Goal: Task Accomplishment & Management: Manage account settings

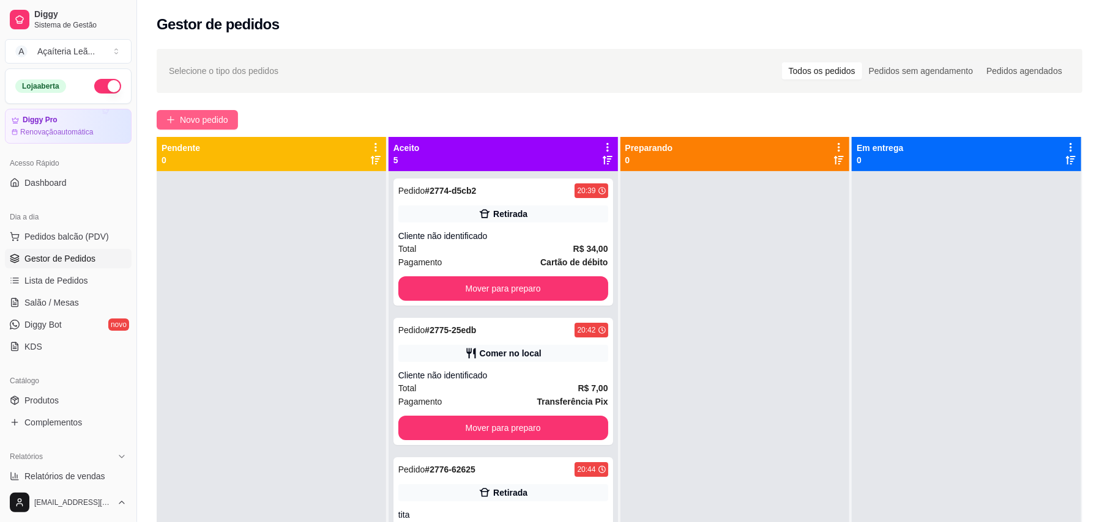
click at [191, 121] on span "Novo pedido" at bounding box center [204, 119] width 48 height 13
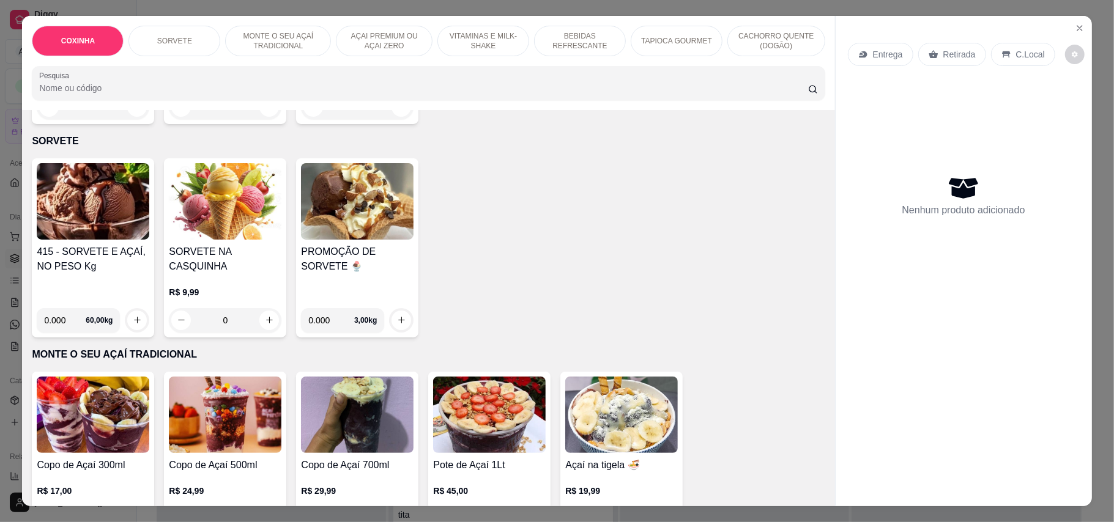
scroll to position [407, 0]
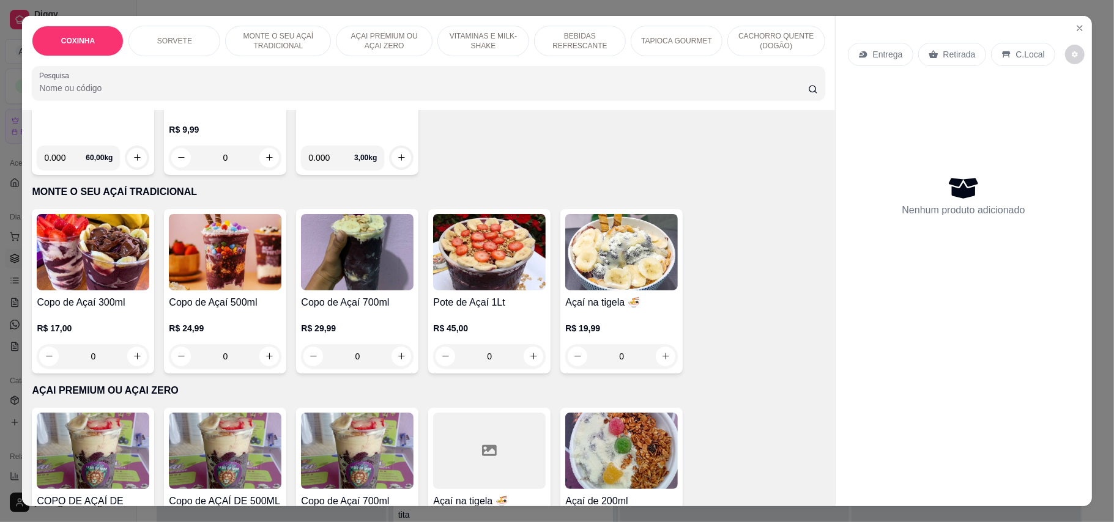
click at [629, 424] on img at bounding box center [621, 451] width 113 height 76
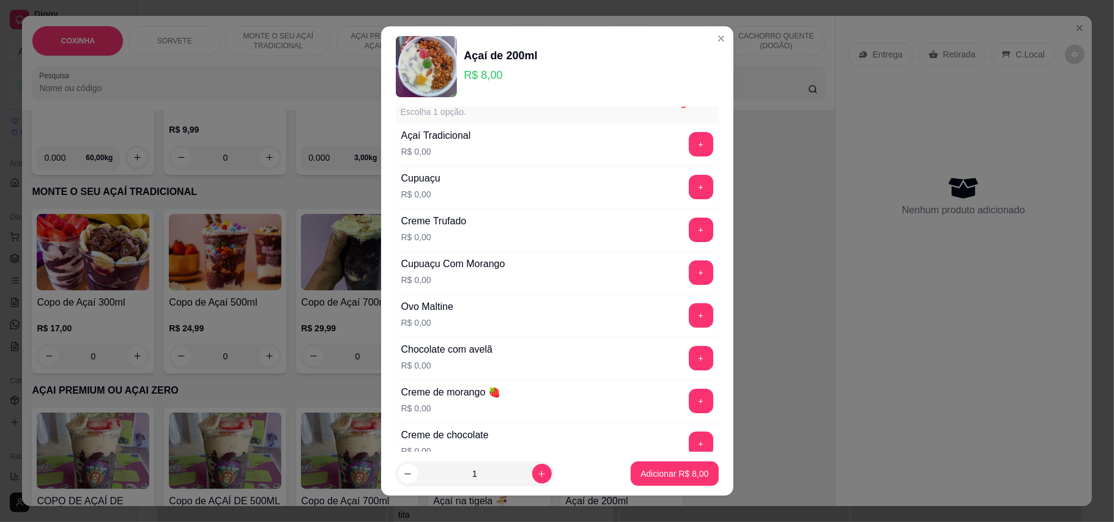
scroll to position [0, 0]
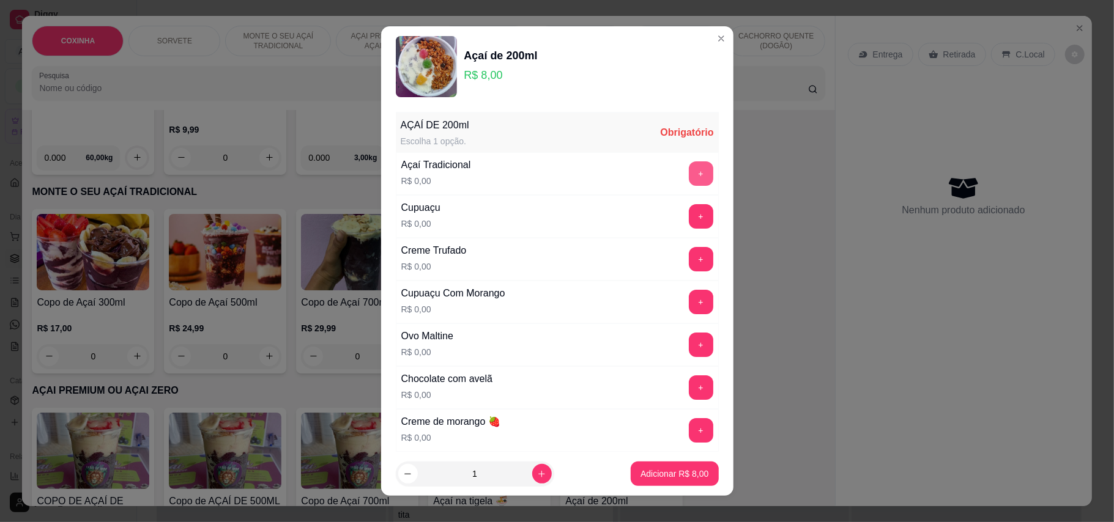
click at [689, 169] on button "+" at bounding box center [701, 174] width 24 height 24
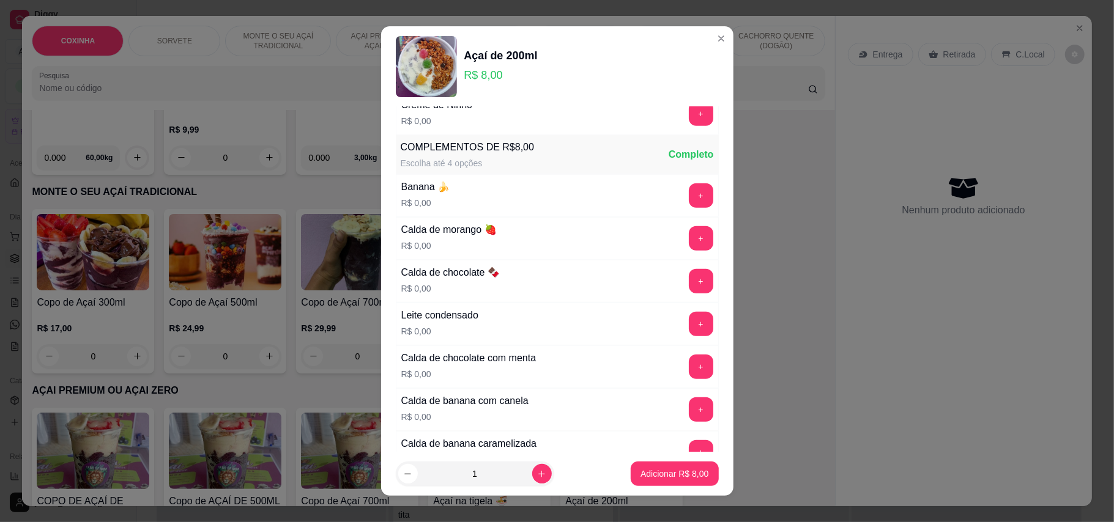
scroll to position [489, 0]
click at [689, 198] on button "+" at bounding box center [701, 194] width 24 height 24
click at [689, 323] on button "+" at bounding box center [701, 323] width 24 height 24
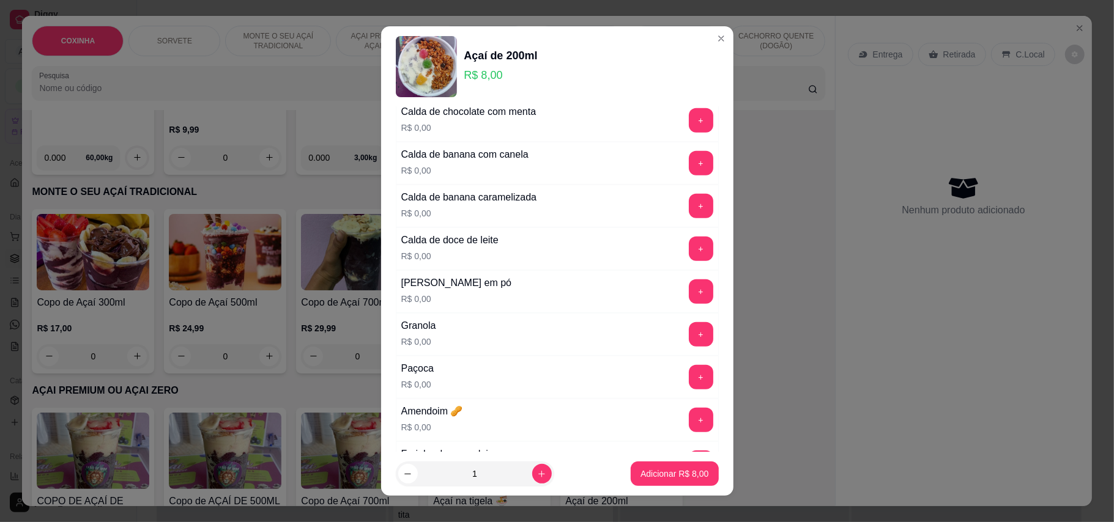
scroll to position [734, 0]
click at [689, 297] on button "+" at bounding box center [701, 292] width 24 height 24
click at [689, 347] on button "+" at bounding box center [701, 335] width 24 height 24
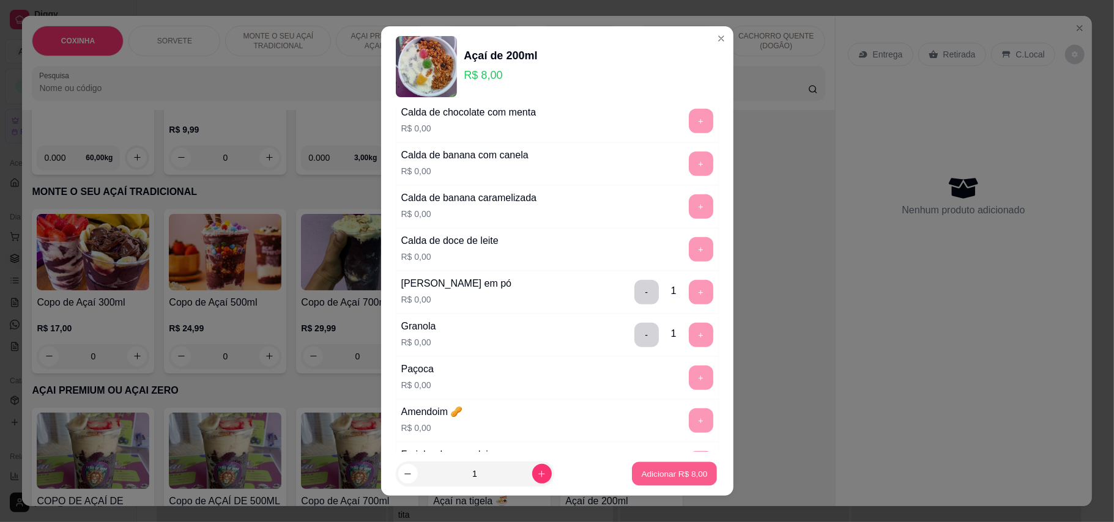
click at [685, 463] on button "Adicionar R$ 8,00" at bounding box center [674, 475] width 85 height 24
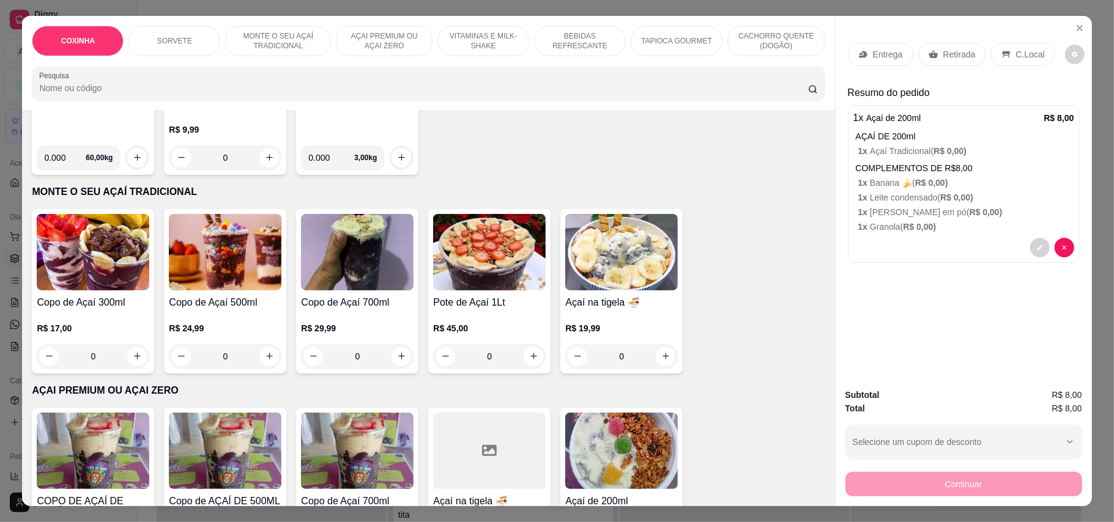
click at [961, 51] on p "Retirada" at bounding box center [959, 54] width 32 height 12
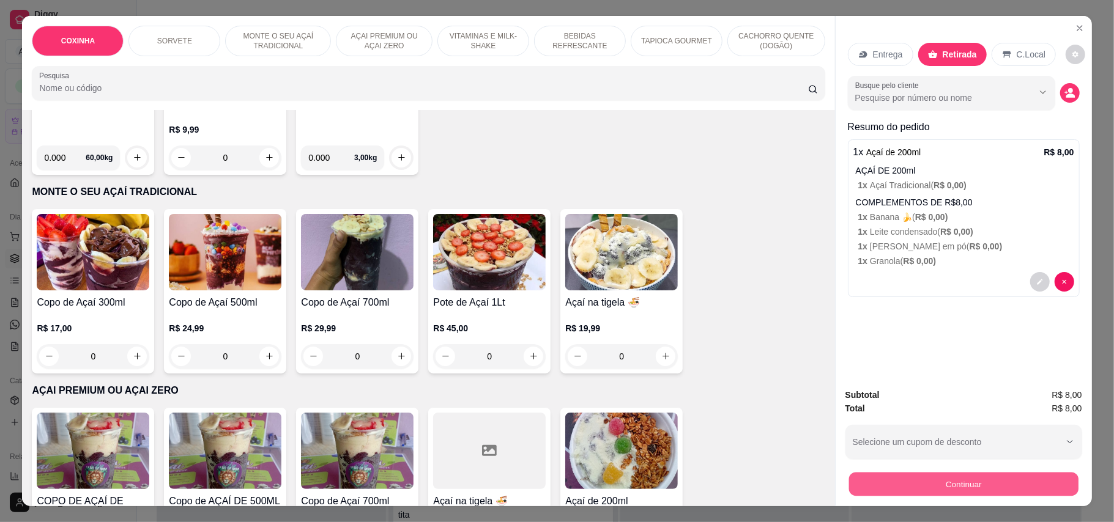
click at [959, 486] on button "Continuar" at bounding box center [963, 485] width 229 height 24
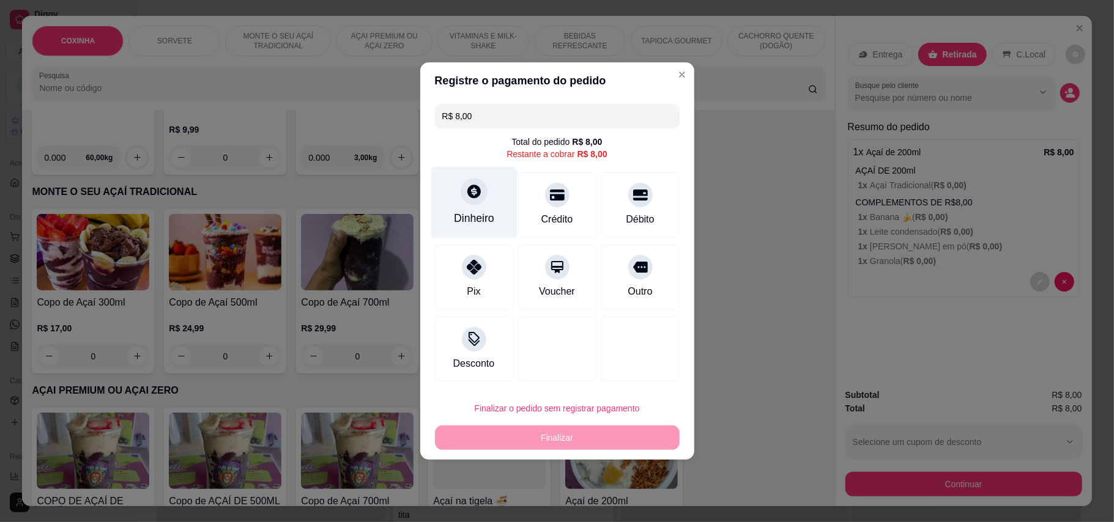
click at [476, 194] on icon at bounding box center [473, 191] width 13 height 13
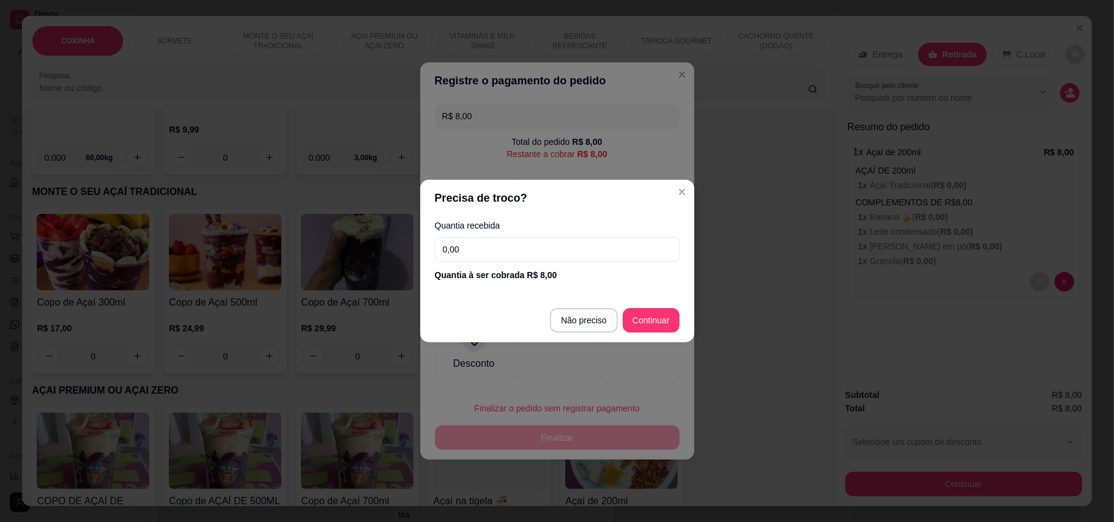
click at [524, 252] on input "0,00" at bounding box center [557, 249] width 245 height 24
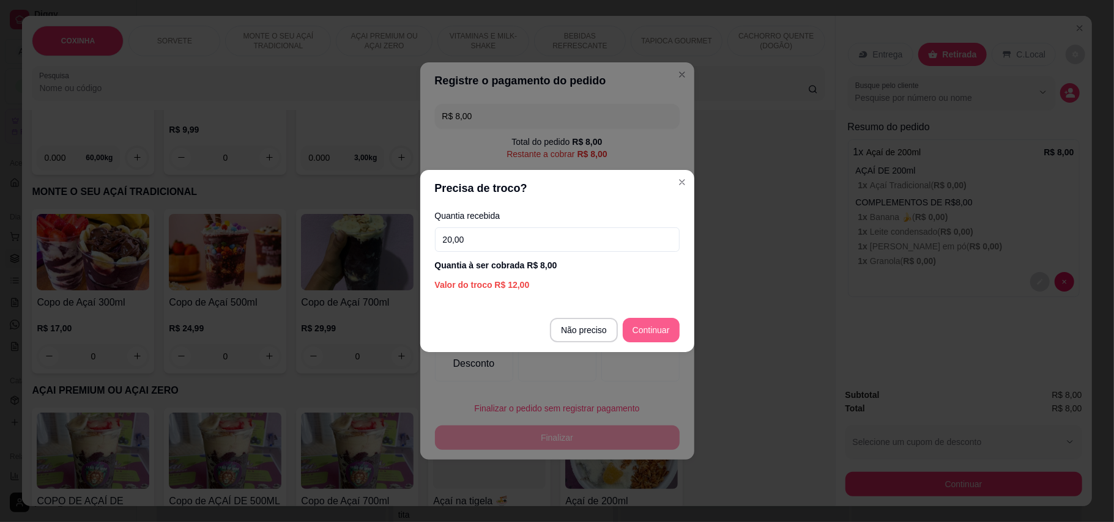
type input "20,00"
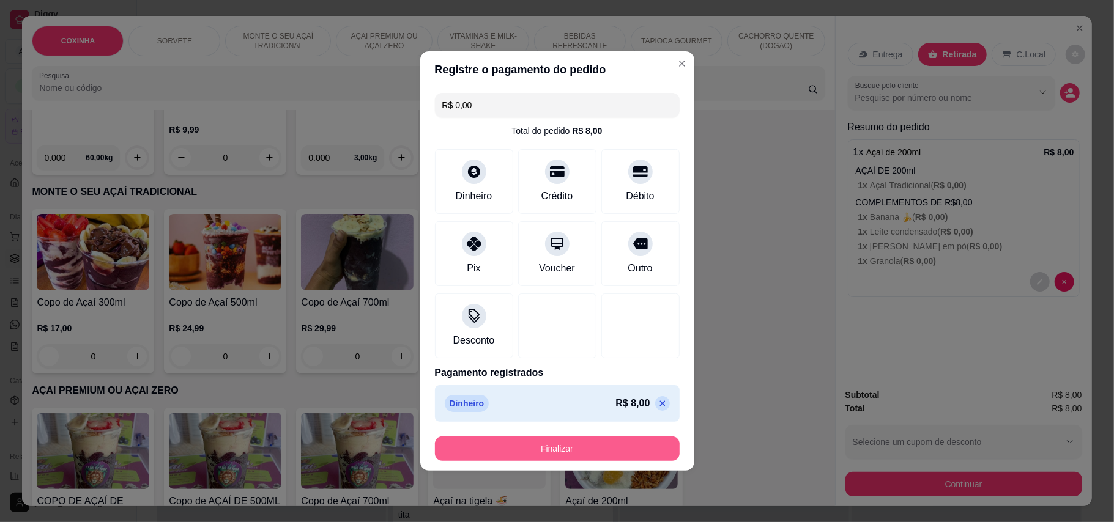
click at [610, 459] on button "Finalizar" at bounding box center [557, 449] width 245 height 24
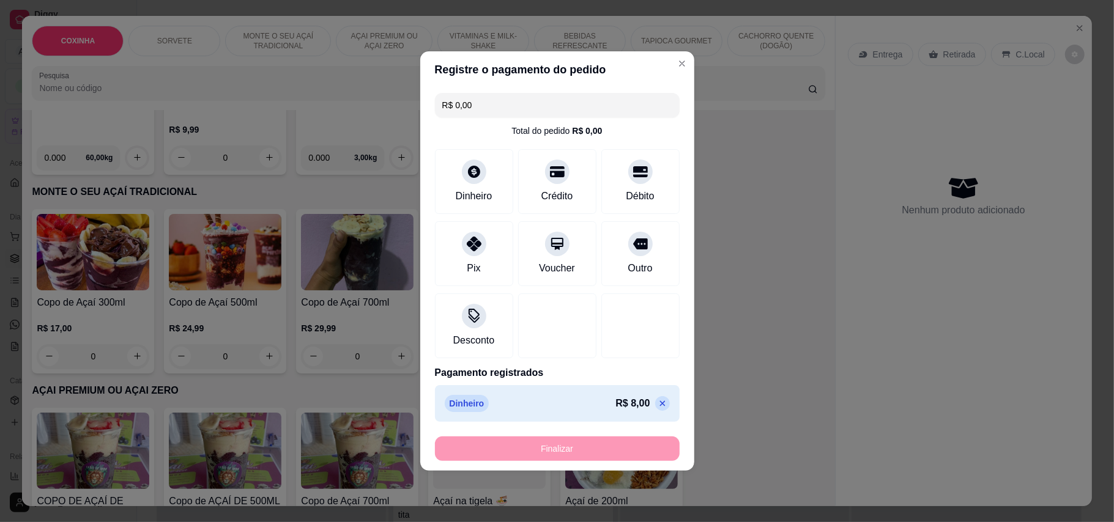
type input "-R$ 8,00"
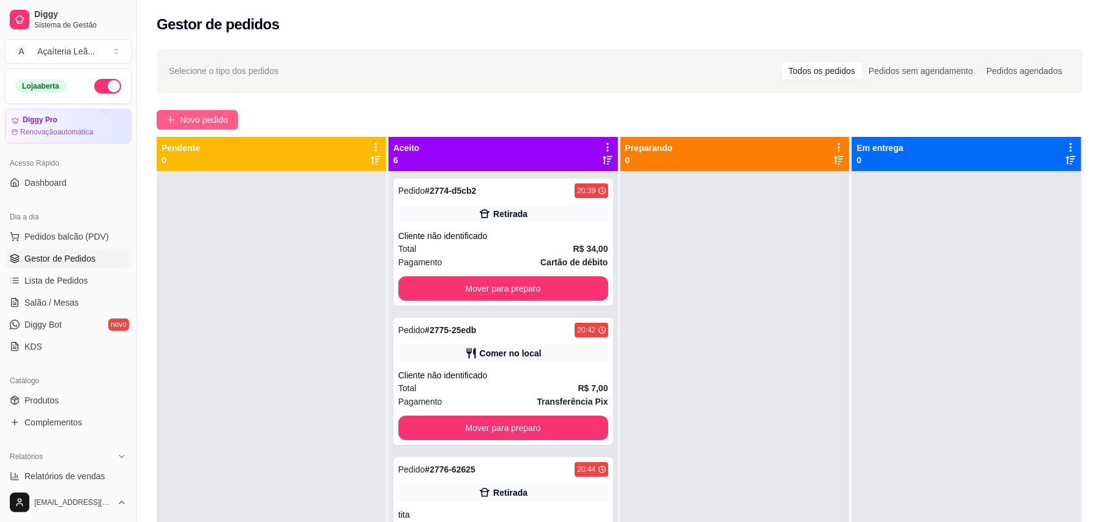
click at [228, 122] on span "Novo pedido" at bounding box center [204, 119] width 48 height 13
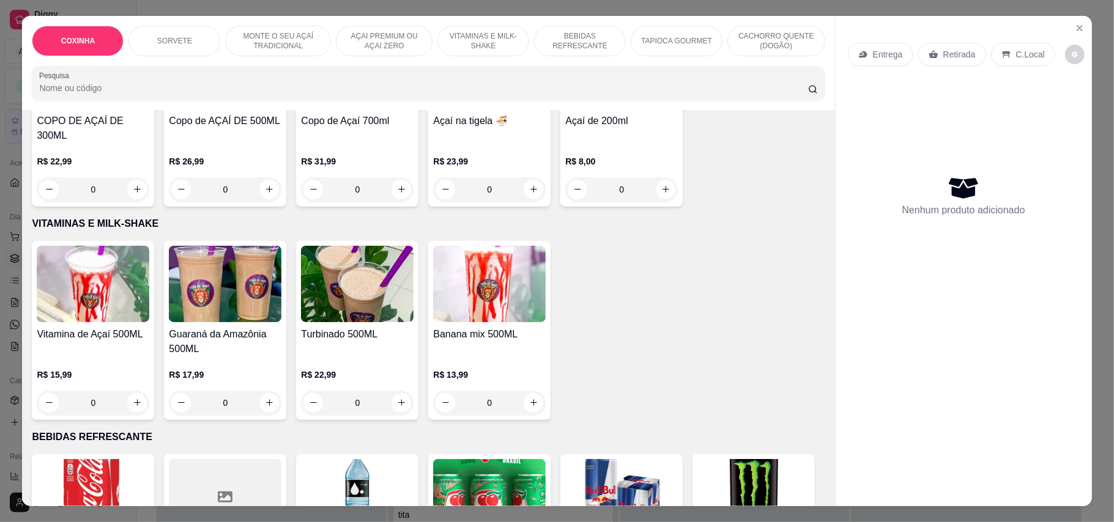
scroll to position [816, 0]
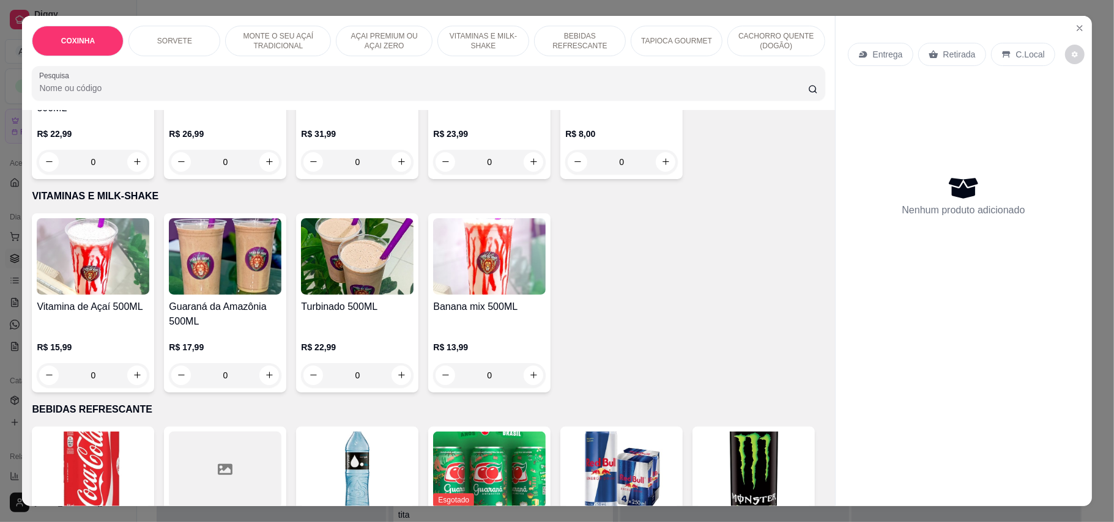
click at [764, 45] on p "CACHORRO QUENTE (DOGÃO)" at bounding box center [776, 41] width 77 height 20
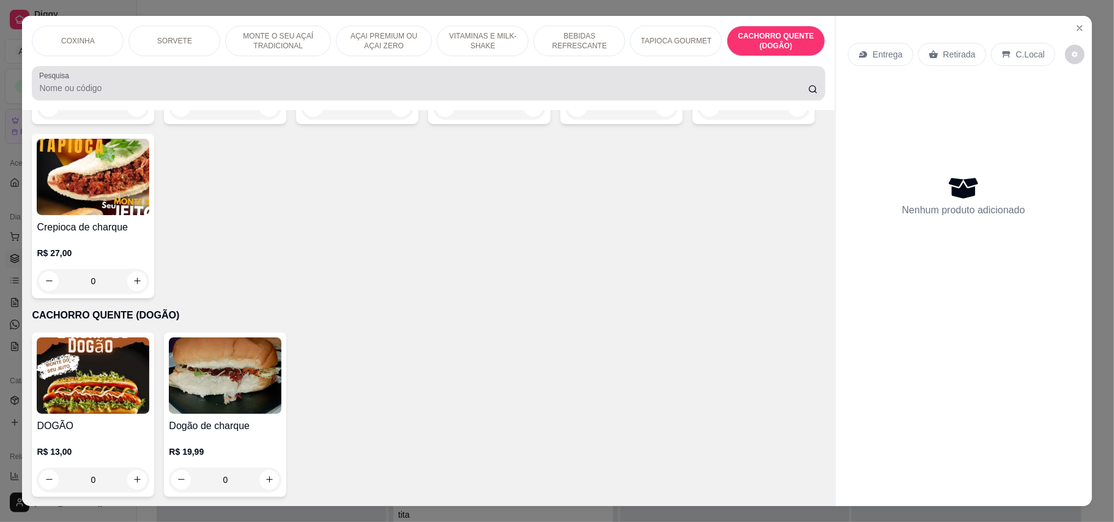
scroll to position [23, 0]
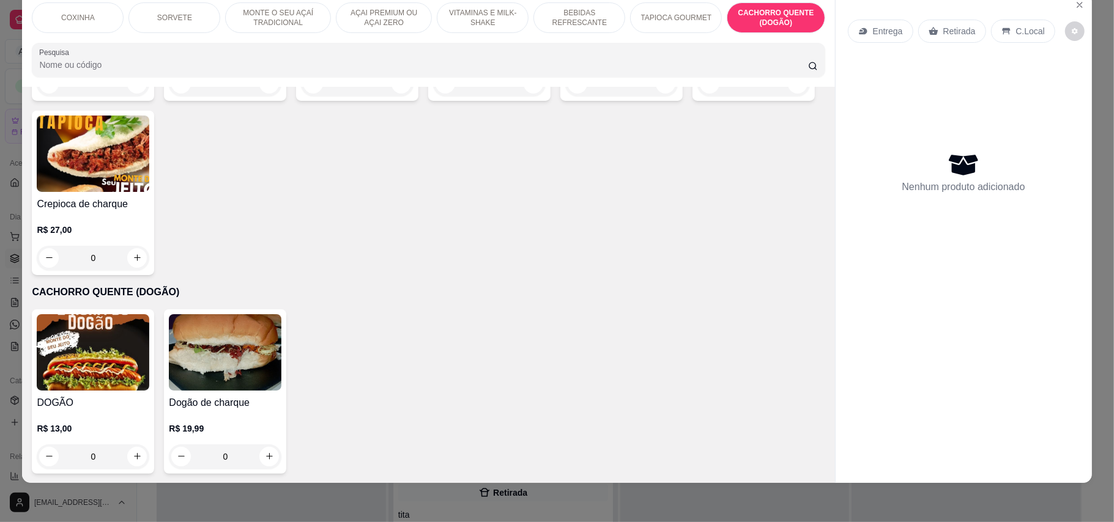
click at [114, 350] on img at bounding box center [93, 352] width 113 height 76
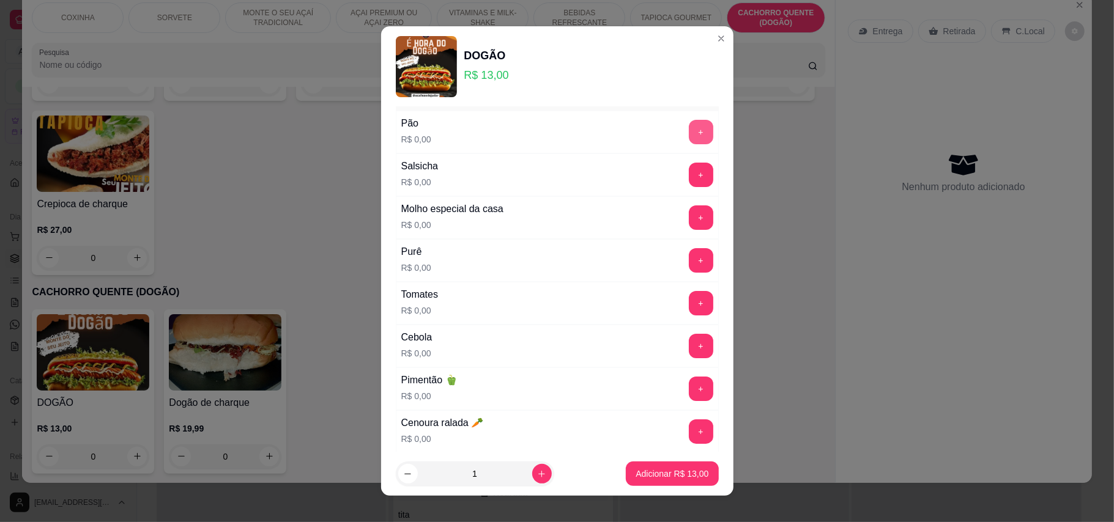
scroll to position [81, 0]
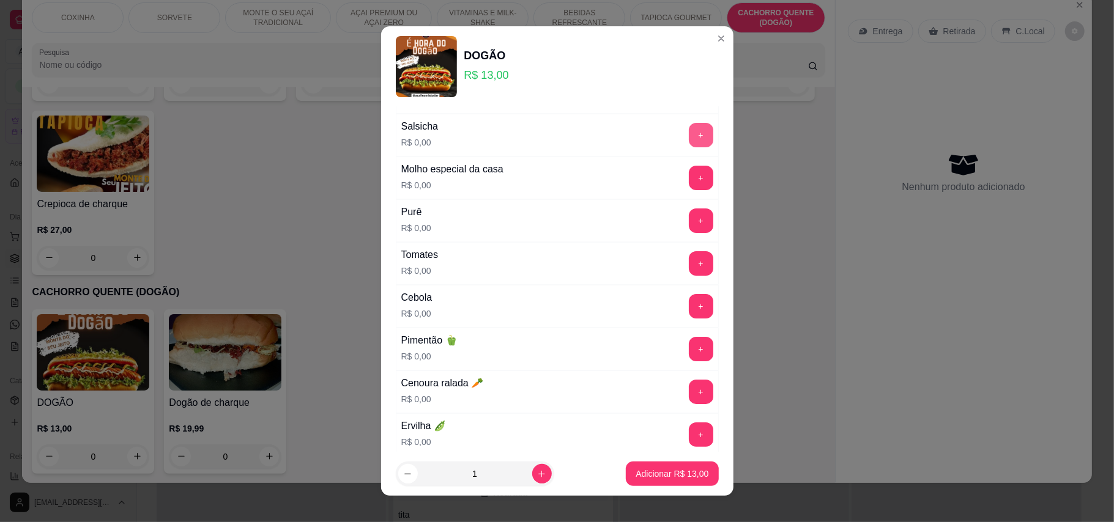
click at [689, 139] on button "+" at bounding box center [701, 135] width 24 height 24
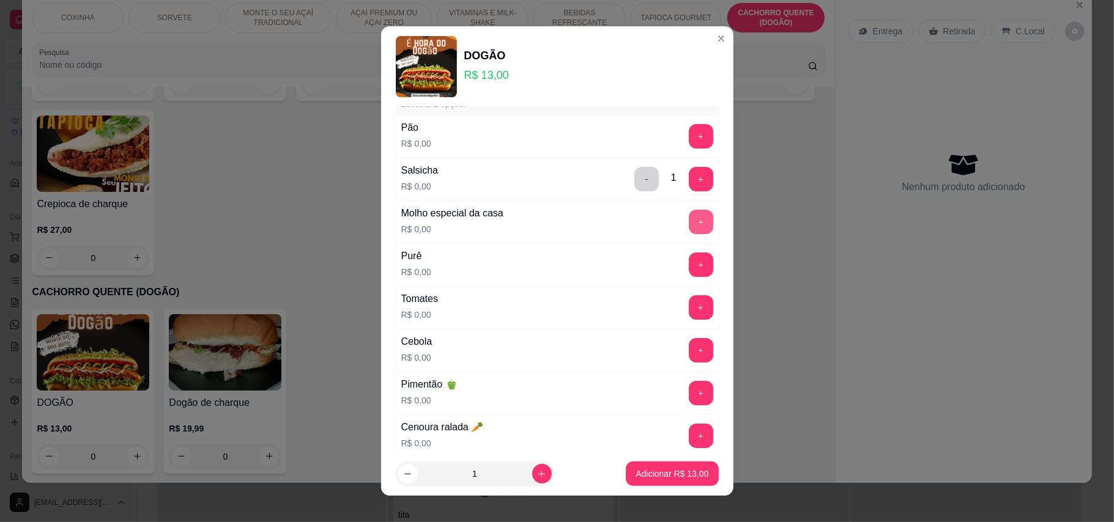
scroll to position [0, 0]
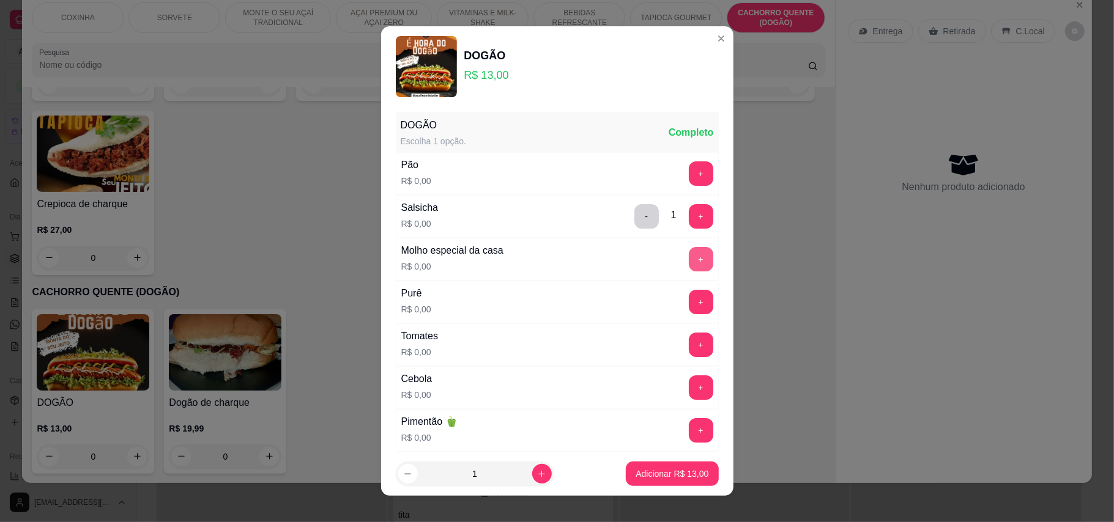
click at [689, 174] on button "+" at bounding box center [701, 174] width 24 height 24
click at [689, 258] on button "+" at bounding box center [701, 259] width 24 height 24
click at [689, 349] on button "+" at bounding box center [701, 345] width 24 height 24
click at [689, 394] on button "+" at bounding box center [701, 388] width 24 height 24
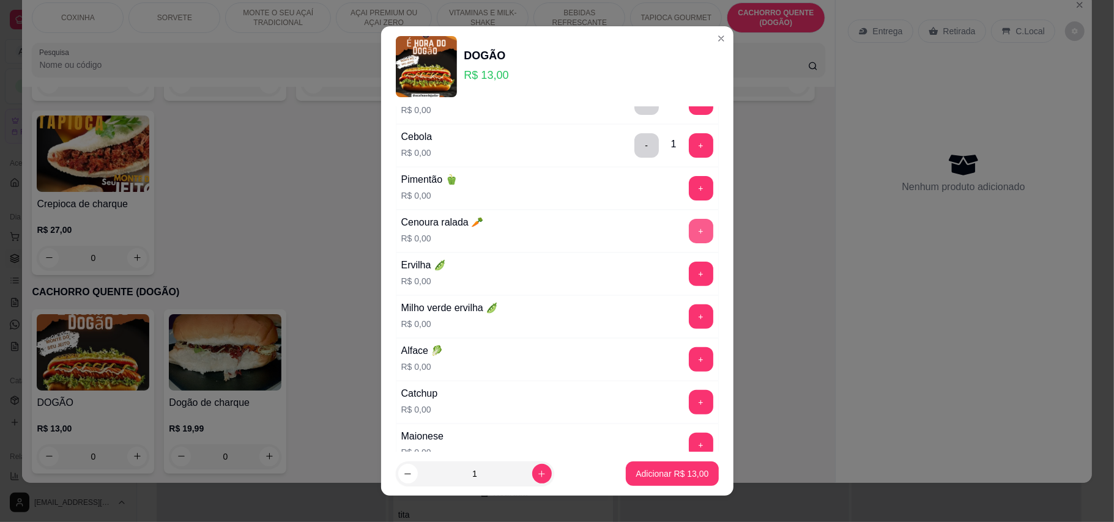
scroll to position [245, 0]
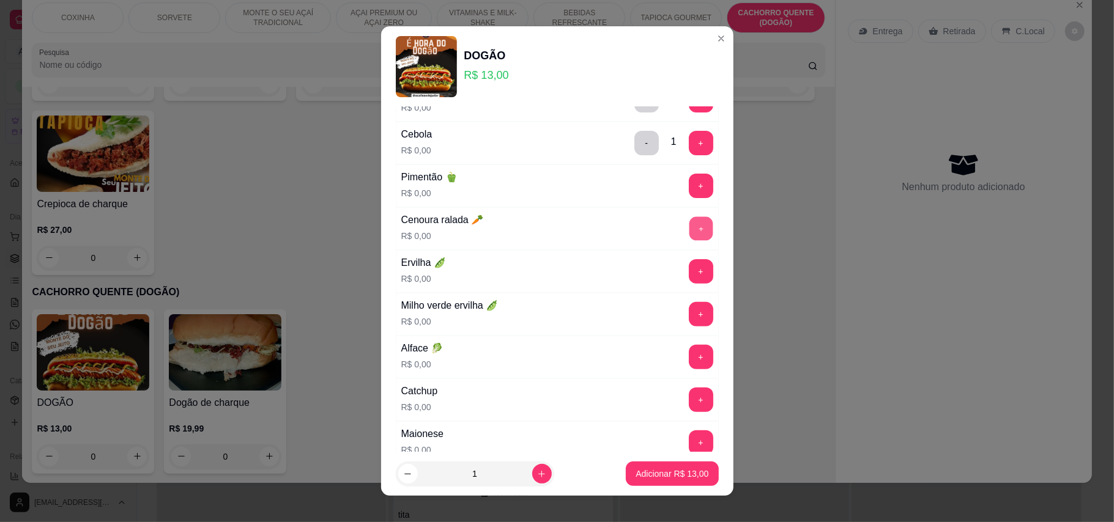
click at [689, 239] on button "+" at bounding box center [701, 229] width 24 height 24
click at [689, 367] on button "+" at bounding box center [701, 357] width 24 height 24
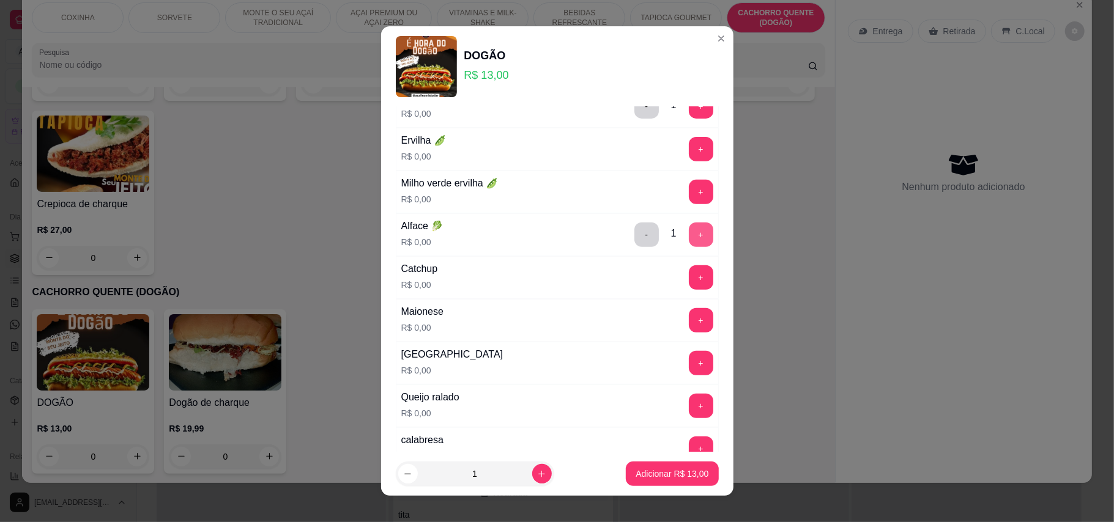
scroll to position [407, 0]
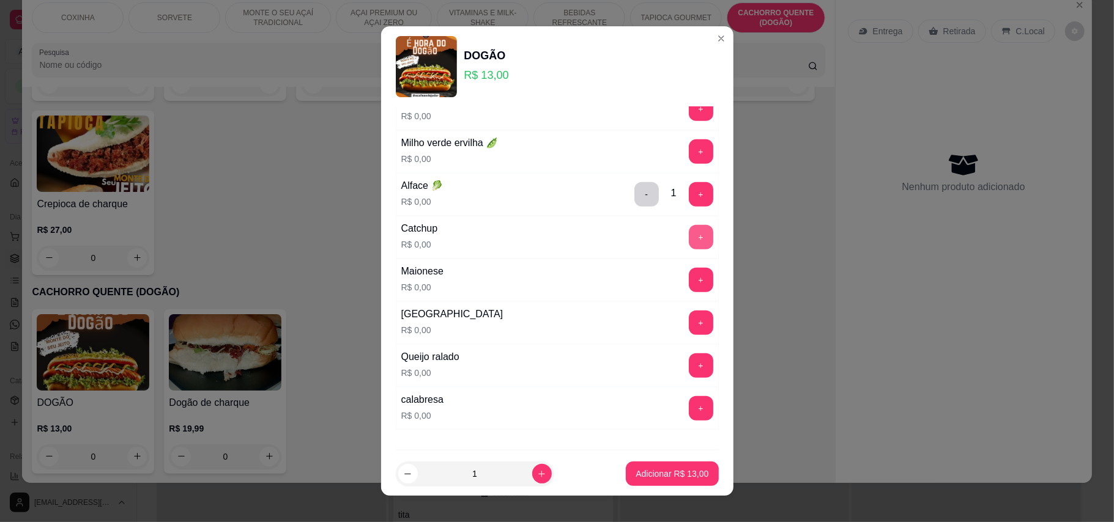
click at [689, 246] on button "+" at bounding box center [701, 237] width 24 height 24
click at [689, 335] on button "+" at bounding box center [701, 323] width 24 height 24
click at [689, 373] on button "+" at bounding box center [701, 366] width 24 height 24
click at [634, 365] on button "-" at bounding box center [646, 366] width 24 height 24
click at [689, 418] on button "+" at bounding box center [701, 408] width 24 height 24
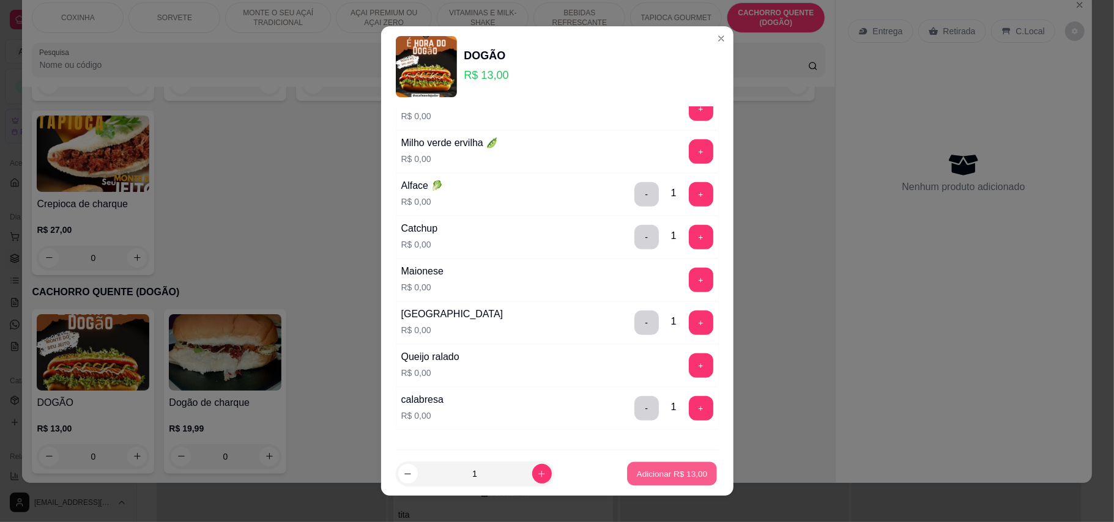
click at [673, 473] on p "Adicionar R$ 13,00" at bounding box center [672, 475] width 71 height 12
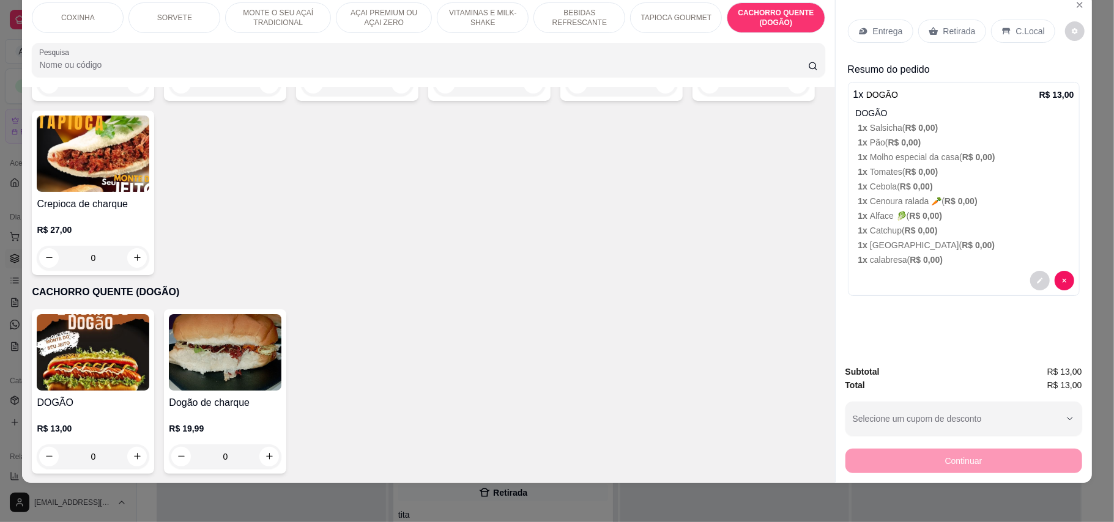
click at [76, 365] on img at bounding box center [93, 352] width 113 height 76
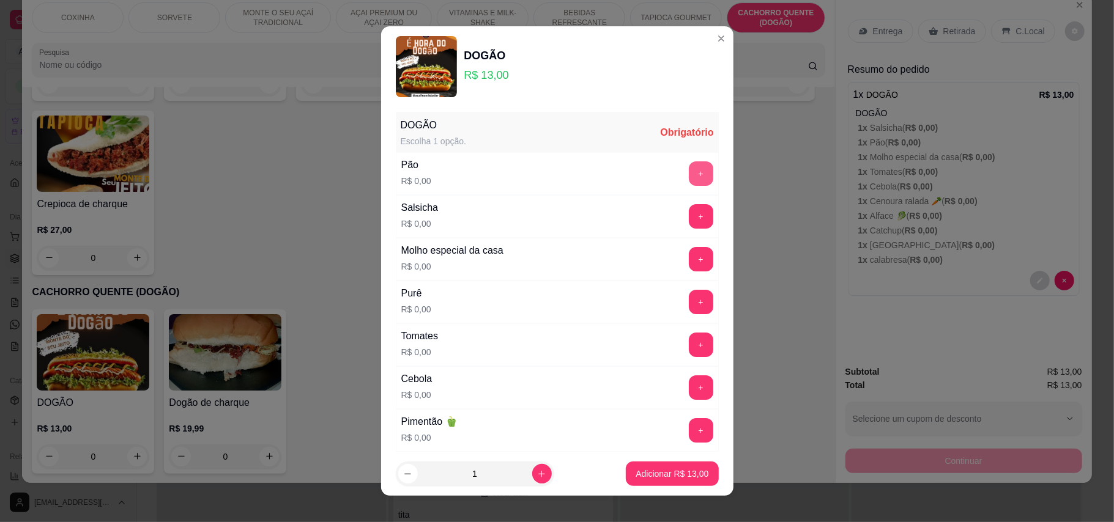
click at [689, 175] on button "+" at bounding box center [701, 174] width 24 height 24
click at [689, 210] on button "+" at bounding box center [701, 216] width 24 height 24
click at [689, 267] on button "+" at bounding box center [701, 259] width 24 height 24
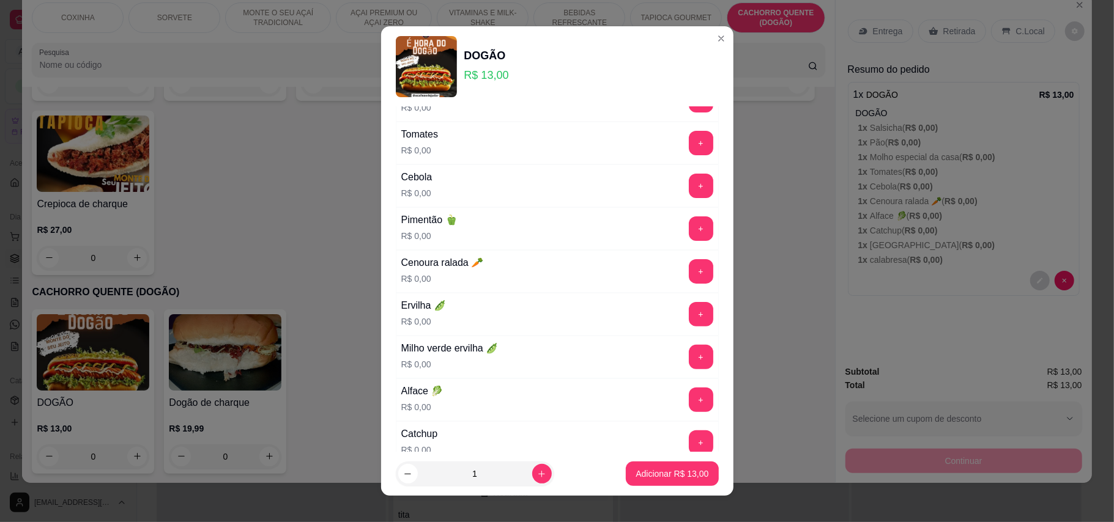
scroll to position [163, 0]
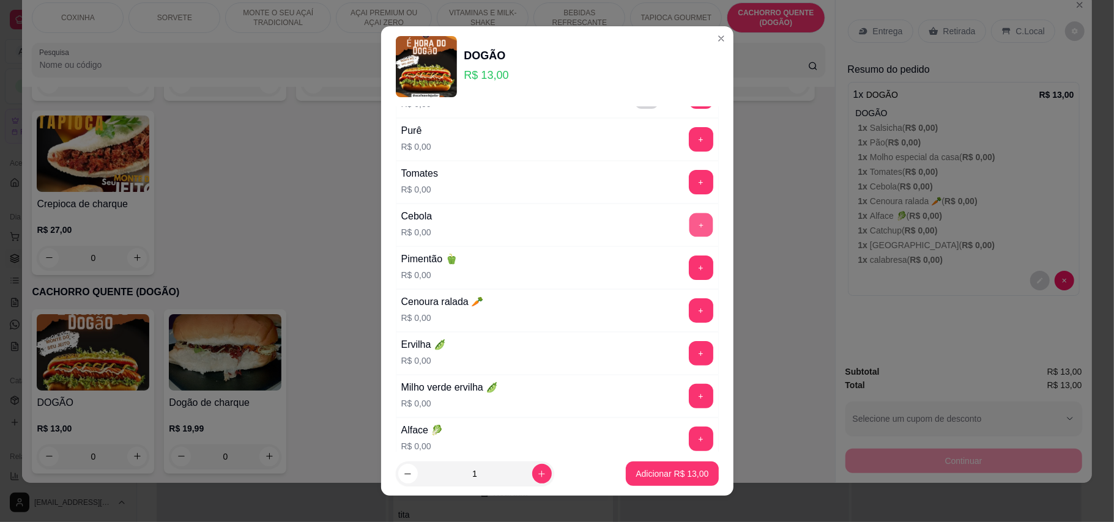
click at [689, 231] on button "+" at bounding box center [701, 225] width 24 height 24
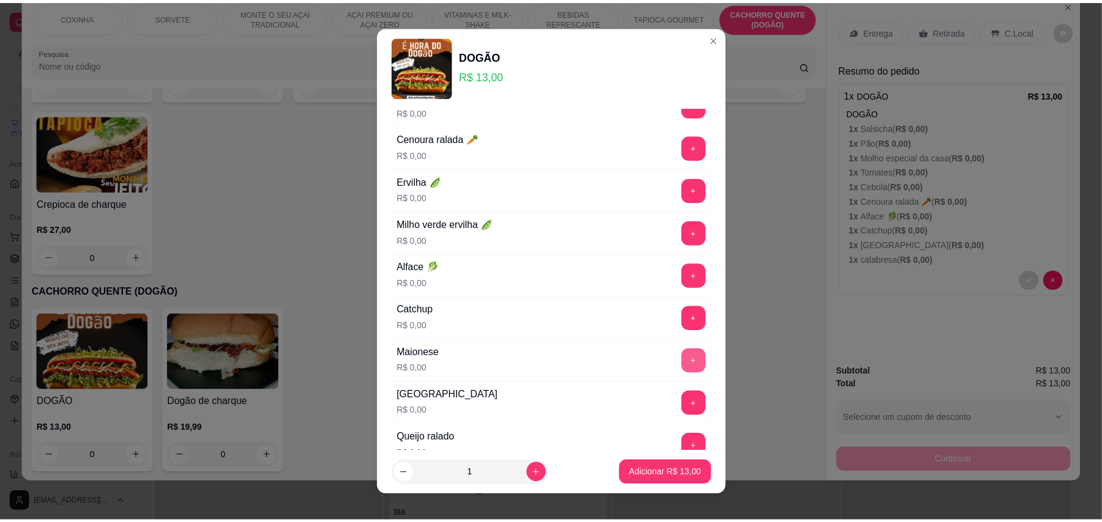
scroll to position [407, 0]
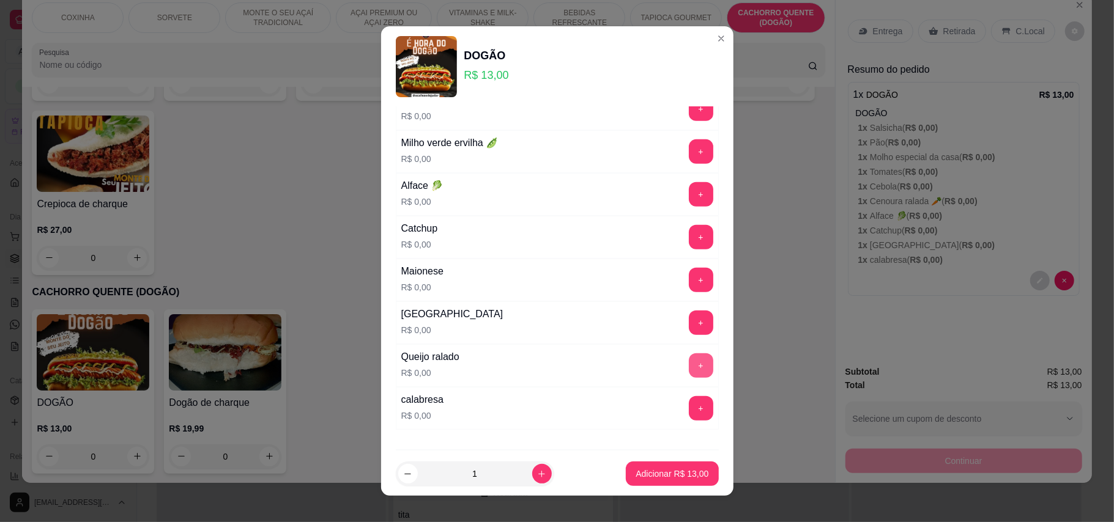
click at [689, 378] on button "+" at bounding box center [701, 366] width 24 height 24
click at [689, 417] on button "+" at bounding box center [701, 408] width 24 height 24
click at [669, 475] on p "Adicionar R$ 13,00" at bounding box center [672, 474] width 73 height 12
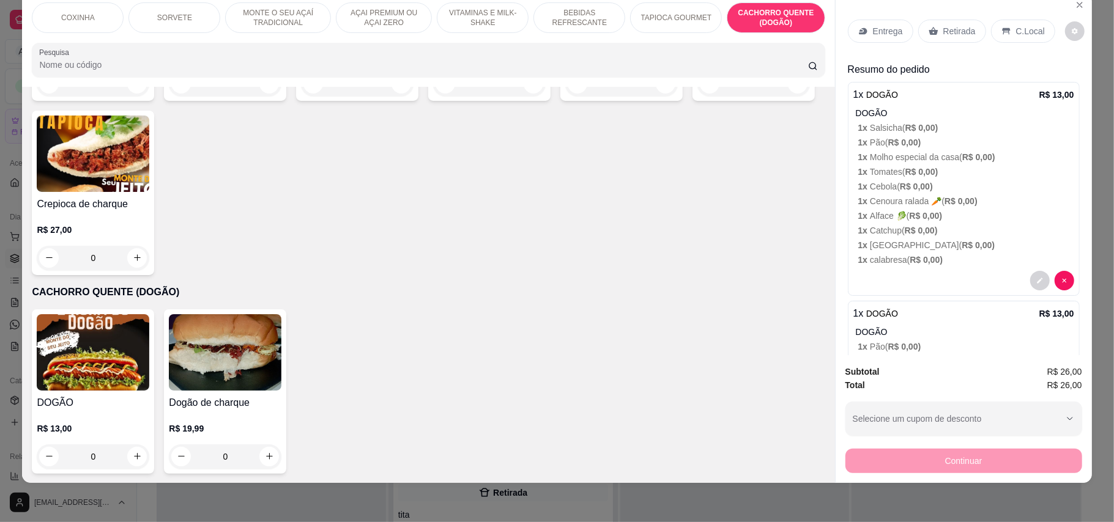
click at [935, 31] on div "Retirada" at bounding box center [952, 31] width 68 height 23
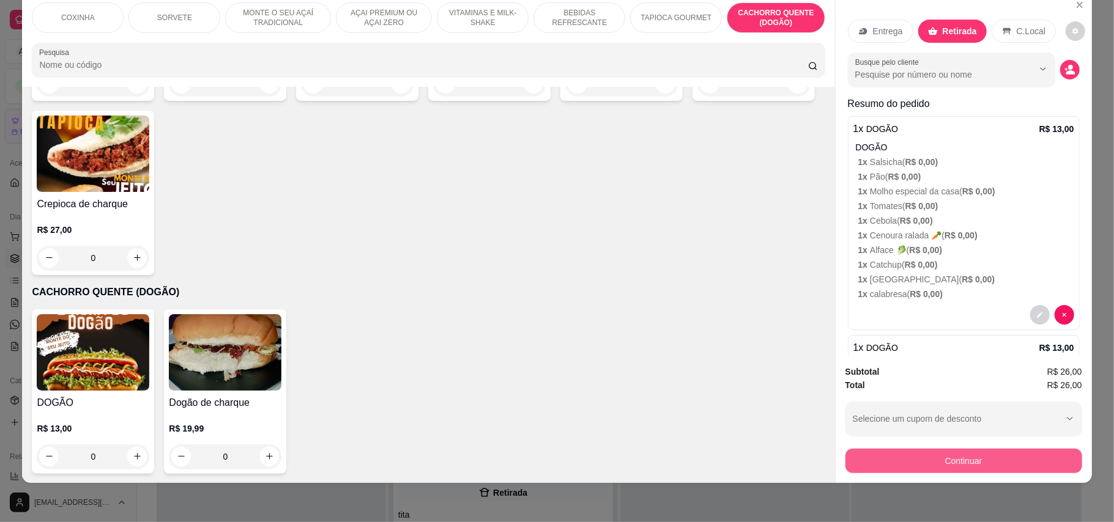
click at [987, 473] on button "Continuar" at bounding box center [963, 461] width 237 height 24
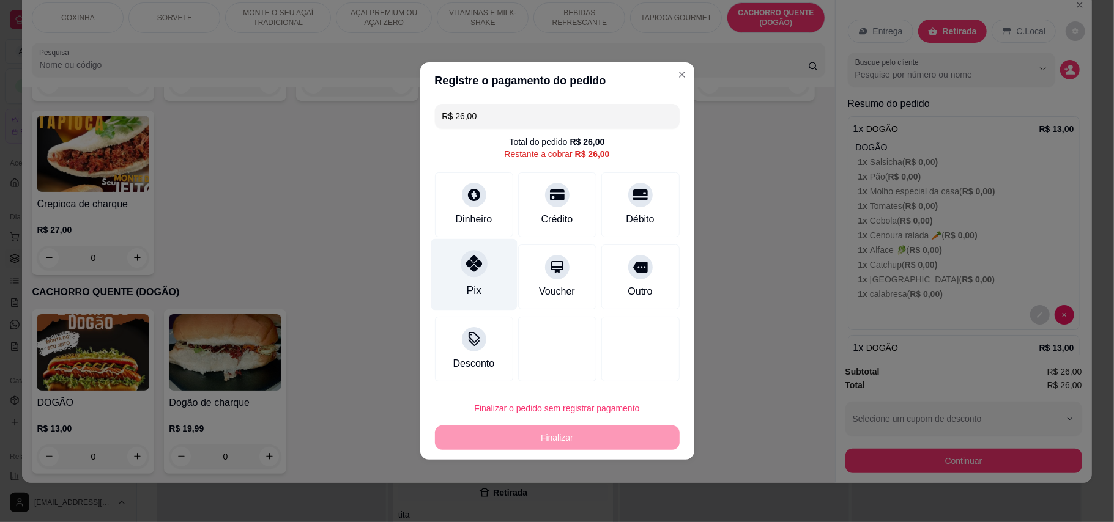
click at [480, 288] on div "Pix" at bounding box center [474, 275] width 86 height 72
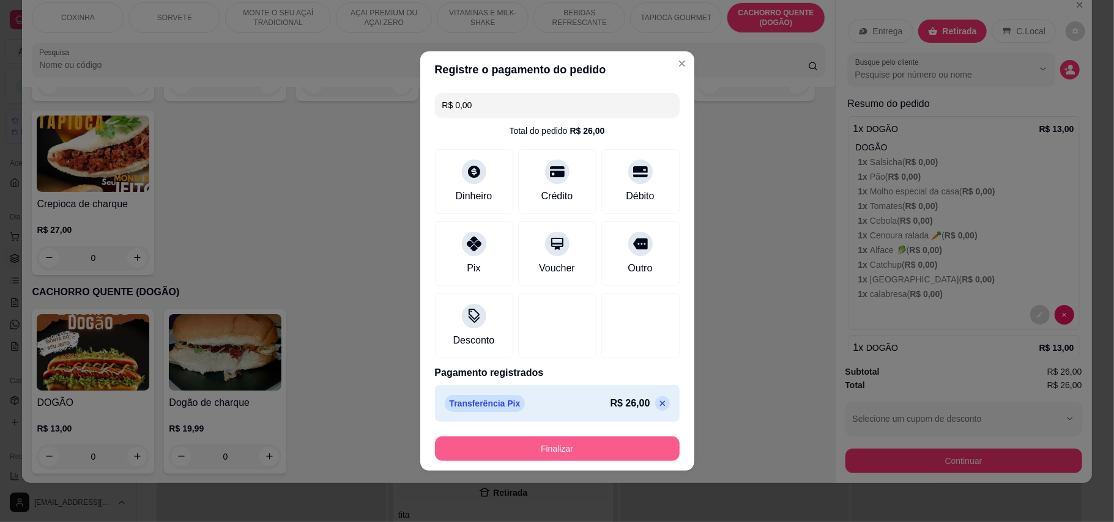
click at [656, 444] on button "Finalizar" at bounding box center [557, 449] width 245 height 24
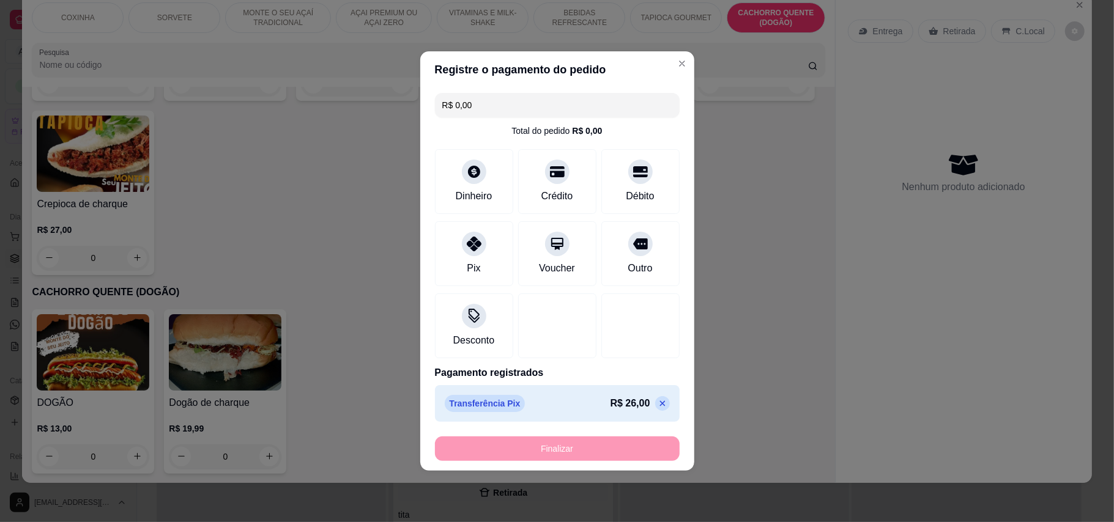
type input "-R$ 26,00"
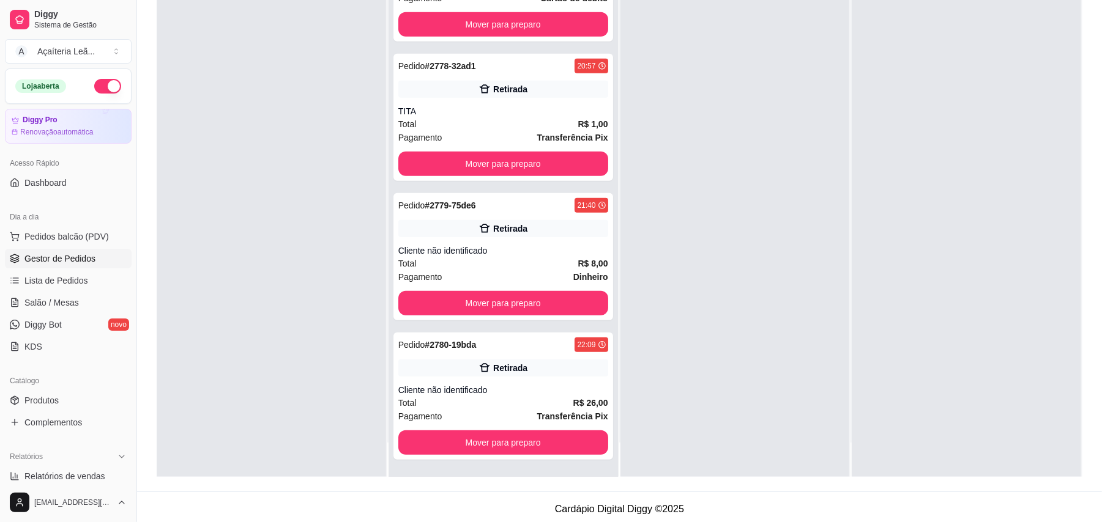
scroll to position [187, 0]
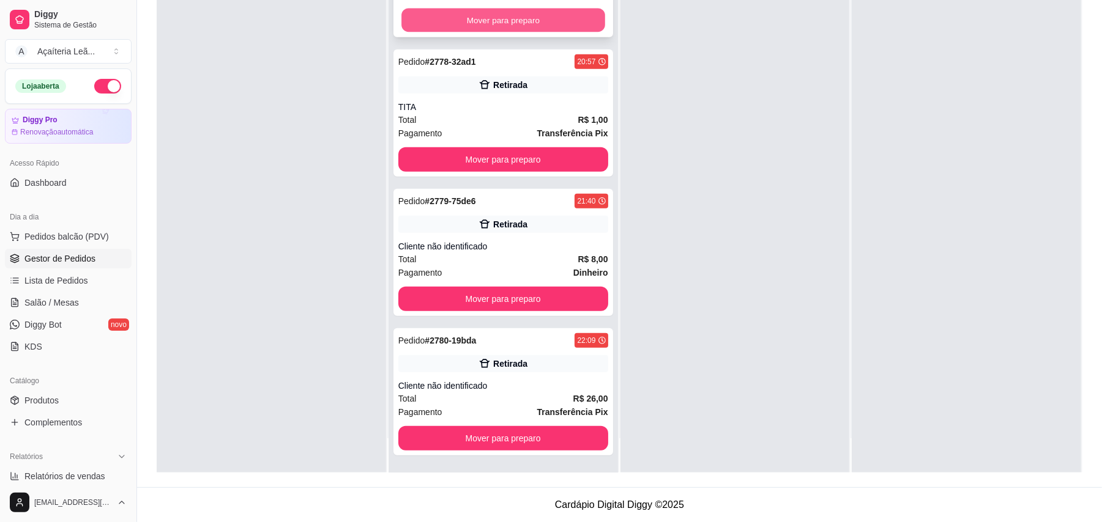
click at [565, 15] on button "Mover para preparo" at bounding box center [502, 21] width 203 height 24
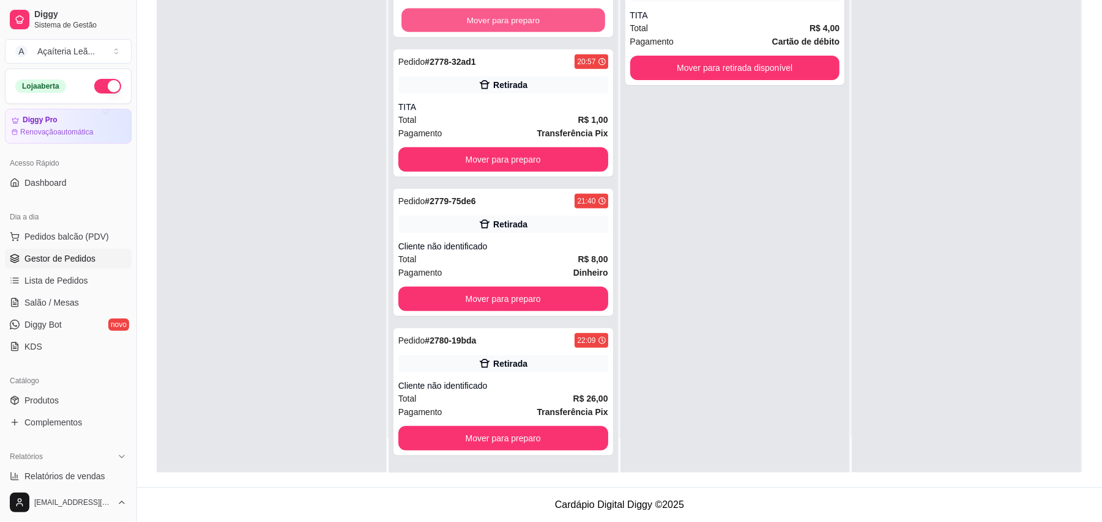
click at [565, 15] on button "Mover para preparo" at bounding box center [502, 21] width 203 height 24
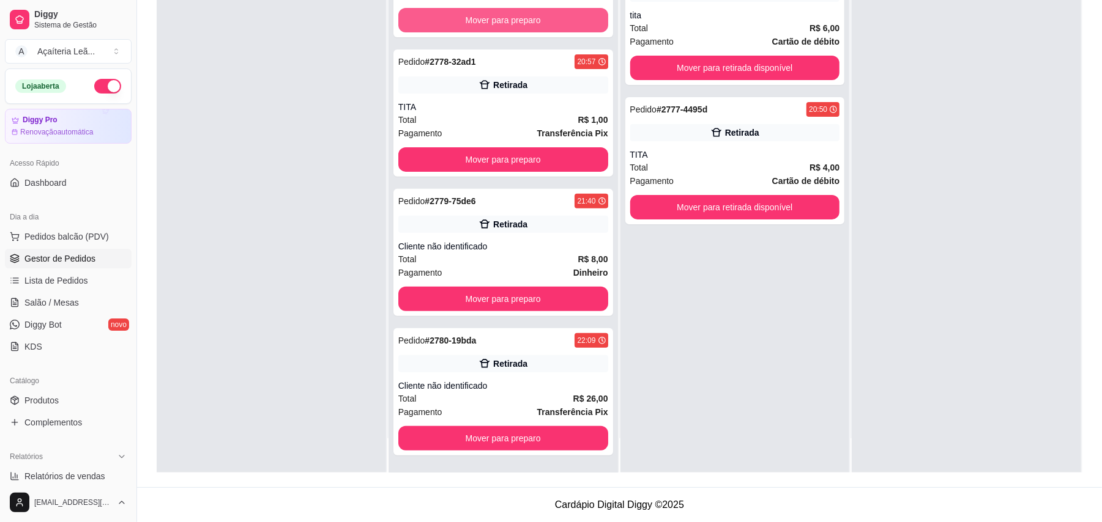
scroll to position [188, 0]
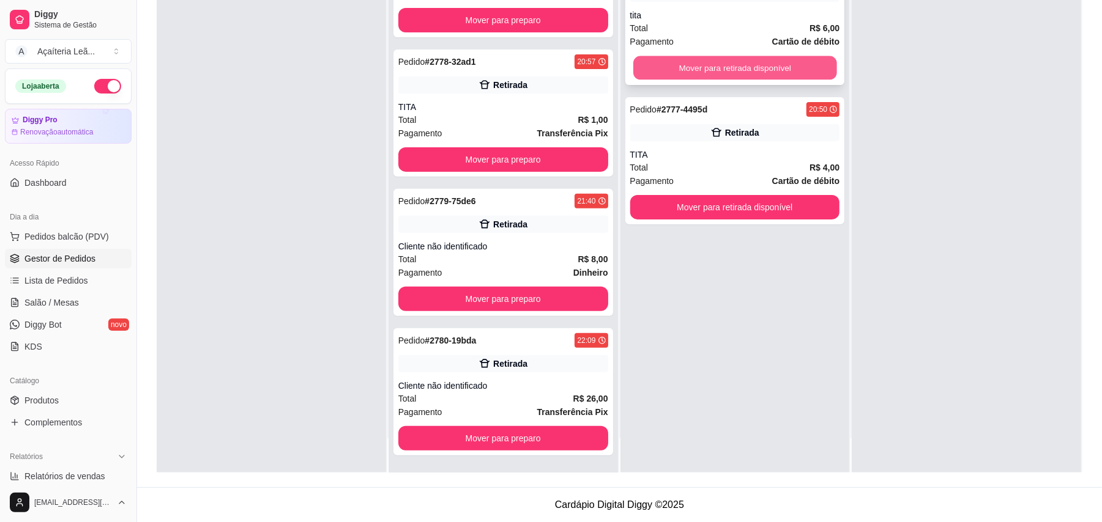
click at [656, 62] on button "Mover para retirada disponível" at bounding box center [734, 68] width 203 height 24
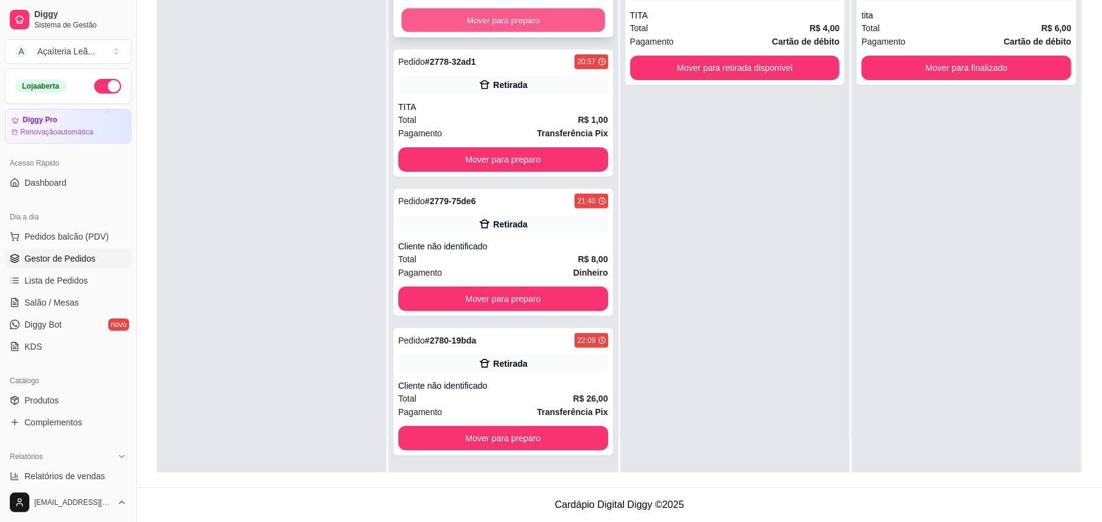
click at [571, 18] on button "Mover para preparo" at bounding box center [502, 21] width 203 height 24
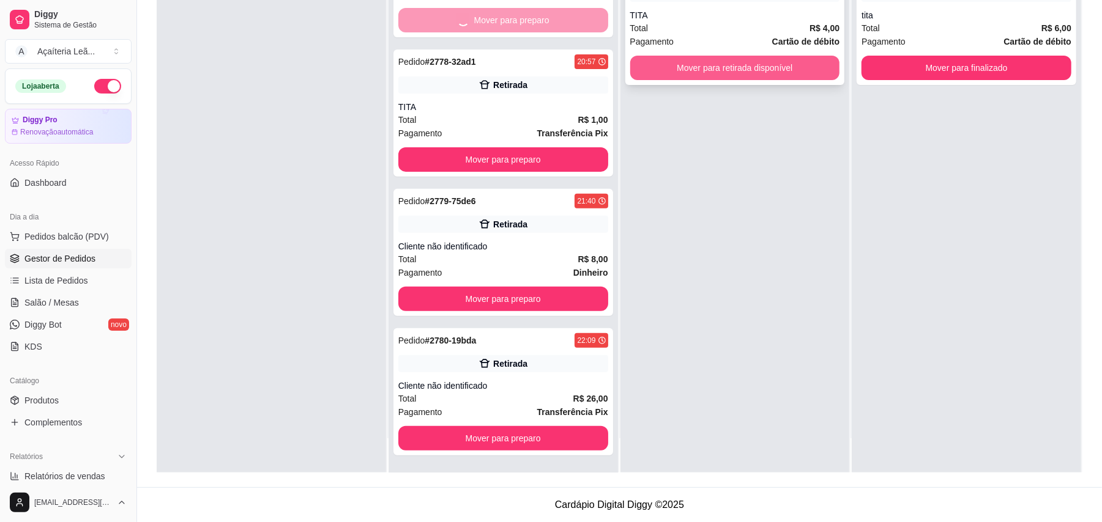
scroll to position [49, 0]
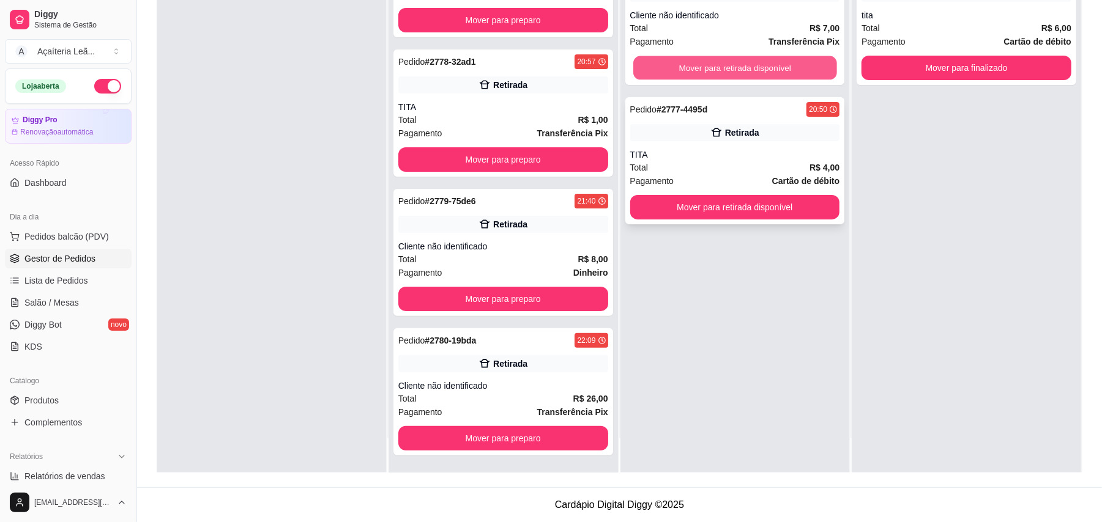
click at [680, 65] on button "Mover para retirada disponível" at bounding box center [734, 68] width 203 height 24
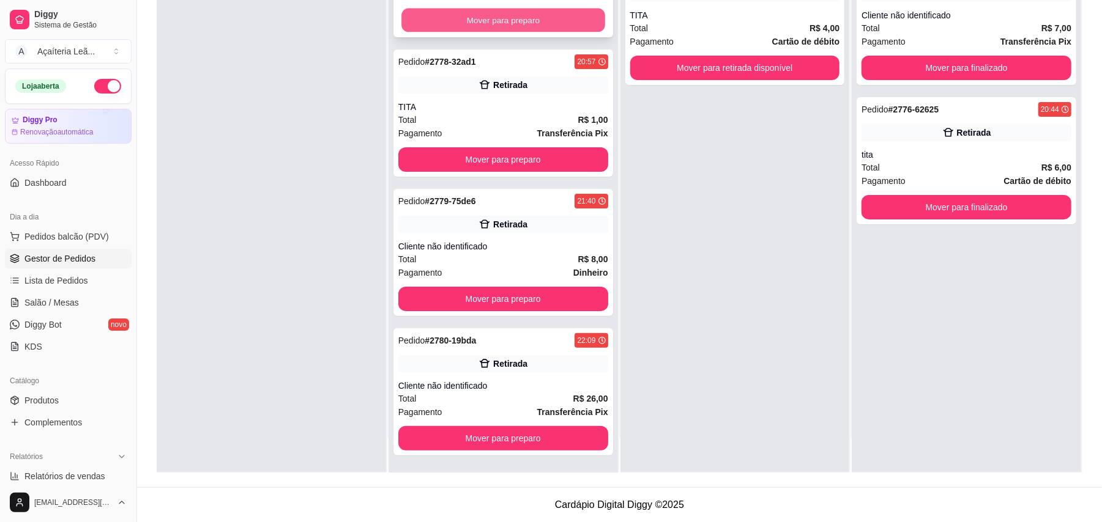
click at [566, 18] on button "Mover para preparo" at bounding box center [502, 21] width 203 height 24
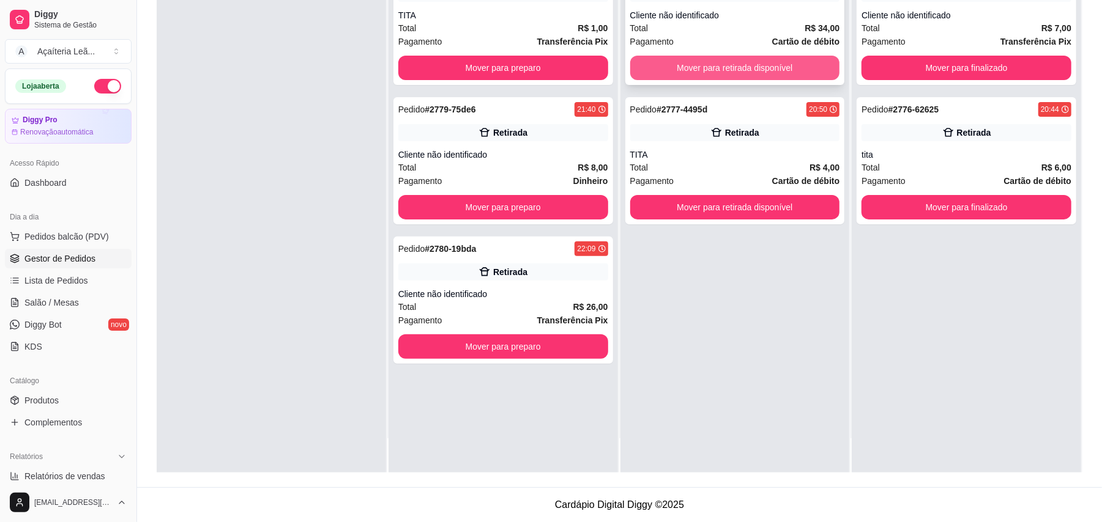
scroll to position [0, 0]
click at [668, 62] on button "Mover para retirada disponível" at bounding box center [734, 68] width 203 height 24
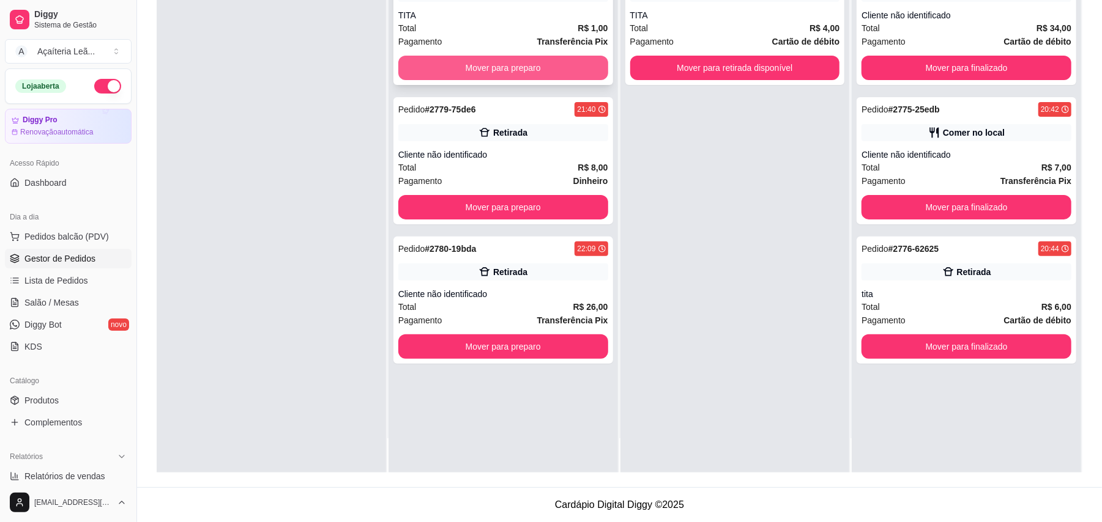
click at [559, 71] on button "Mover para preparo" at bounding box center [503, 68] width 210 height 24
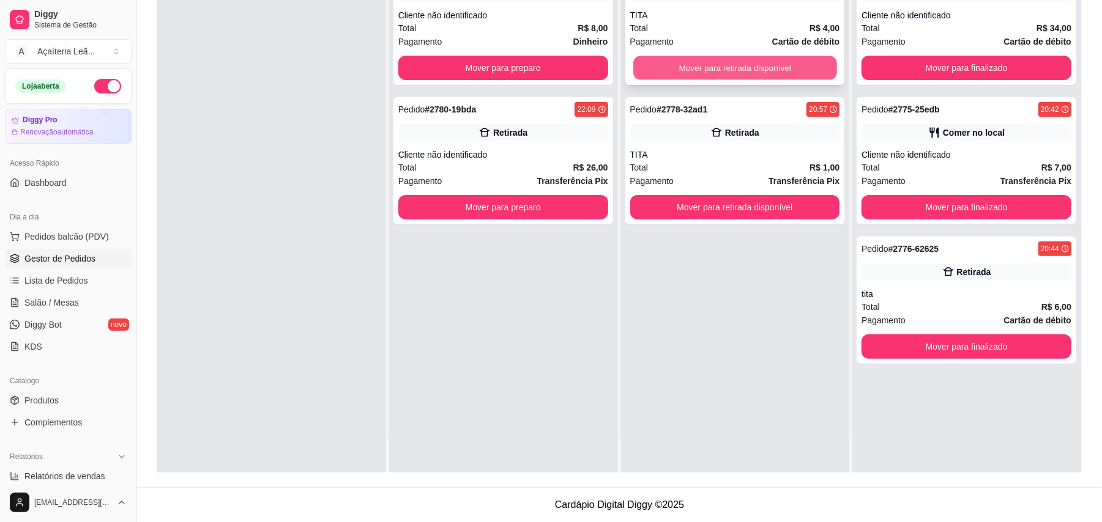
click at [664, 60] on button "Mover para retirada disponível" at bounding box center [734, 68] width 203 height 24
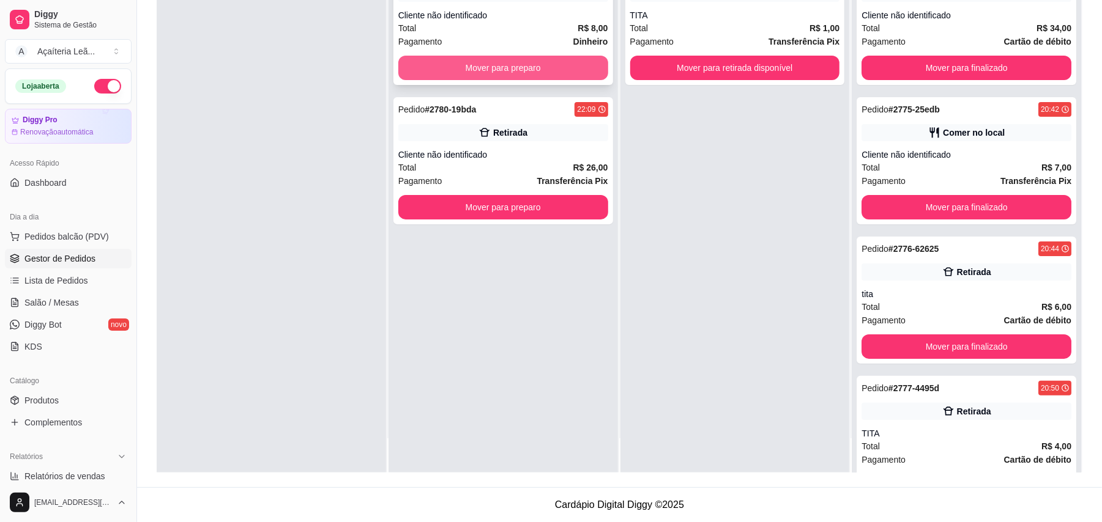
click at [573, 66] on button "Mover para preparo" at bounding box center [503, 68] width 210 height 24
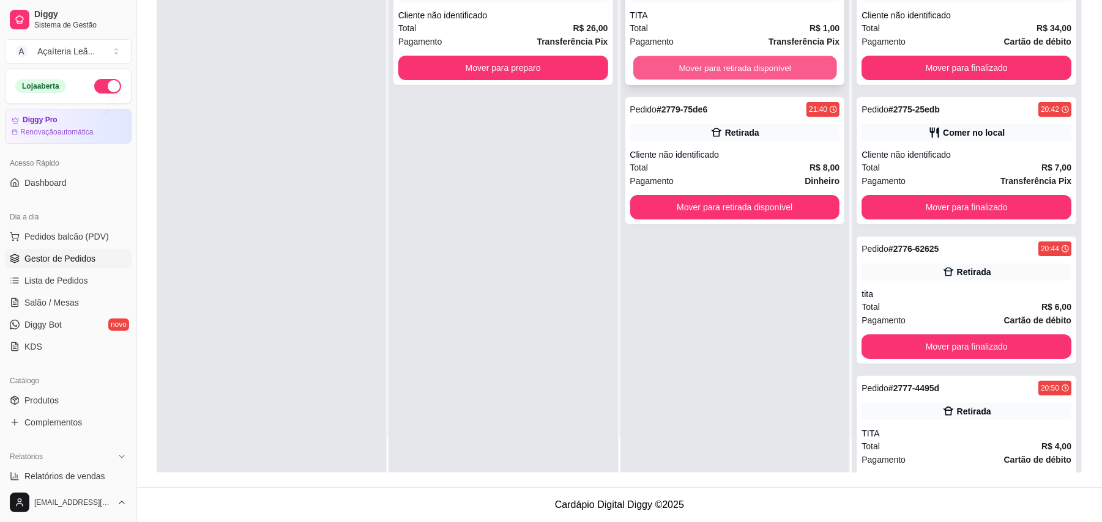
click at [673, 60] on button "Mover para retirada disponível" at bounding box center [734, 68] width 203 height 24
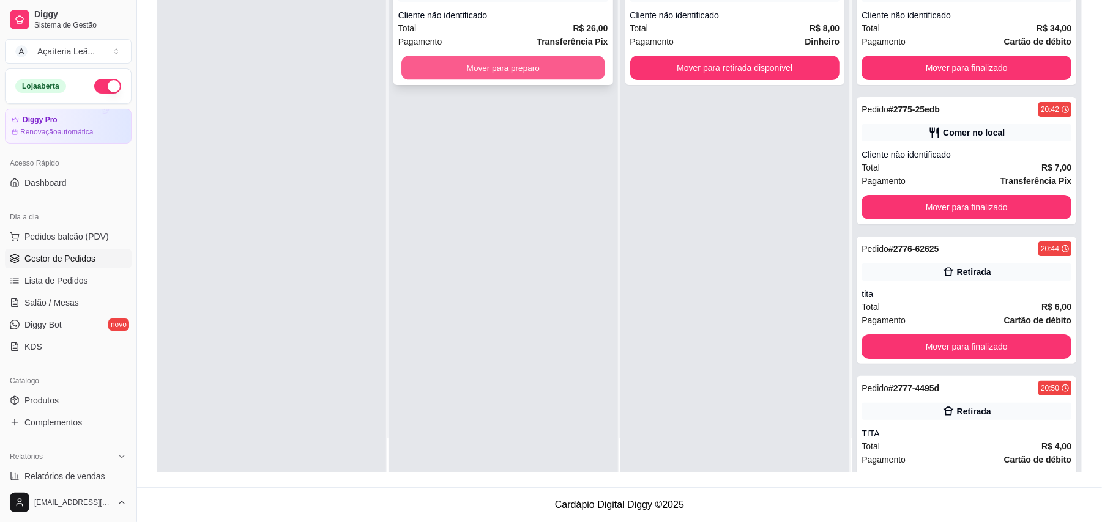
click at [584, 70] on button "Mover para preparo" at bounding box center [502, 68] width 203 height 24
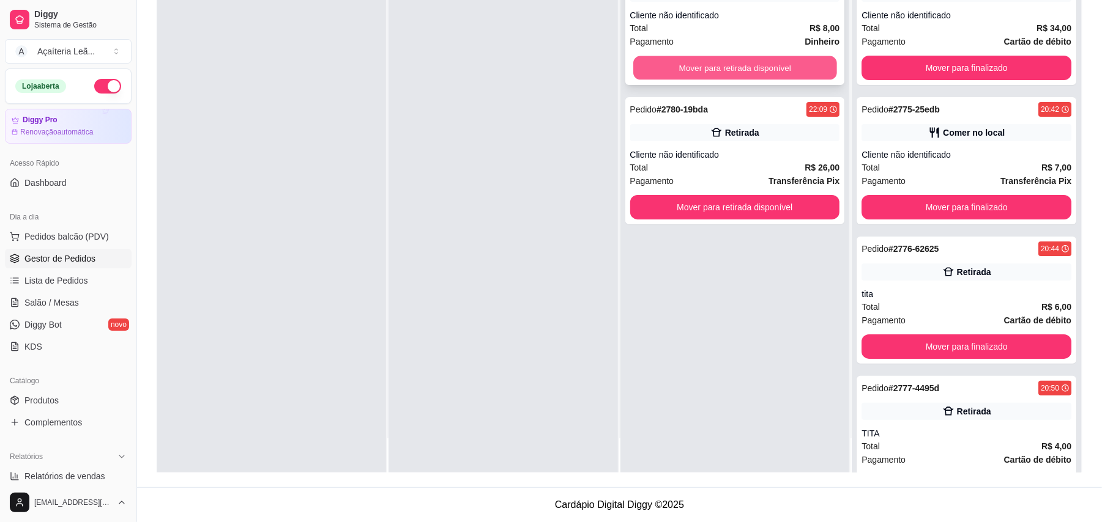
click at [671, 65] on button "Mover para retirada disponível" at bounding box center [734, 68] width 203 height 24
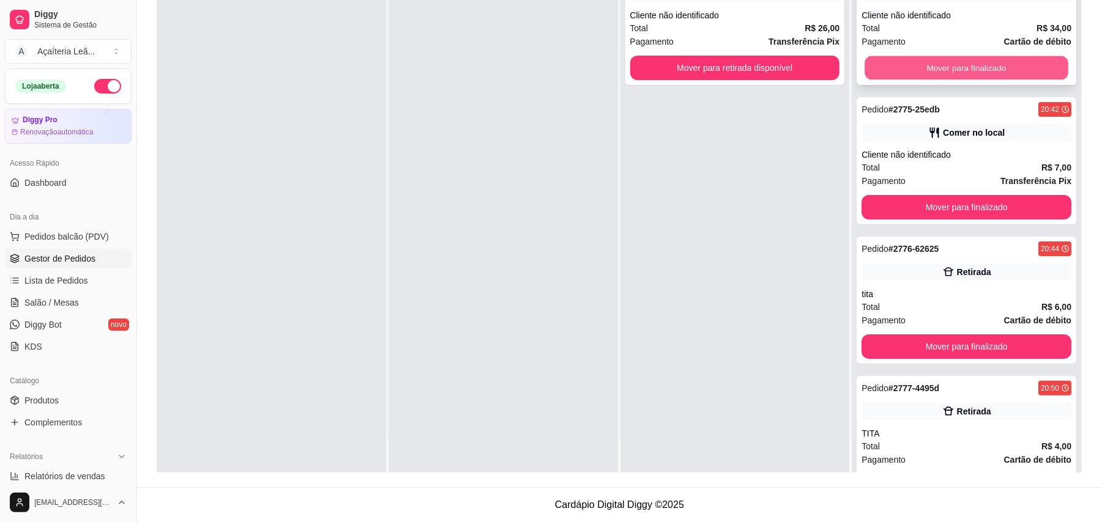
click at [914, 67] on button "Mover para finalizado" at bounding box center [965, 68] width 203 height 24
click at [909, 65] on div "Mover para finalizado" at bounding box center [966, 68] width 210 height 24
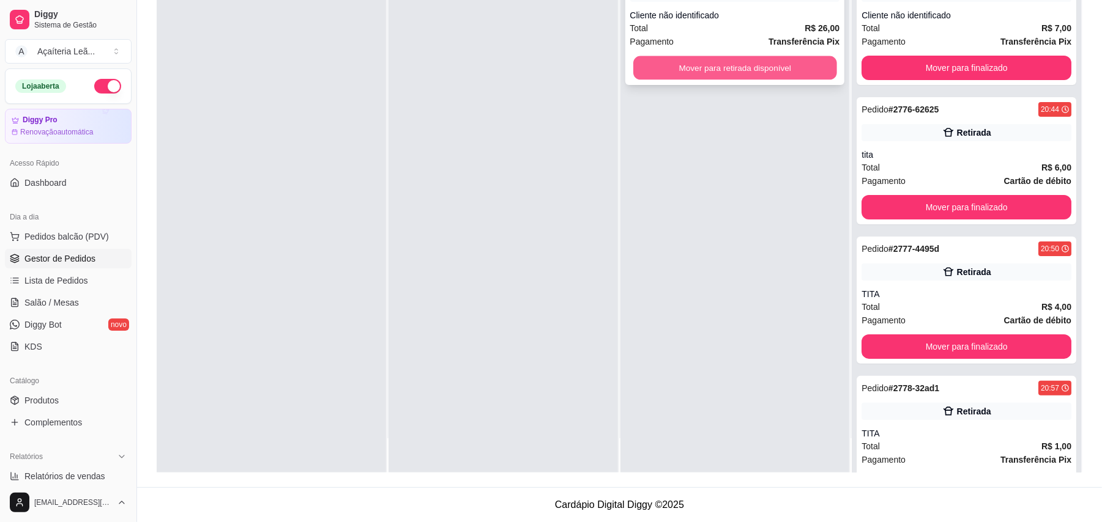
click at [827, 67] on button "Mover para retirada disponível" at bounding box center [734, 68] width 203 height 24
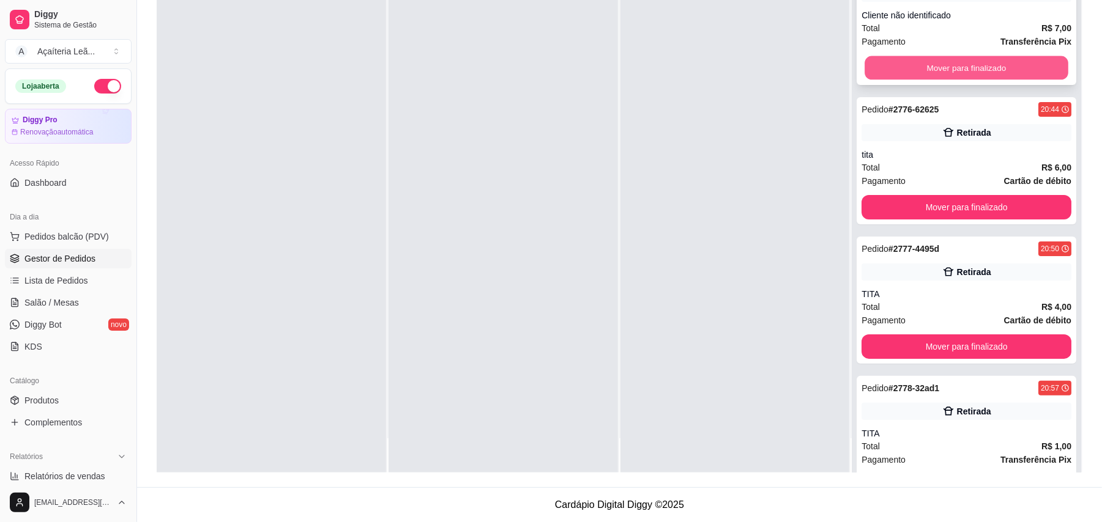
click at [909, 62] on button "Mover para finalizado" at bounding box center [965, 68] width 203 height 24
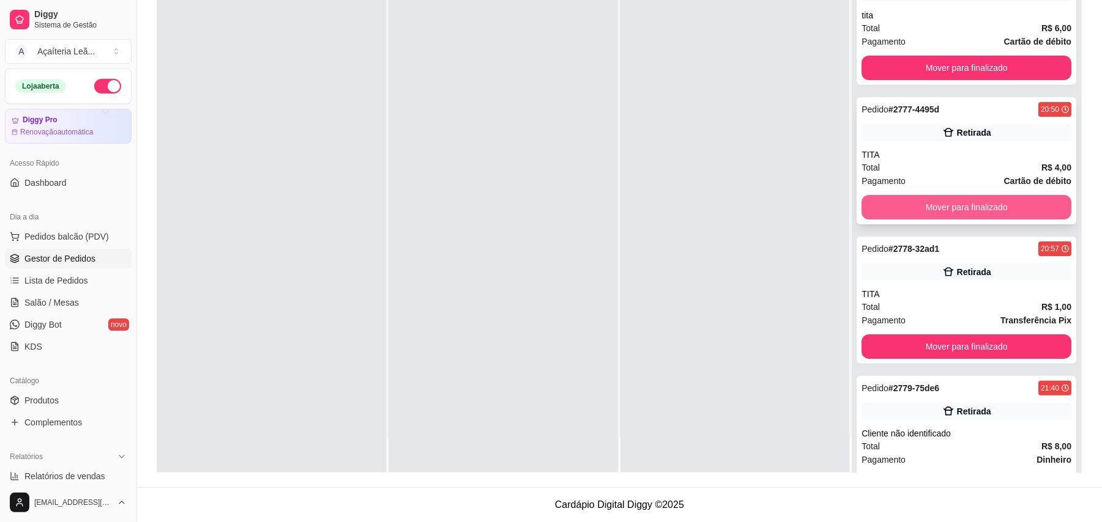
click at [896, 206] on button "Mover para finalizado" at bounding box center [966, 207] width 210 height 24
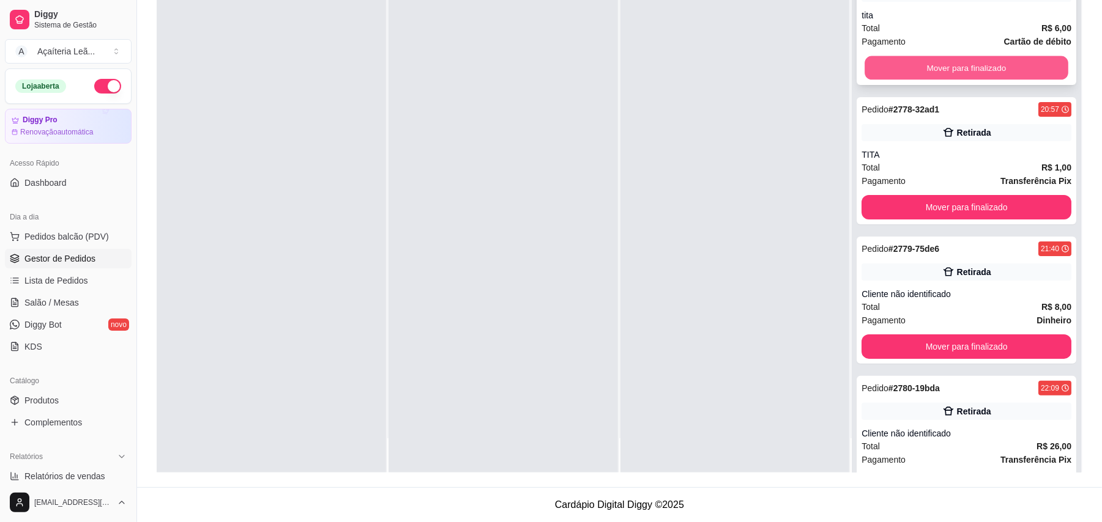
click at [892, 61] on button "Mover para finalizado" at bounding box center [965, 68] width 203 height 24
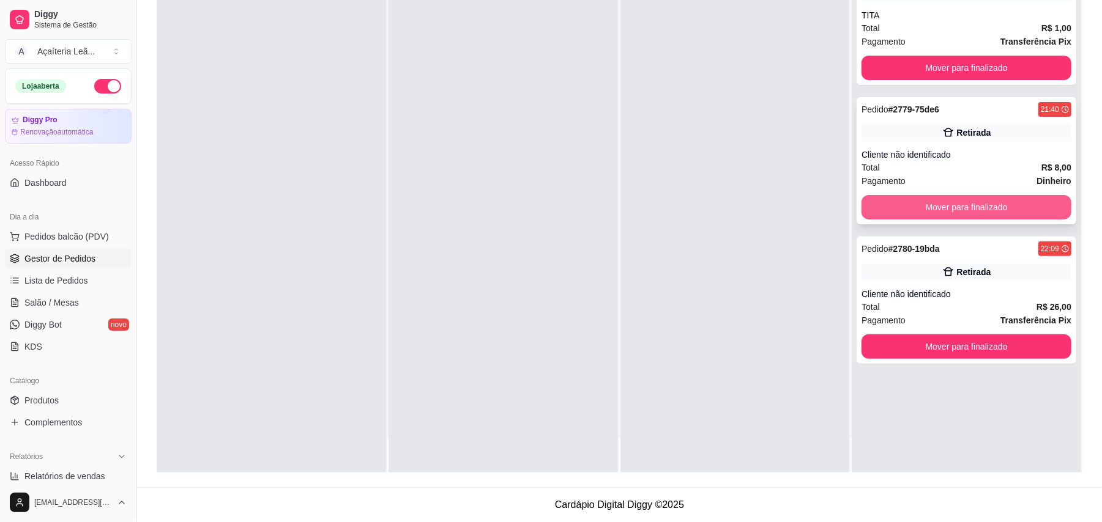
click at [915, 211] on button "Mover para finalizado" at bounding box center [966, 207] width 210 height 24
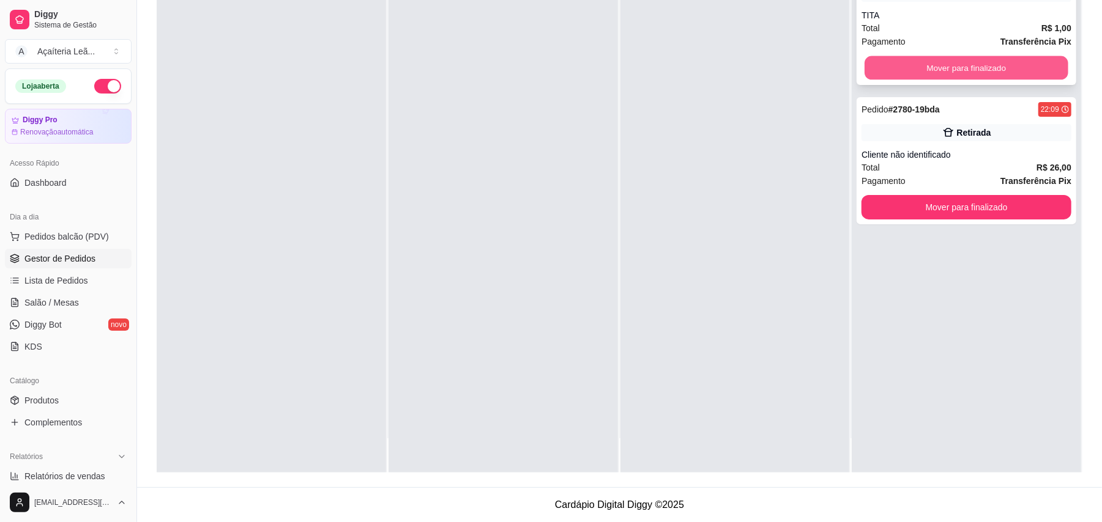
click at [879, 76] on button "Mover para finalizado" at bounding box center [965, 68] width 203 height 24
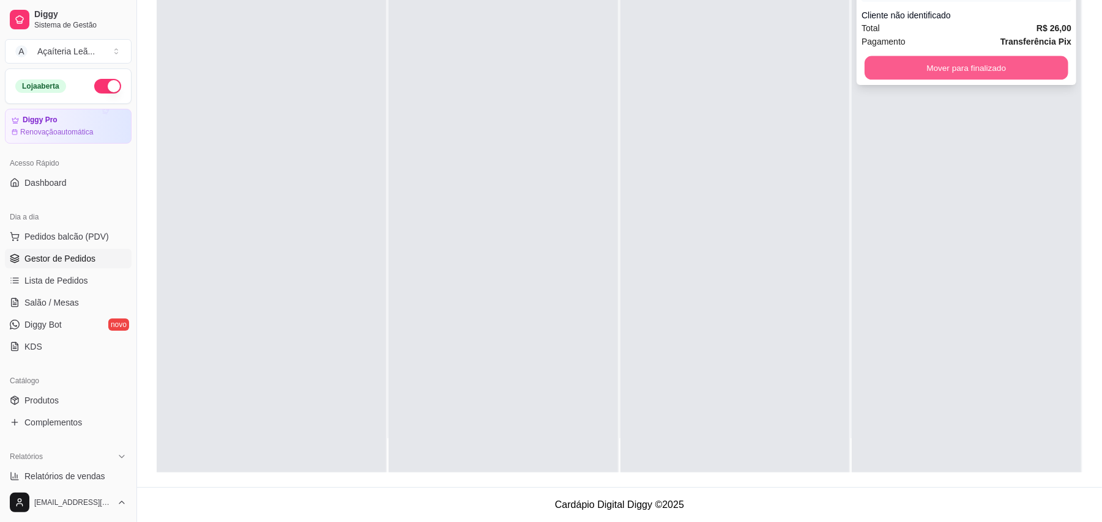
click at [891, 72] on button "Mover para finalizado" at bounding box center [965, 68] width 203 height 24
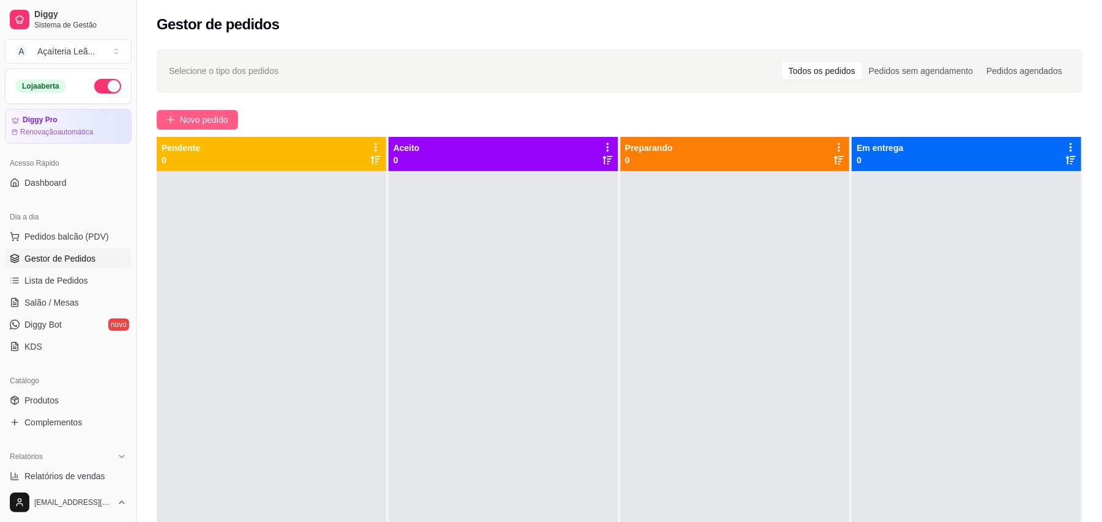
click at [209, 116] on span "Novo pedido" at bounding box center [204, 119] width 48 height 13
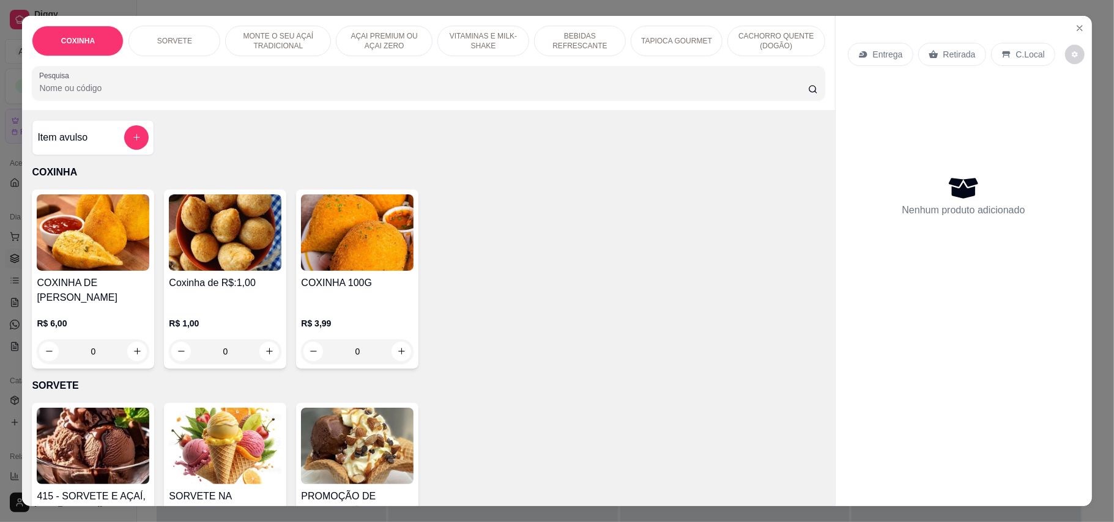
click at [199, 250] on img at bounding box center [225, 233] width 113 height 76
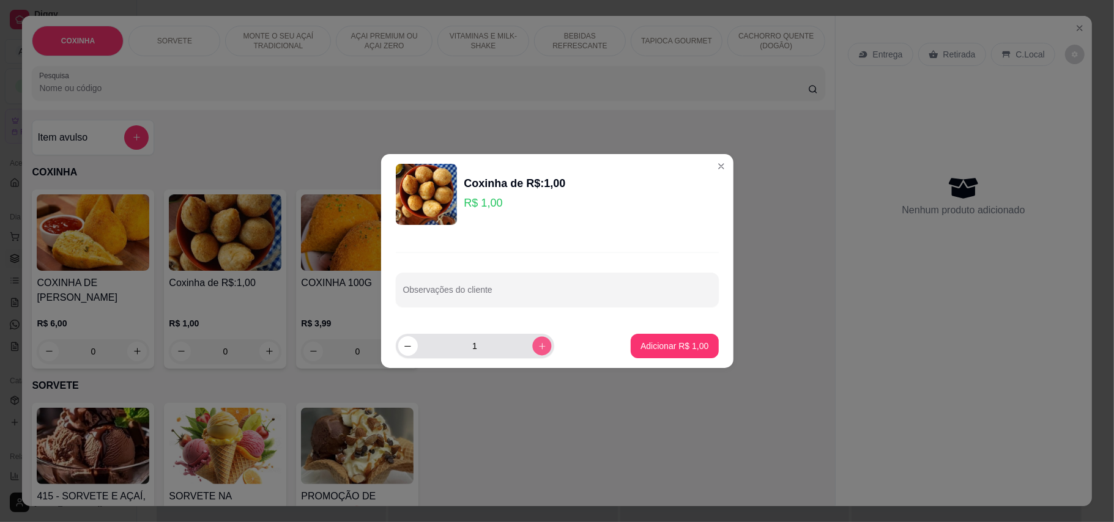
click at [537, 351] on icon "increase-product-quantity" at bounding box center [541, 346] width 9 height 9
type input "5"
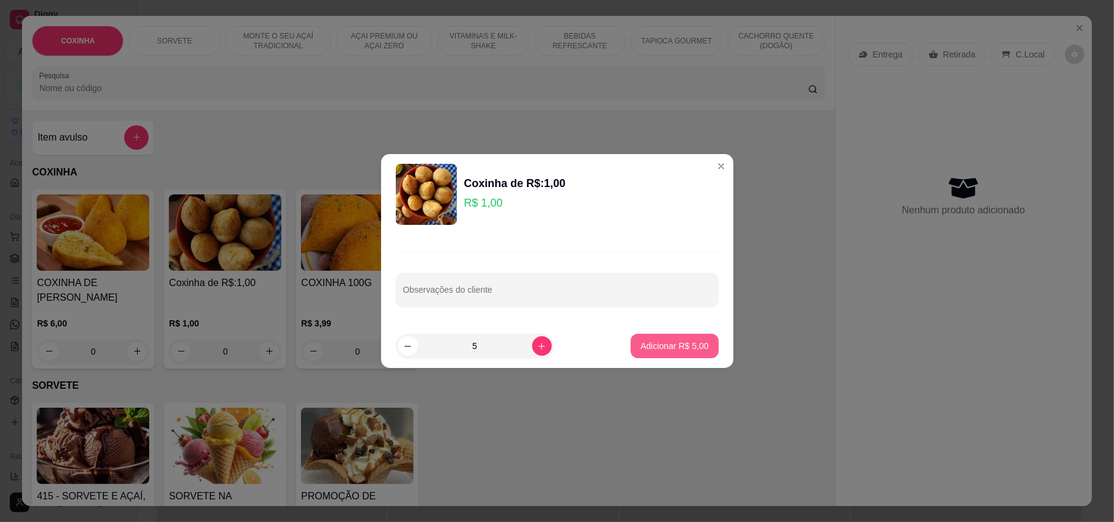
click at [644, 347] on p "Adicionar R$ 5,00" at bounding box center [675, 346] width 68 height 12
type input "5"
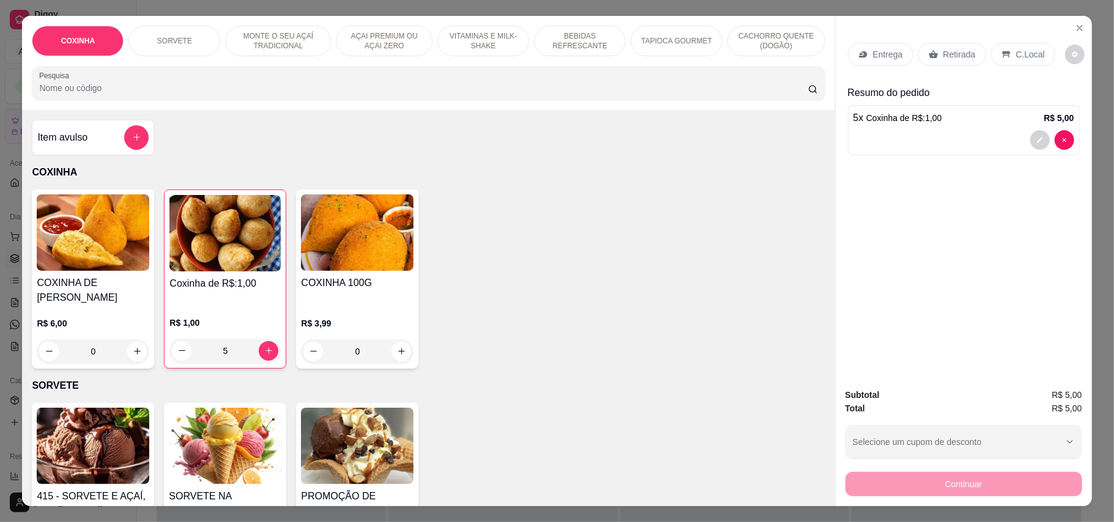
click at [948, 54] on p "Retirada" at bounding box center [959, 54] width 32 height 12
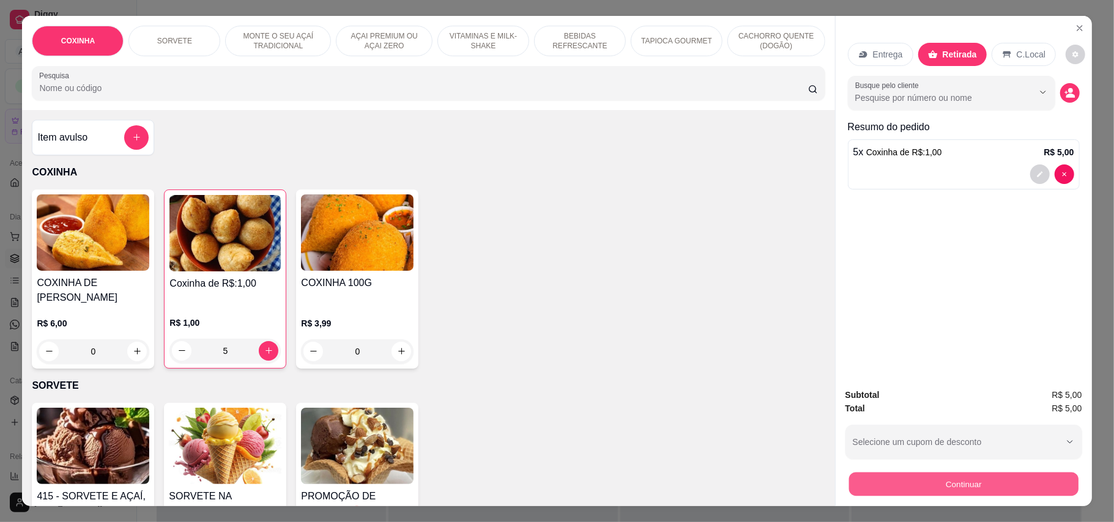
click at [892, 478] on button "Continuar" at bounding box center [963, 485] width 229 height 24
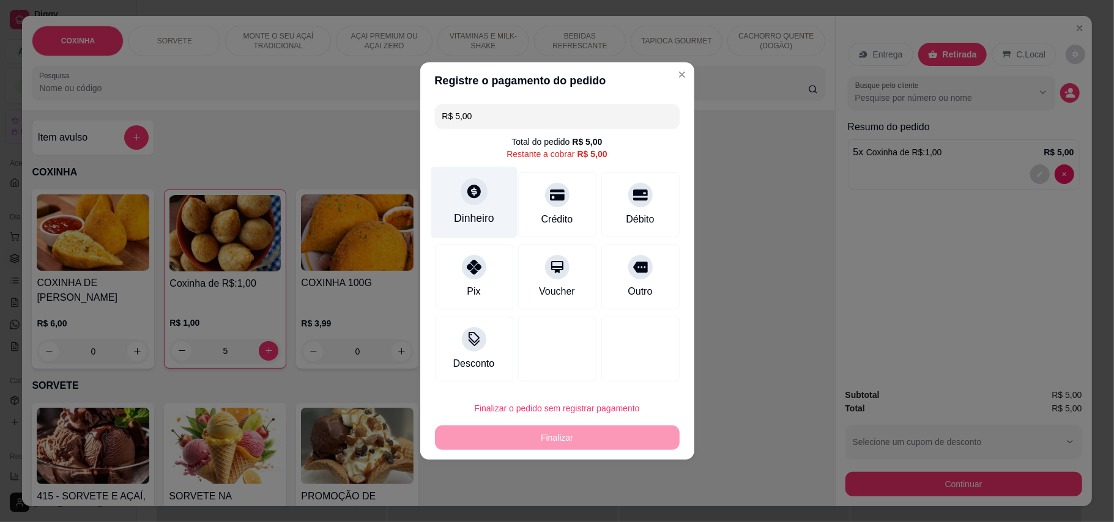
click at [468, 199] on icon at bounding box center [474, 192] width 16 height 16
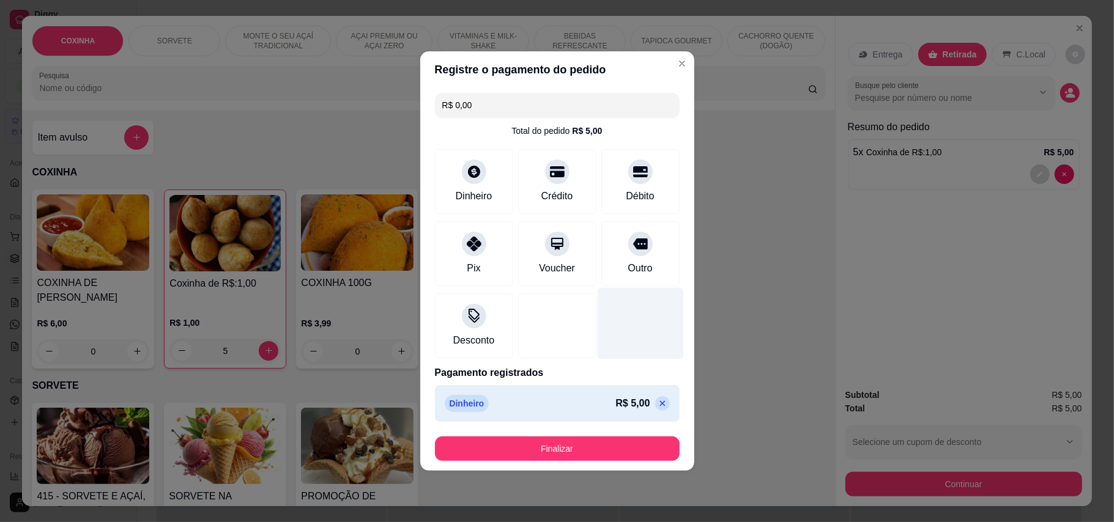
type input "R$ 0,00"
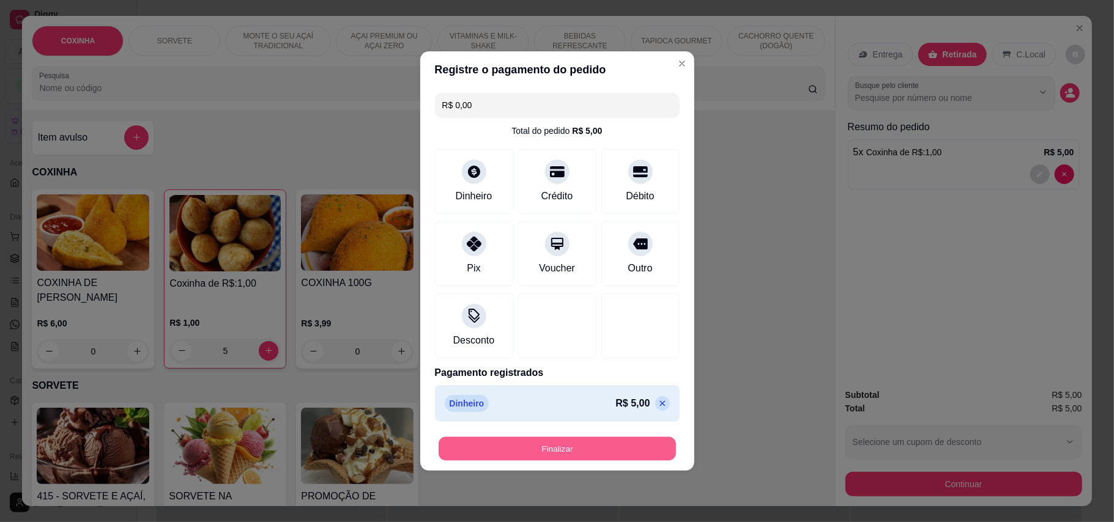
click at [625, 444] on button "Finalizar" at bounding box center [557, 449] width 237 height 24
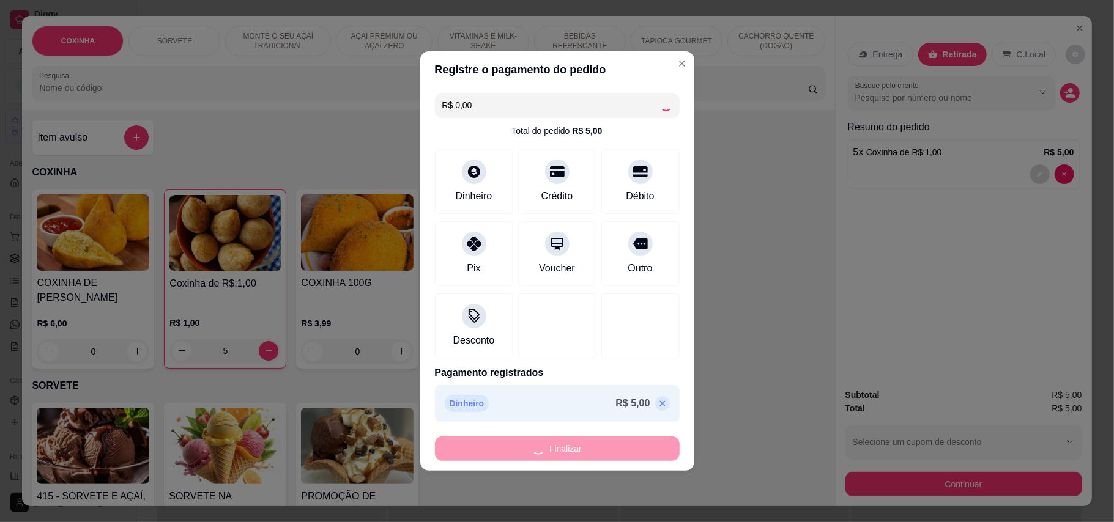
type input "0"
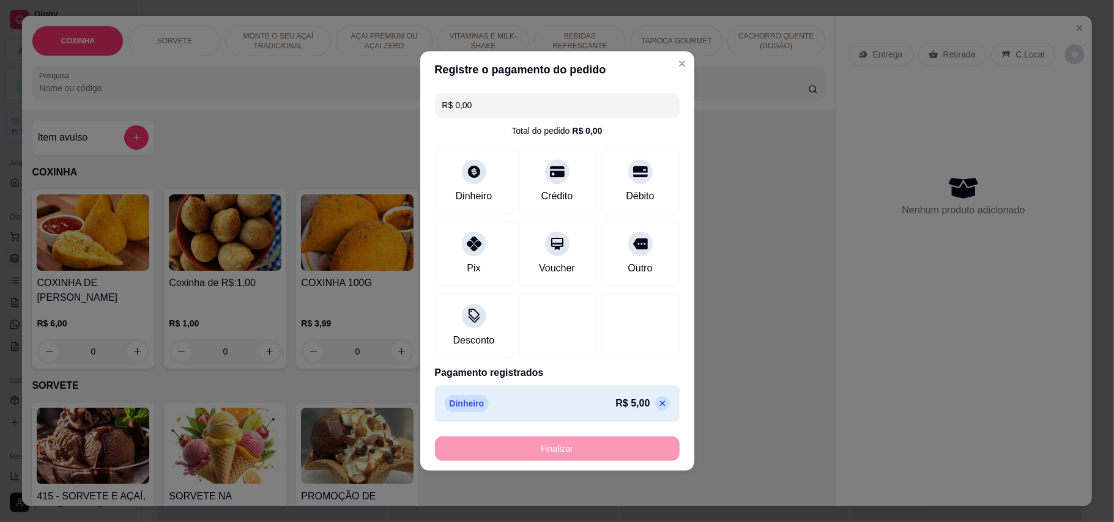
type input "-R$ 5,00"
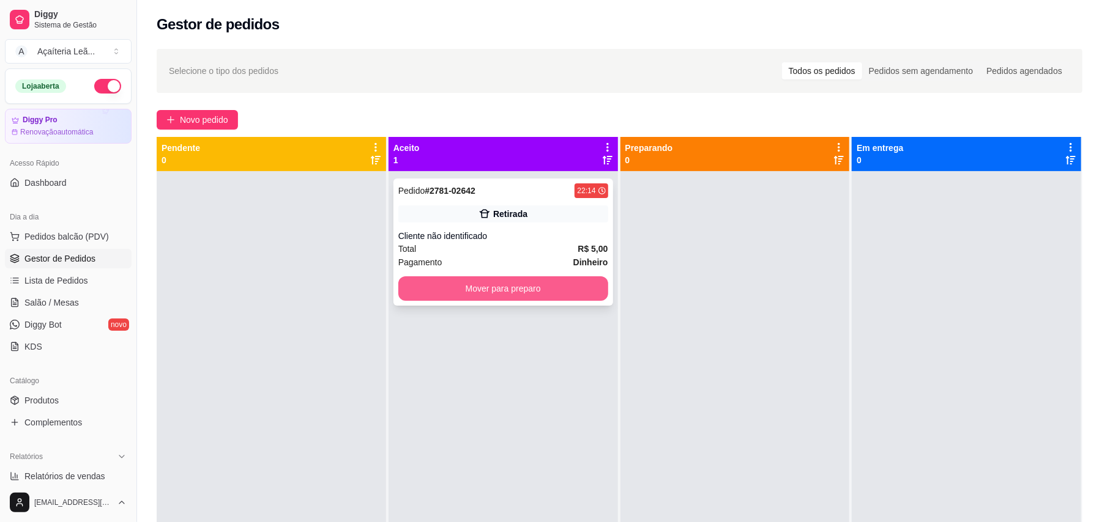
click at [581, 284] on button "Mover para preparo" at bounding box center [503, 289] width 210 height 24
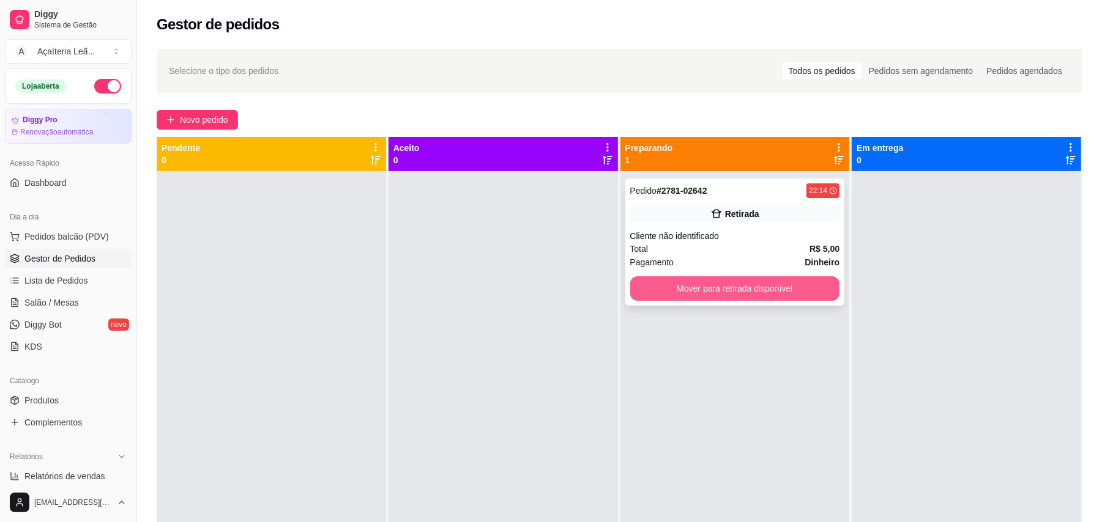
click at [654, 299] on button "Mover para retirada disponível" at bounding box center [735, 289] width 210 height 24
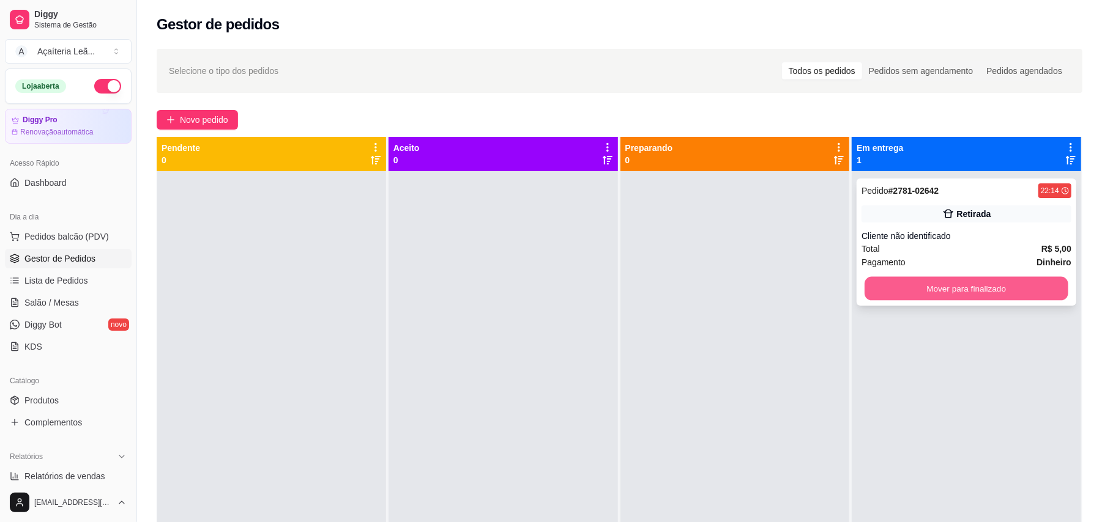
click at [911, 295] on button "Mover para finalizado" at bounding box center [965, 289] width 203 height 24
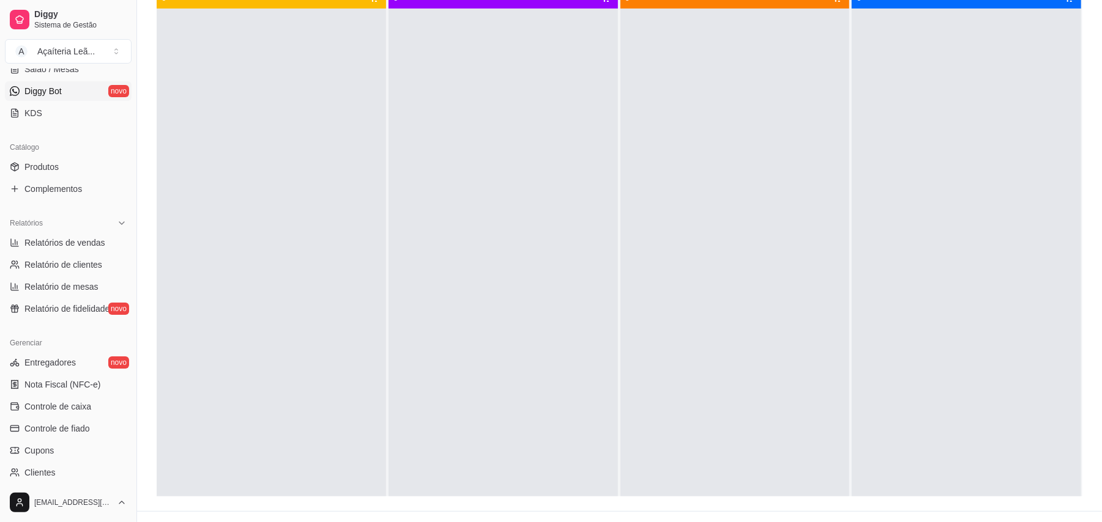
scroll to position [245, 0]
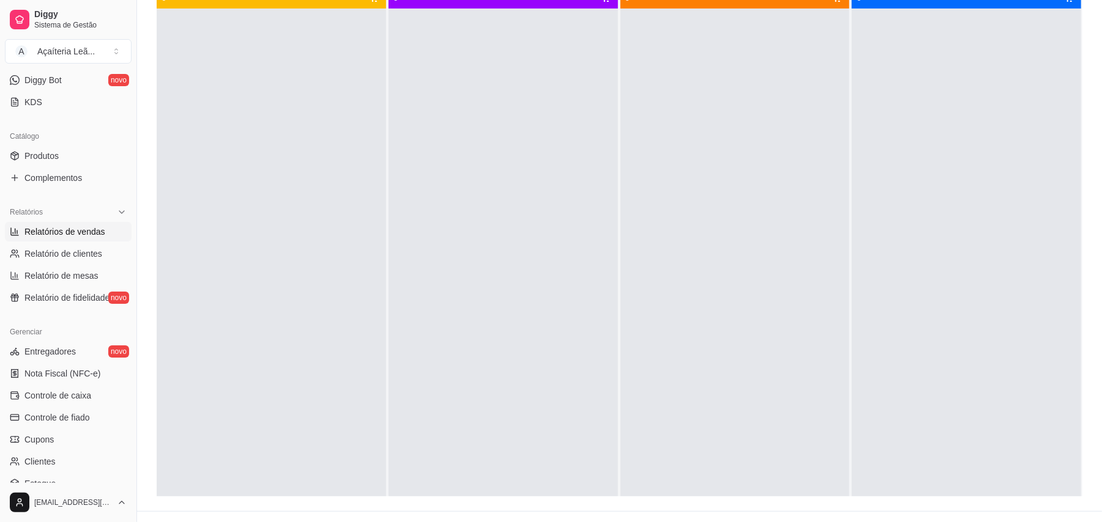
click at [57, 231] on span "Relatórios de vendas" at bounding box center [64, 232] width 81 height 12
select select "ALL"
select select "0"
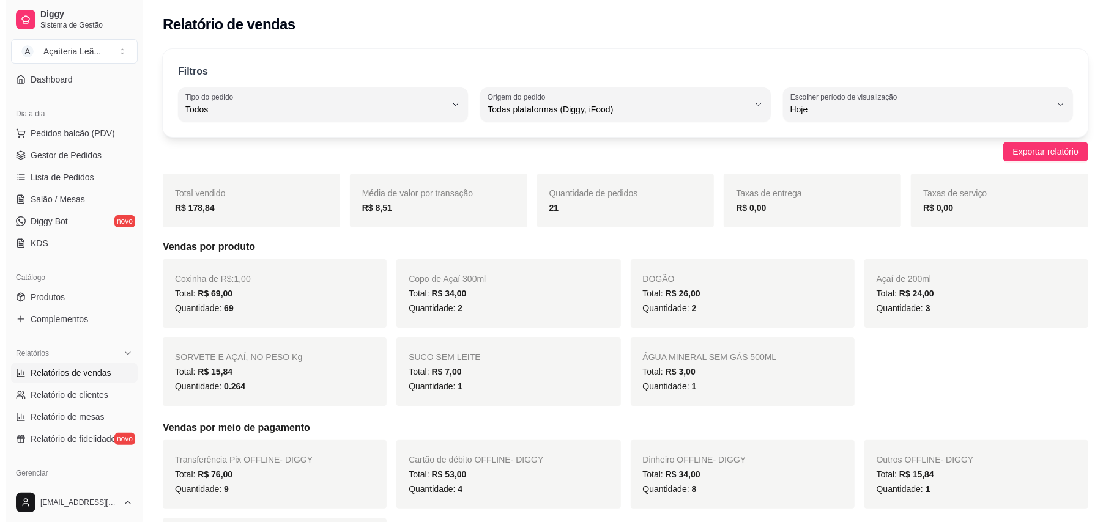
scroll to position [81, 0]
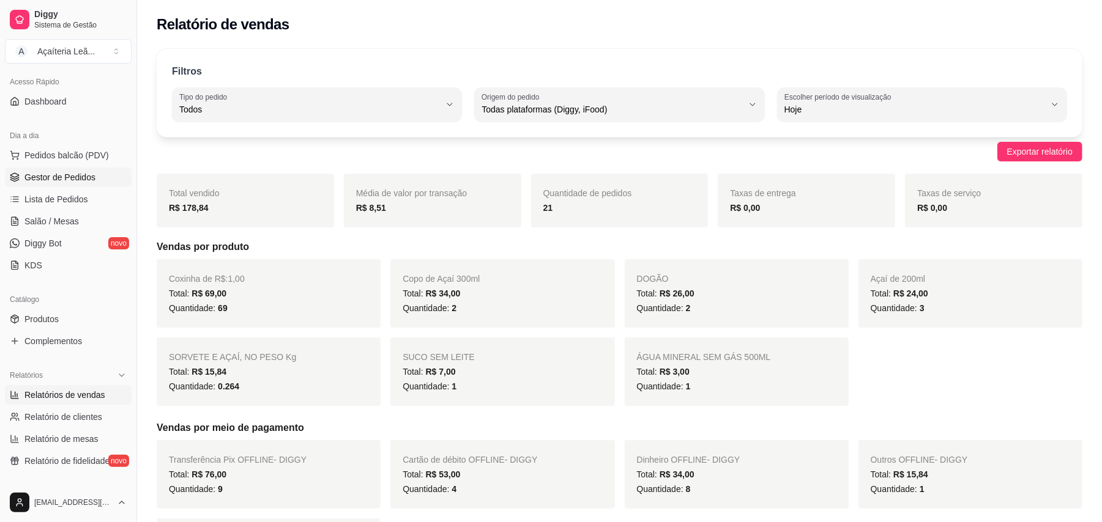
click at [57, 174] on span "Gestor de Pedidos" at bounding box center [59, 177] width 71 height 12
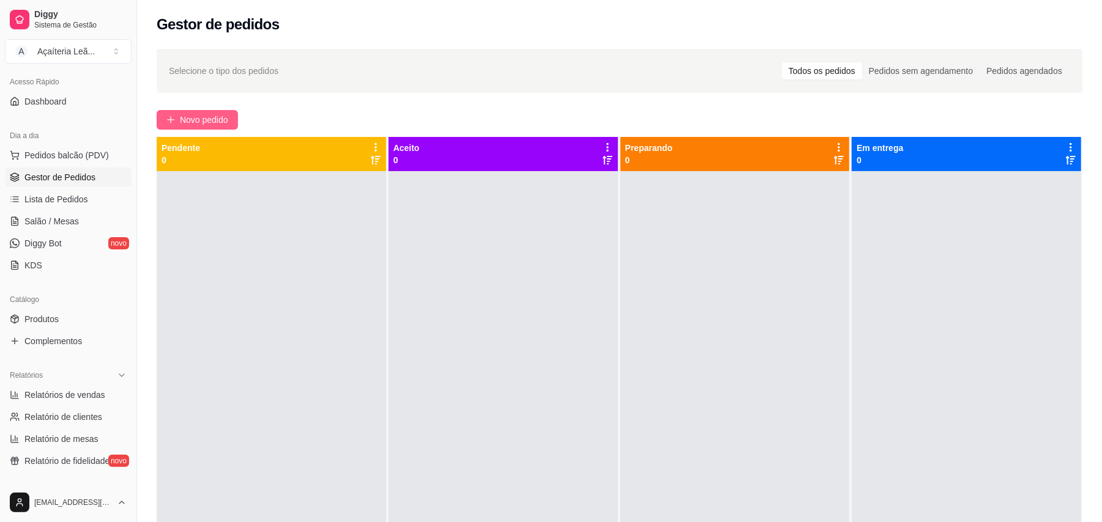
click at [199, 116] on span "Novo pedido" at bounding box center [204, 119] width 48 height 13
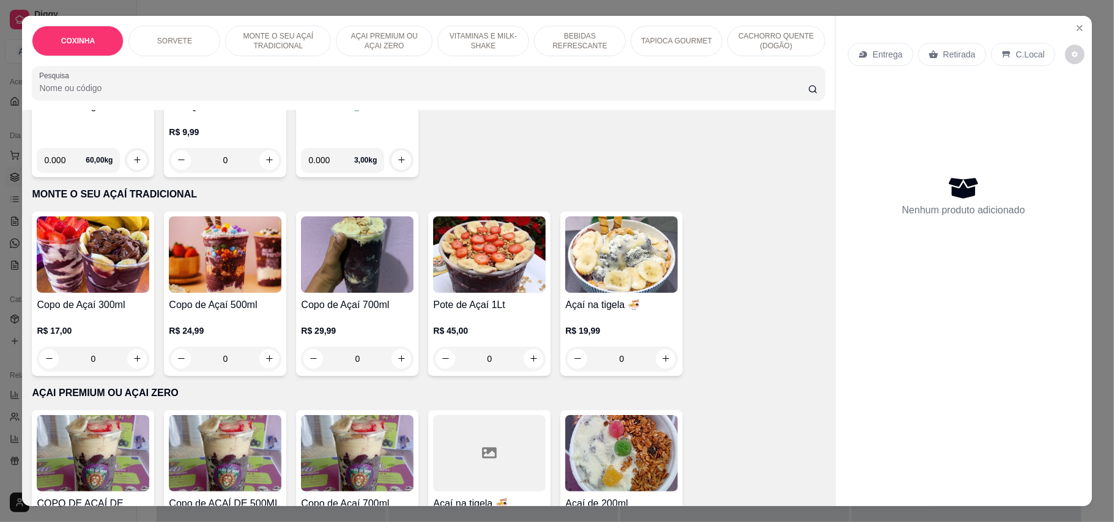
scroll to position [407, 0]
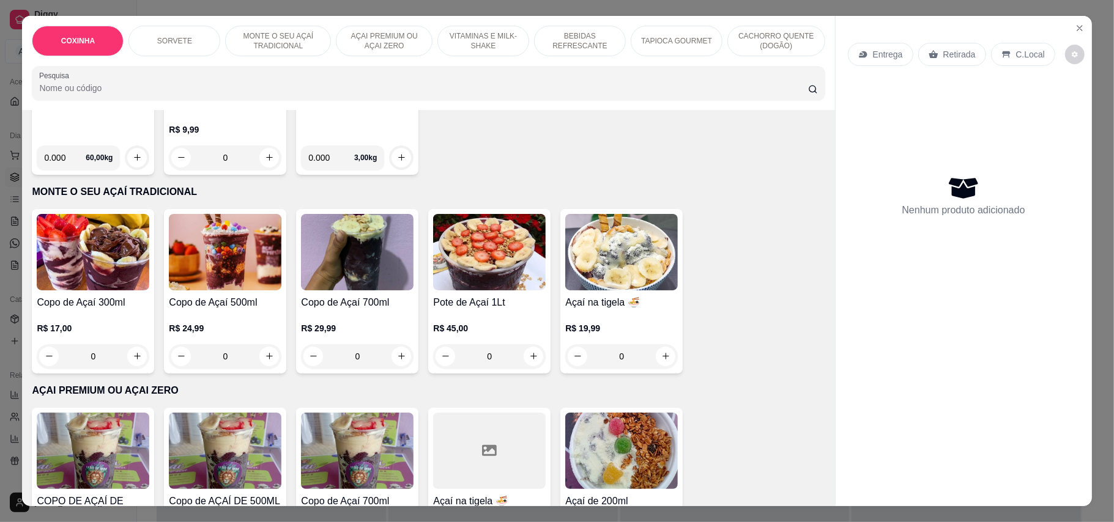
click at [681, 32] on div "TAPIOCA GOURMET" at bounding box center [677, 41] width 92 height 31
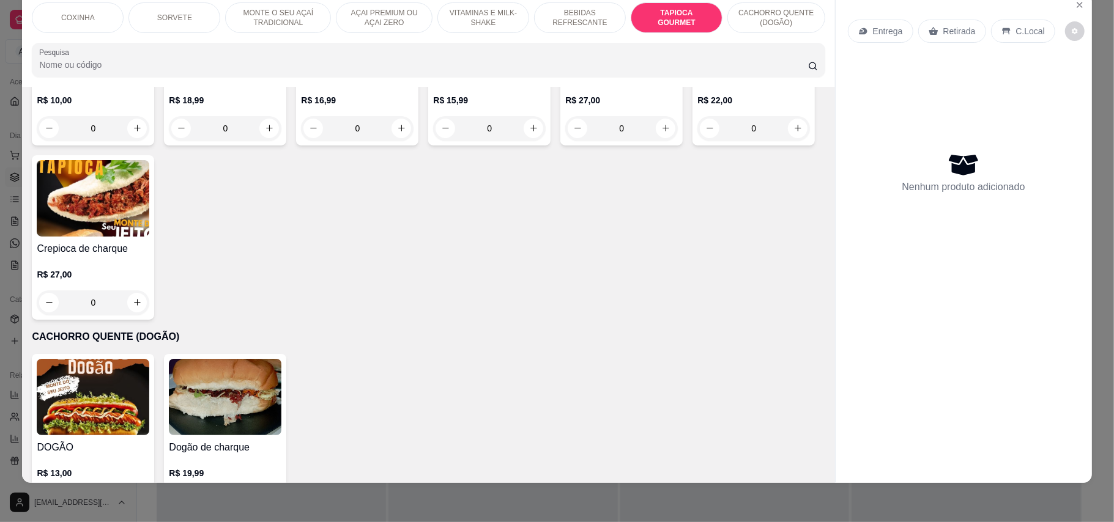
click at [275, 48] on img at bounding box center [225, 9] width 113 height 76
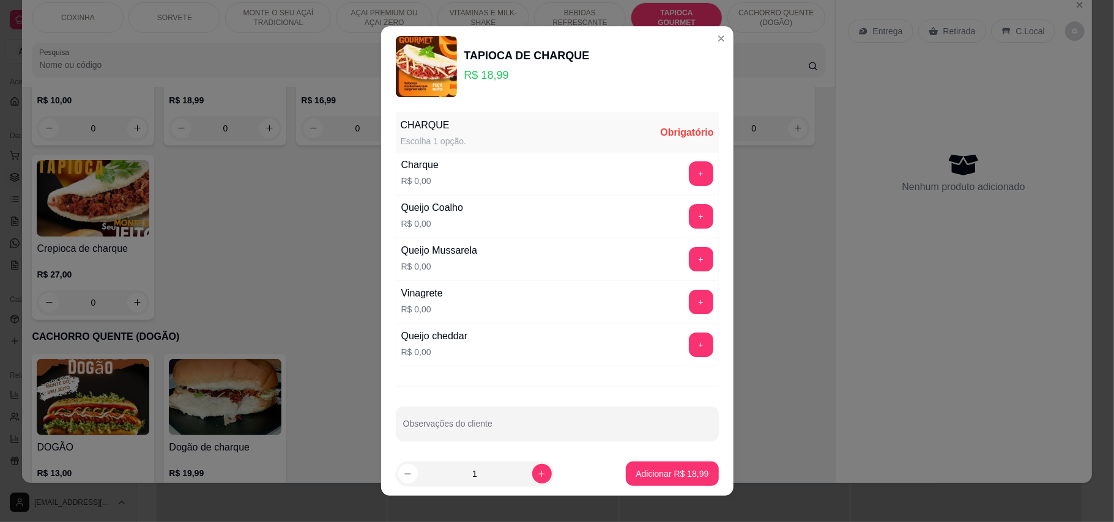
click at [649, 164] on div "Charque R$ 0,00 +" at bounding box center [557, 173] width 323 height 43
click at [689, 175] on button "+" at bounding box center [701, 174] width 24 height 24
click at [689, 216] on button "+" at bounding box center [701, 216] width 24 height 24
click at [689, 267] on button "+" at bounding box center [701, 259] width 24 height 24
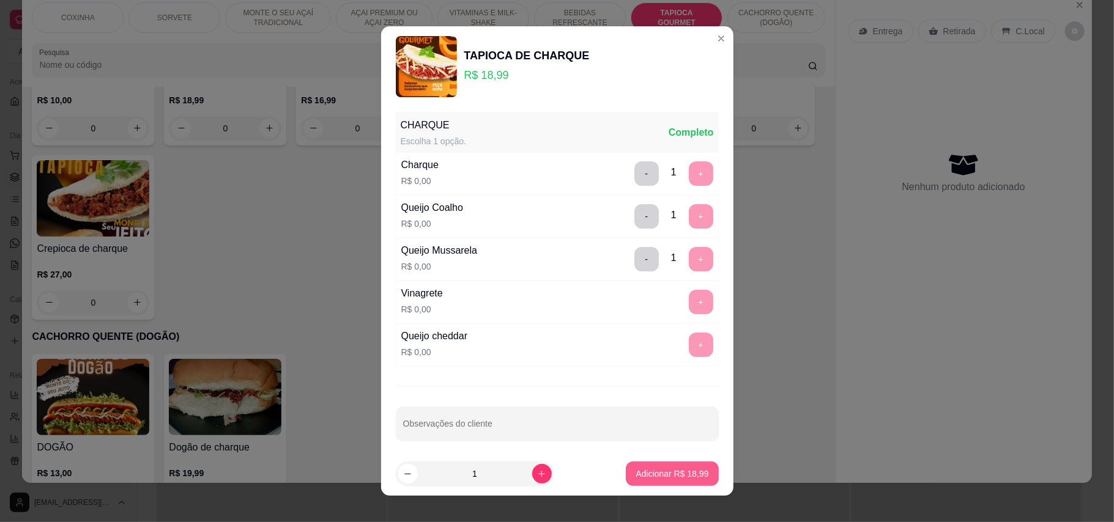
click at [664, 480] on p "Adicionar R$ 18,99" at bounding box center [672, 474] width 73 height 12
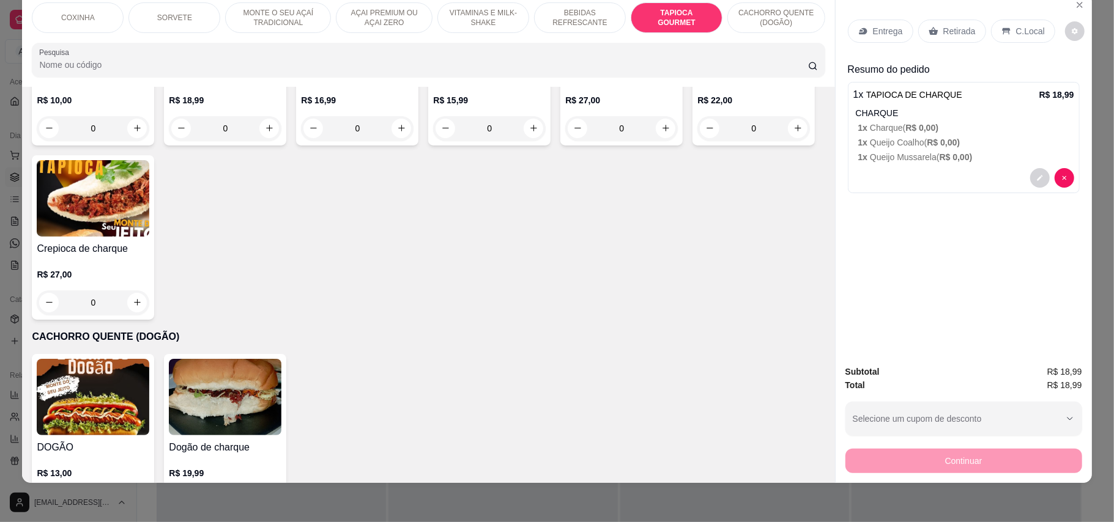
click at [992, 32] on div "C.Local" at bounding box center [1023, 31] width 64 height 23
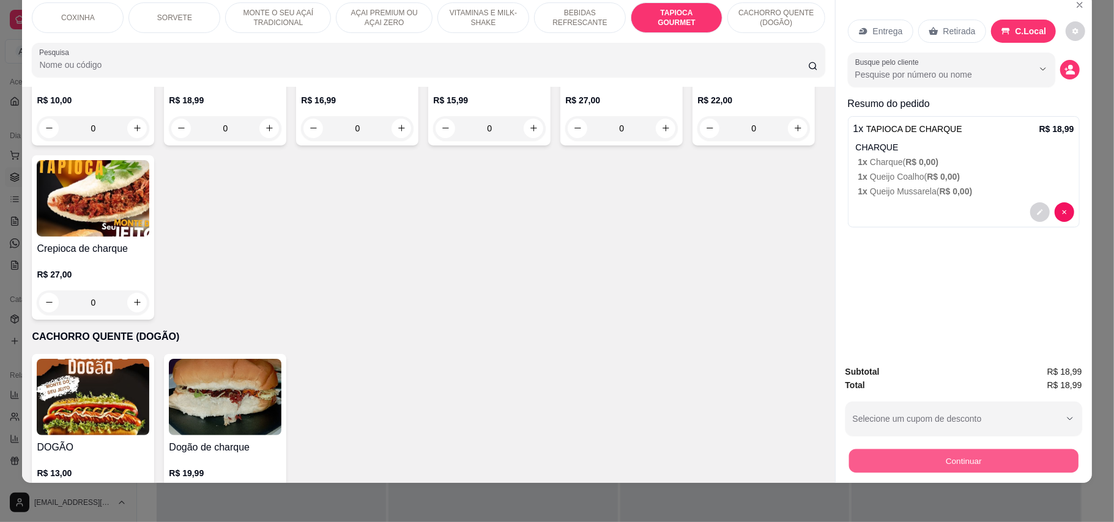
click at [943, 456] on button "Continuar" at bounding box center [963, 462] width 229 height 24
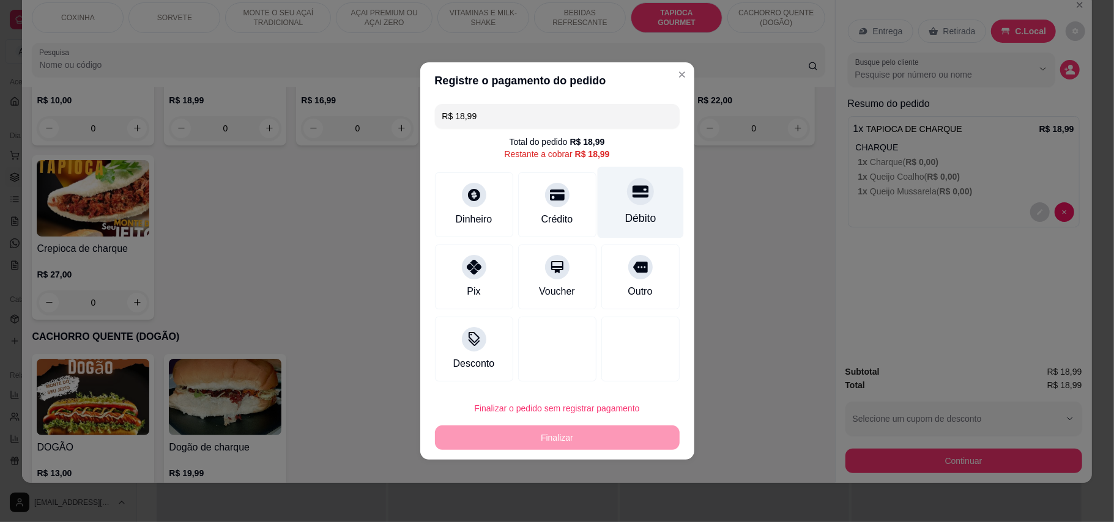
click at [615, 207] on div "Débito" at bounding box center [640, 203] width 86 height 72
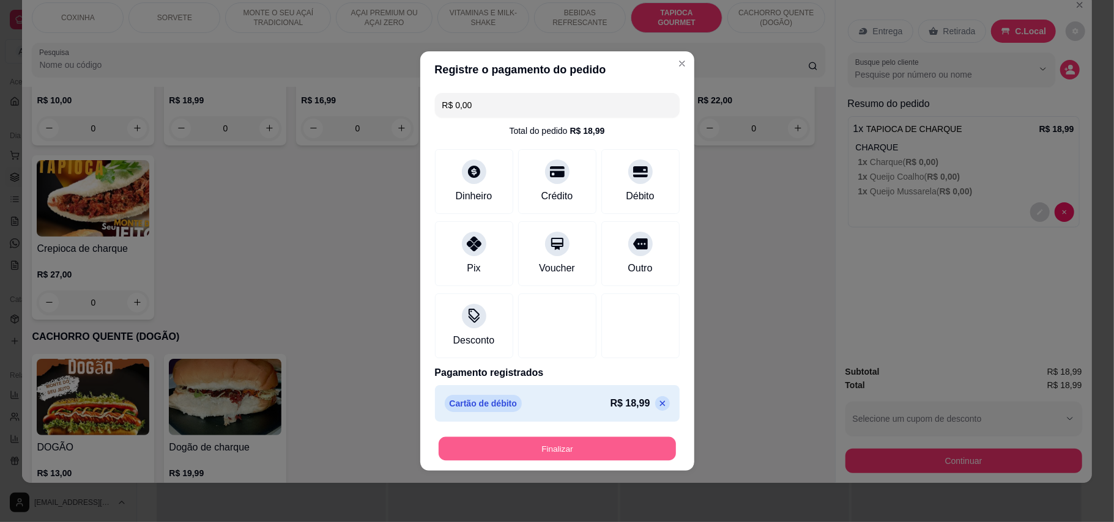
click at [593, 453] on button "Finalizar" at bounding box center [557, 449] width 237 height 24
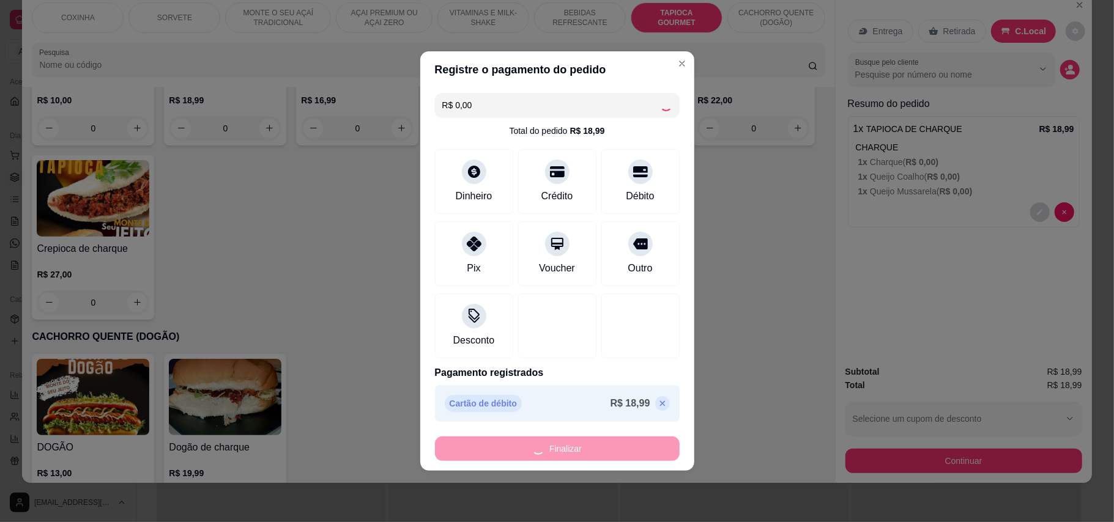
type input "-R$ 18,99"
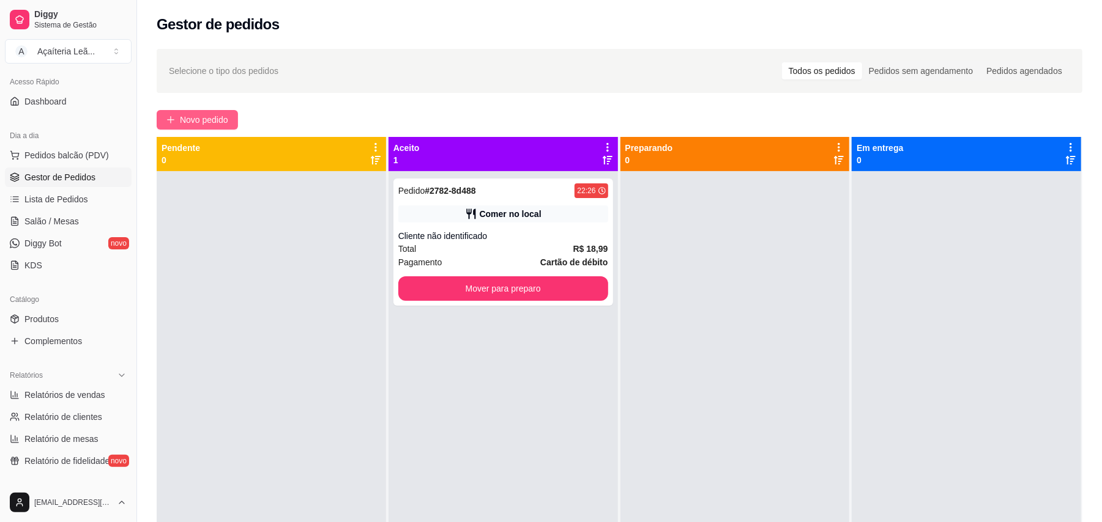
click at [228, 118] on span "Novo pedido" at bounding box center [204, 119] width 48 height 13
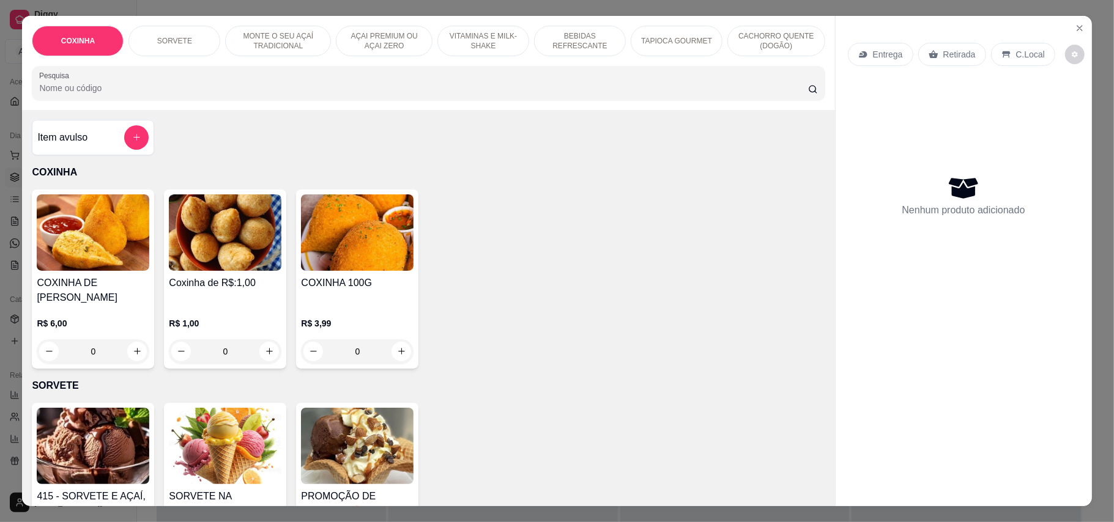
click at [239, 265] on img at bounding box center [225, 233] width 113 height 76
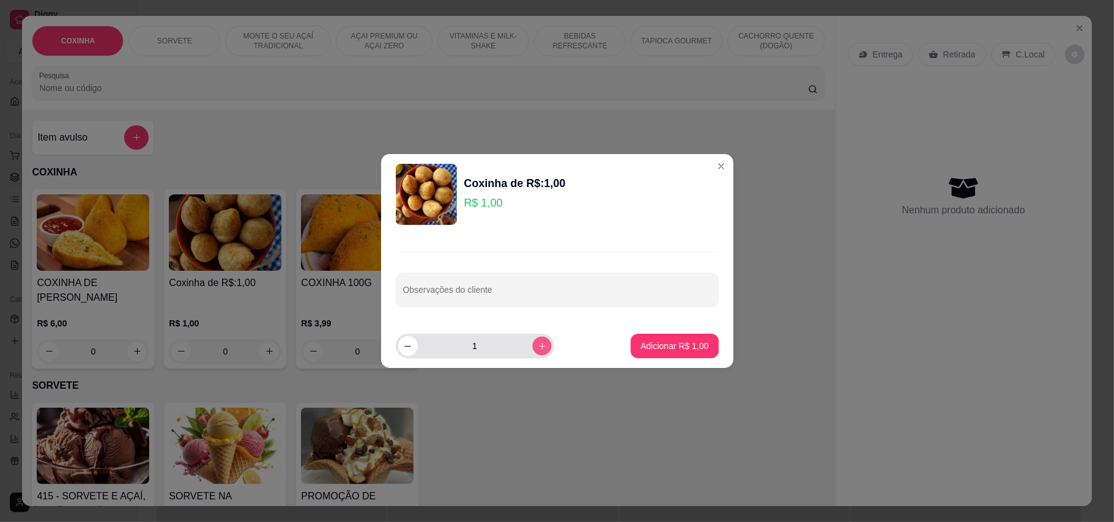
click at [537, 346] on icon "increase-product-quantity" at bounding box center [541, 346] width 9 height 9
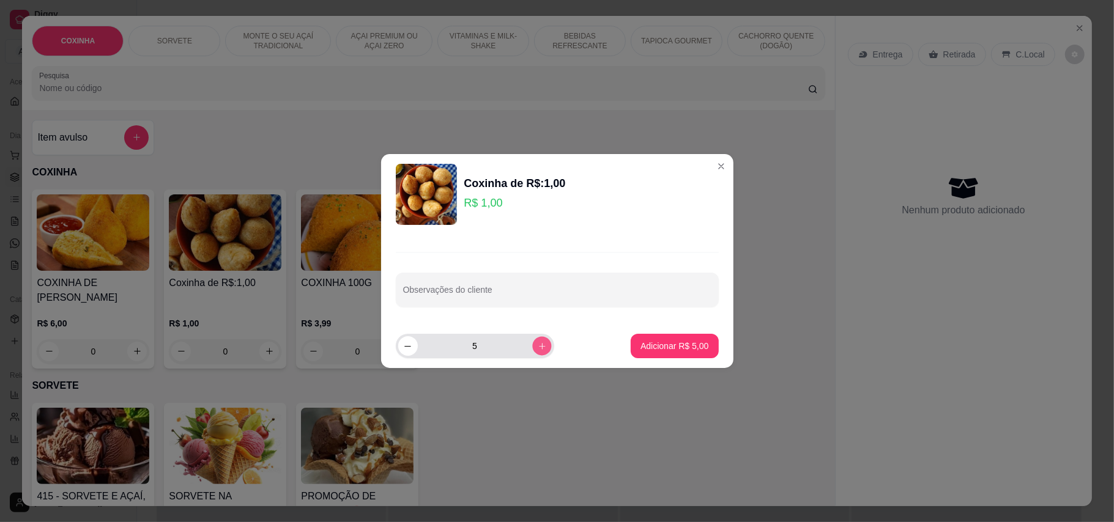
type input "6"
click at [677, 343] on p "Adicionar R$ 6,00" at bounding box center [675, 346] width 66 height 12
type input "6"
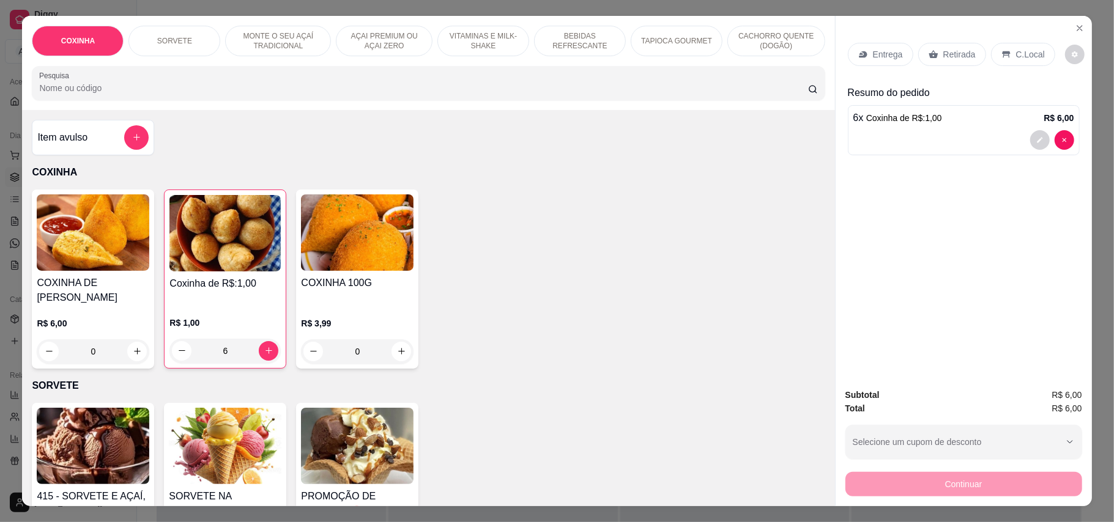
click at [970, 52] on div "Retirada" at bounding box center [952, 54] width 68 height 23
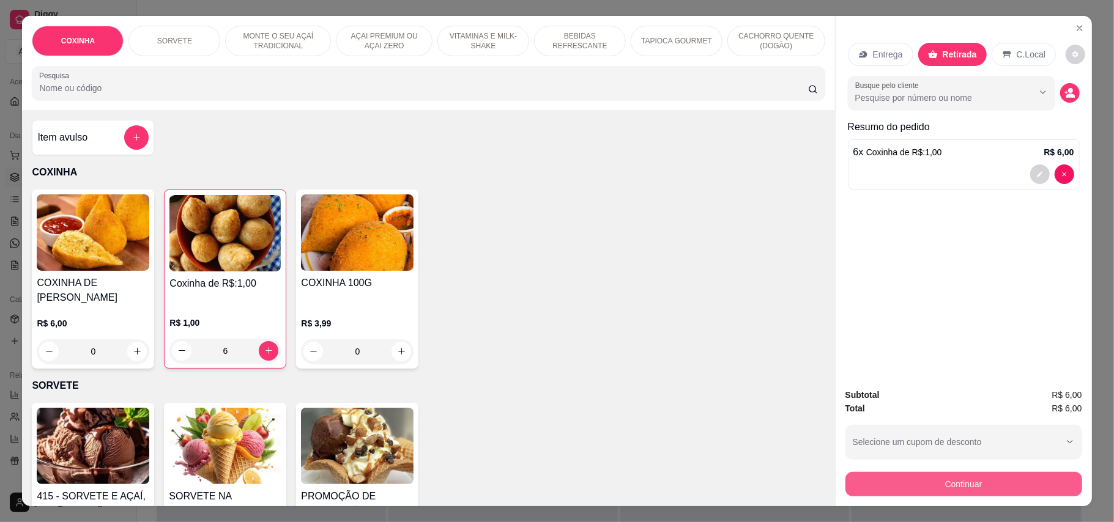
click at [976, 485] on button "Continuar" at bounding box center [963, 484] width 237 height 24
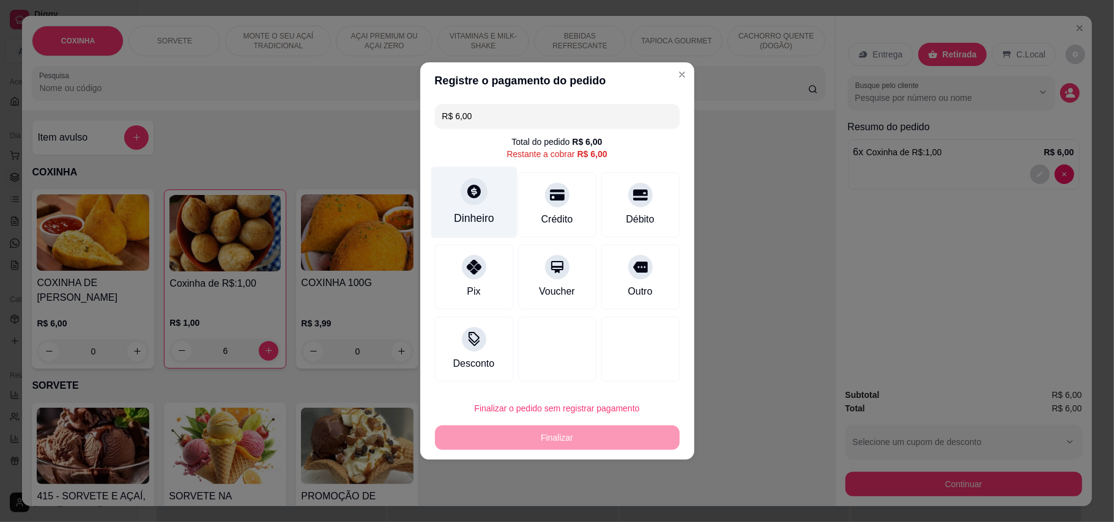
click at [465, 207] on div "Dinheiro" at bounding box center [474, 203] width 86 height 72
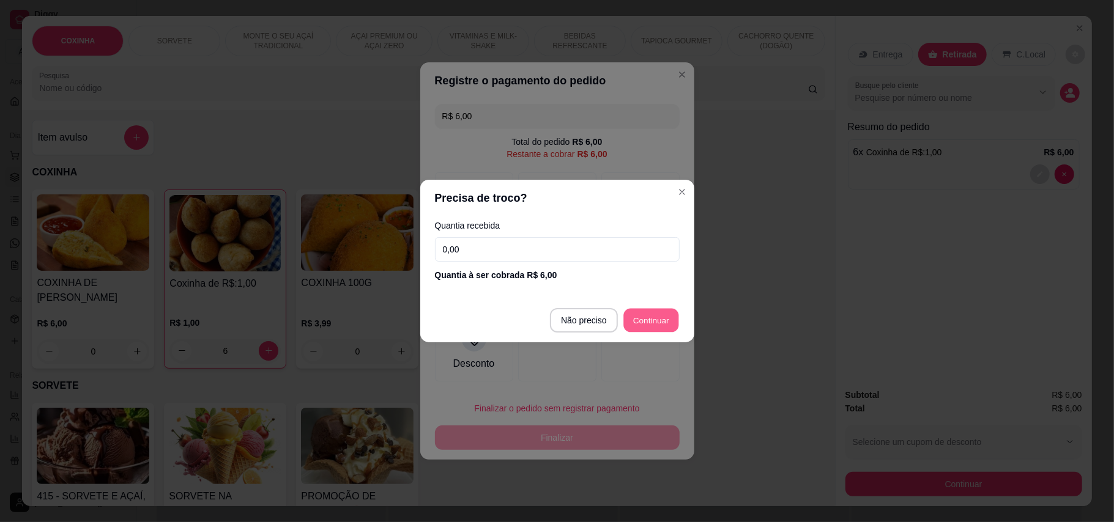
type input "R$ 0,00"
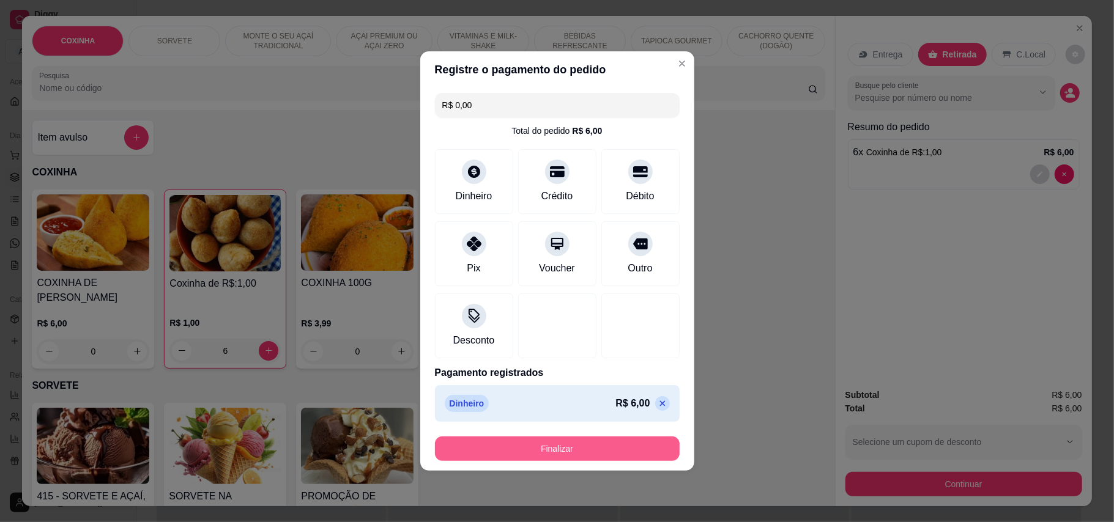
click at [607, 448] on button "Finalizar" at bounding box center [557, 449] width 245 height 24
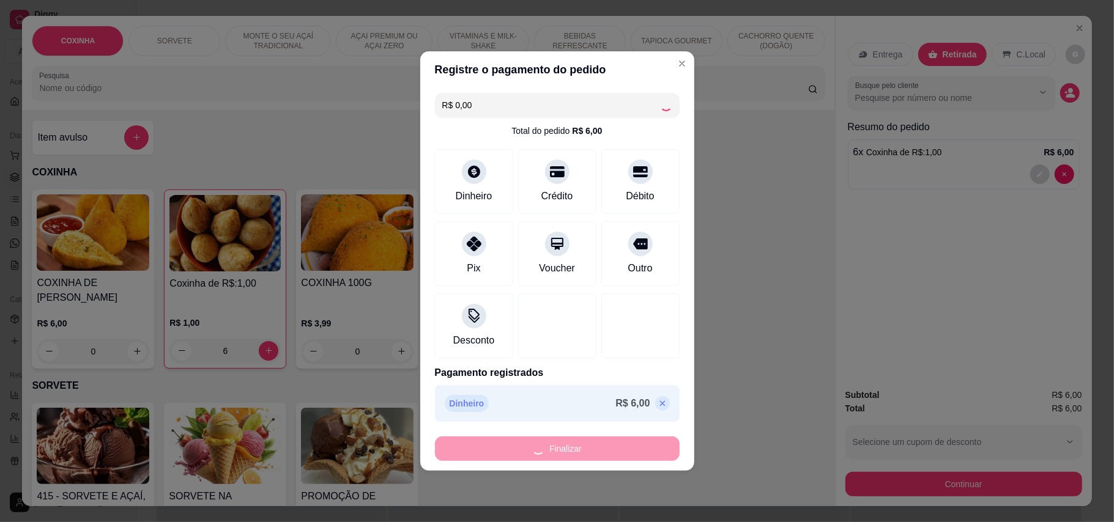
type input "0"
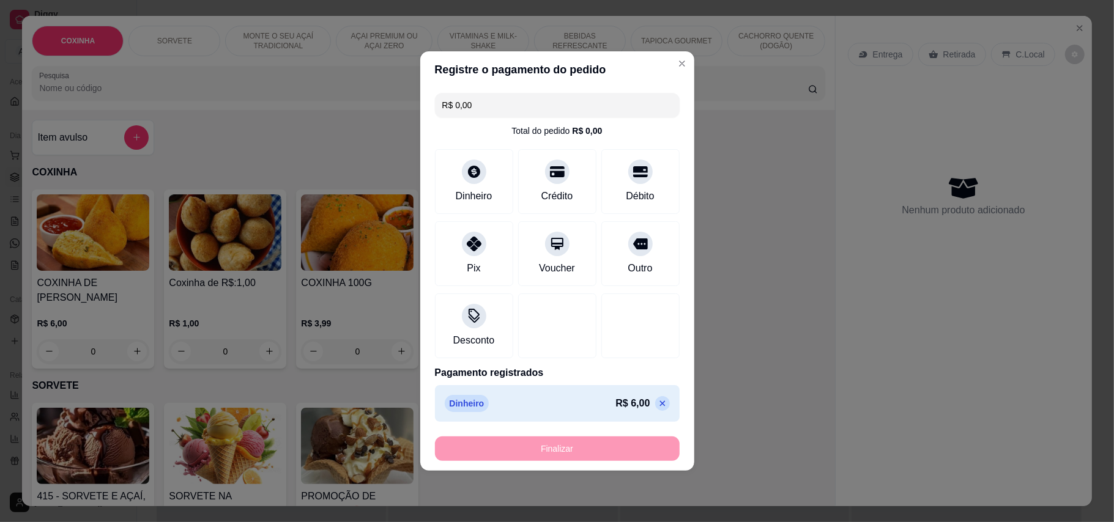
type input "-R$ 6,00"
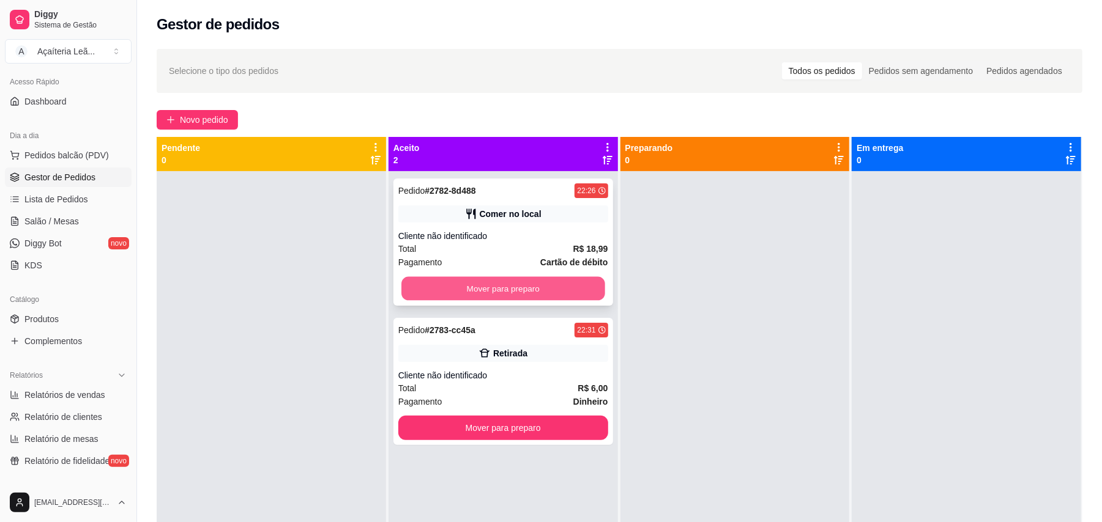
click at [558, 288] on button "Mover para preparo" at bounding box center [502, 289] width 203 height 24
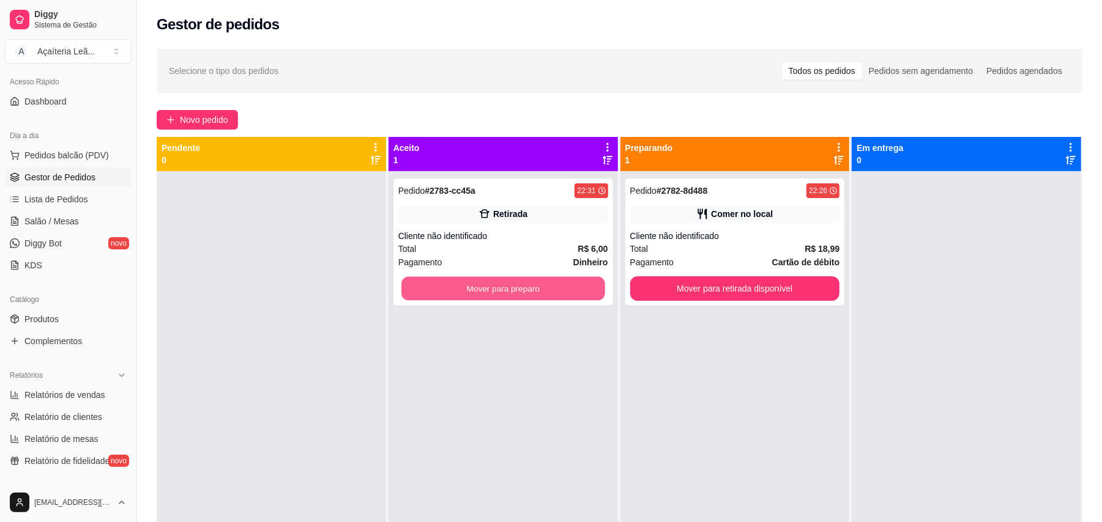
click at [558, 288] on button "Mover para preparo" at bounding box center [502, 289] width 203 height 24
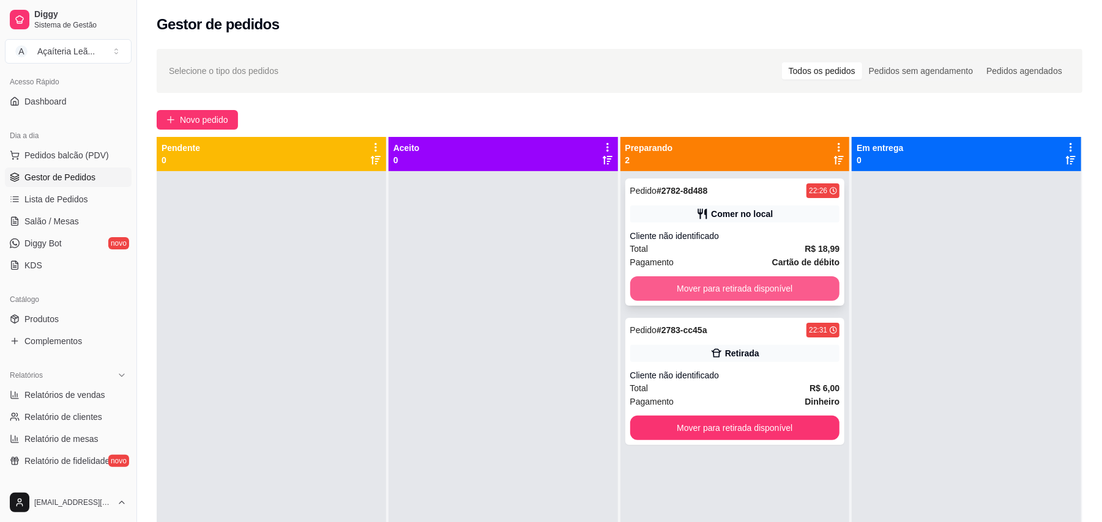
click at [651, 295] on button "Mover para retirada disponível" at bounding box center [735, 289] width 210 height 24
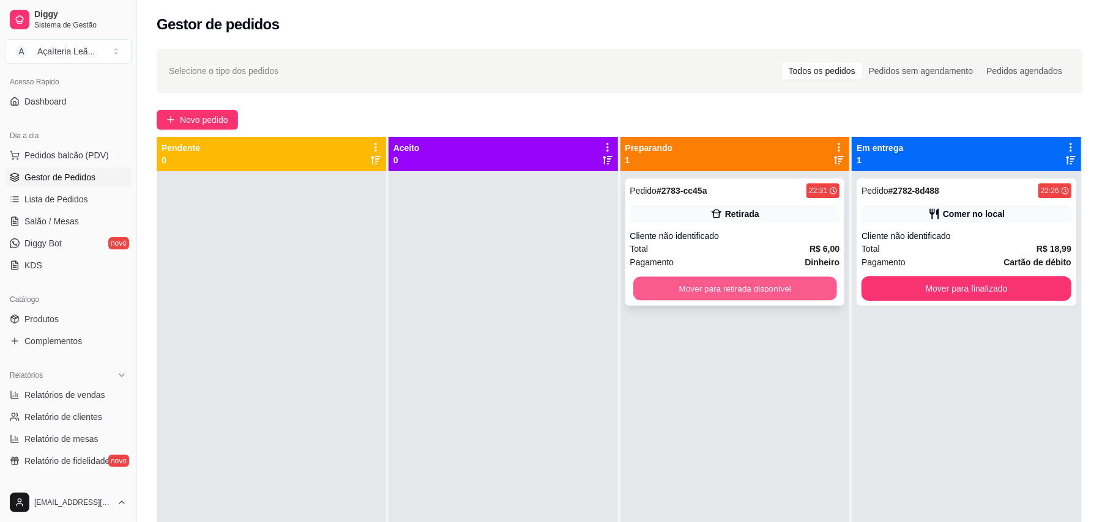
click at [660, 294] on button "Mover para retirada disponível" at bounding box center [734, 289] width 203 height 24
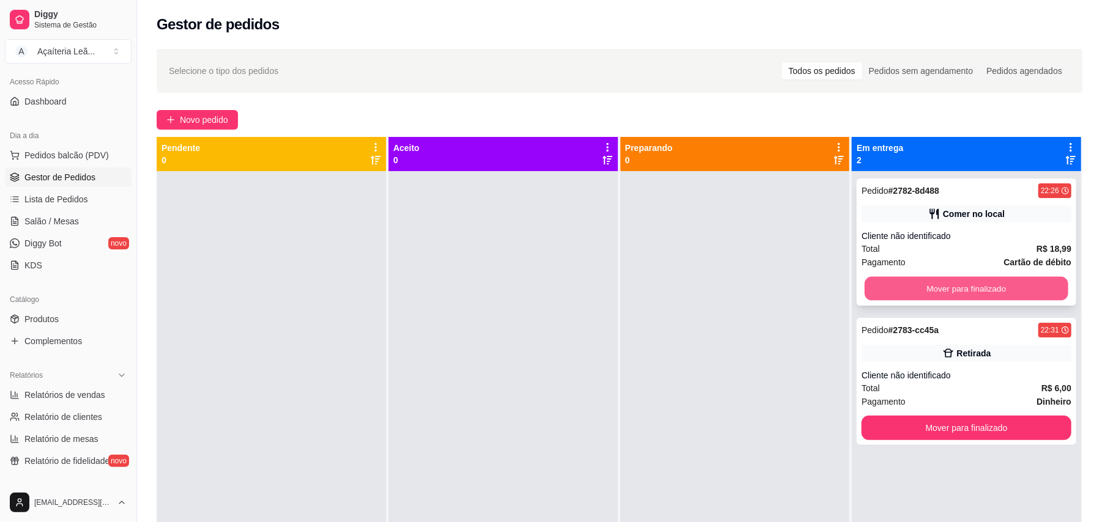
click at [882, 294] on button "Mover para finalizado" at bounding box center [965, 289] width 203 height 24
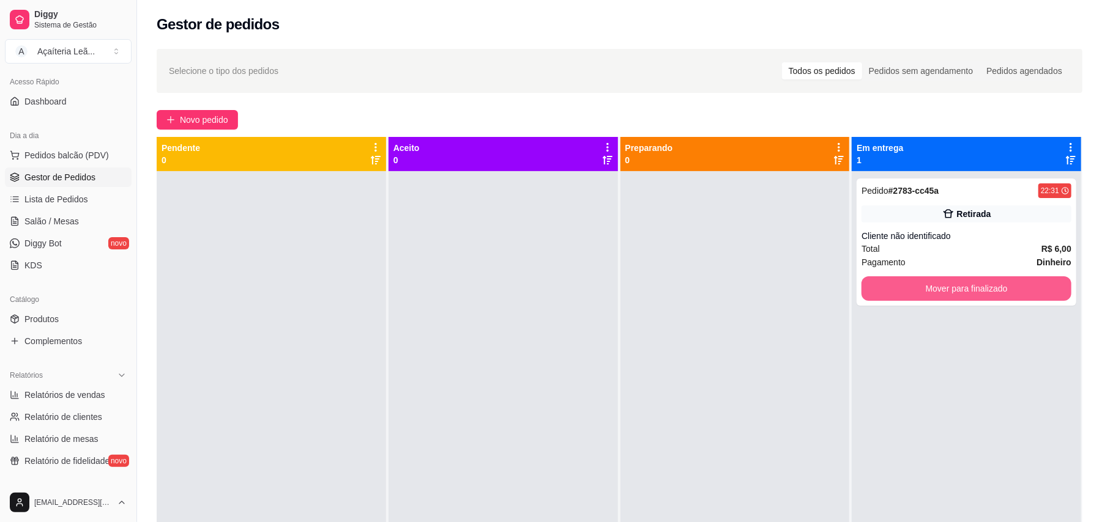
click at [882, 294] on button "Mover para finalizado" at bounding box center [966, 289] width 210 height 24
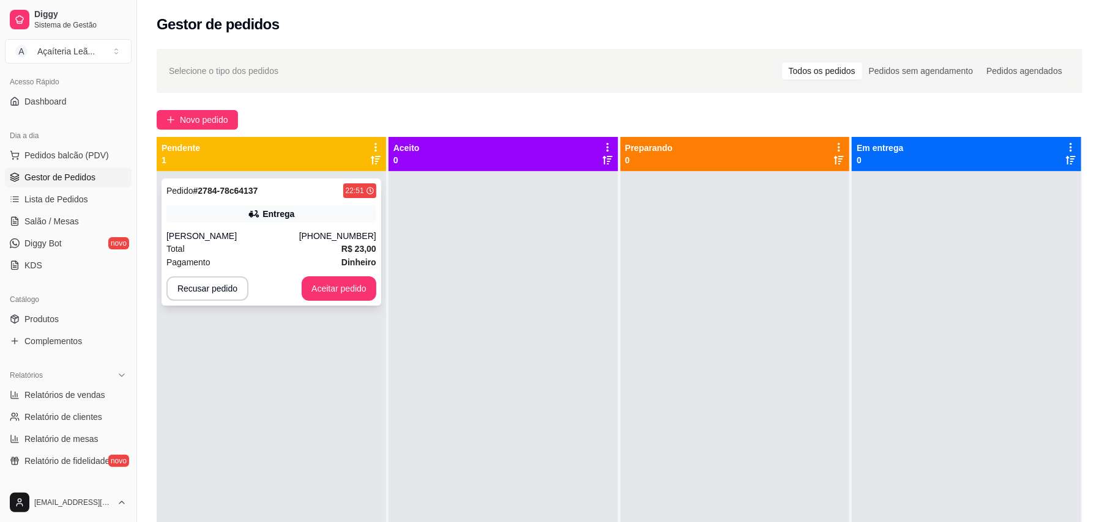
click at [284, 232] on div "[PERSON_NAME]" at bounding box center [232, 236] width 133 height 12
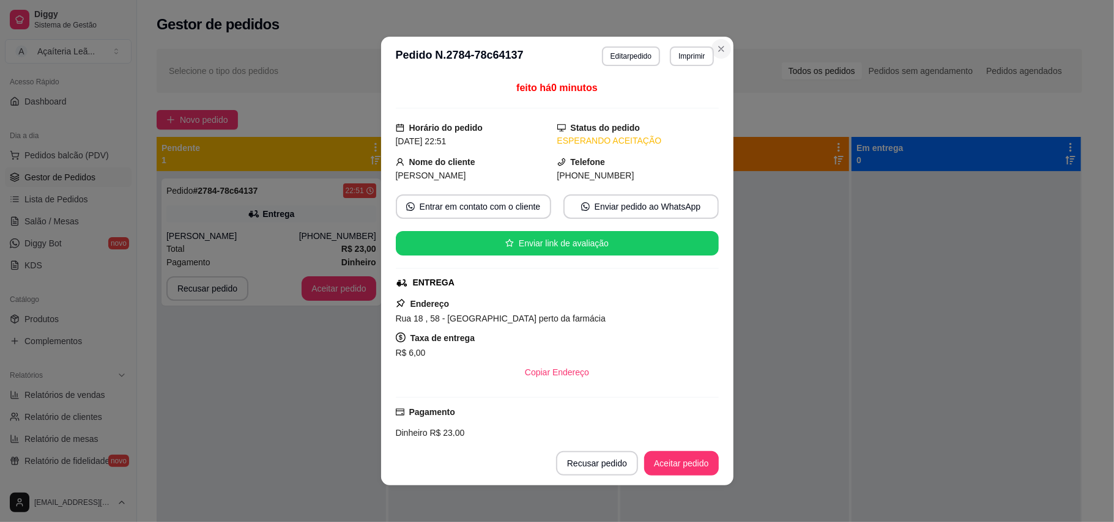
click at [715, 50] on div "Selecione o tipo dos pedidos Todos os pedidos Pedidos sem agendamento Pedidos a…" at bounding box center [620, 71] width 926 height 44
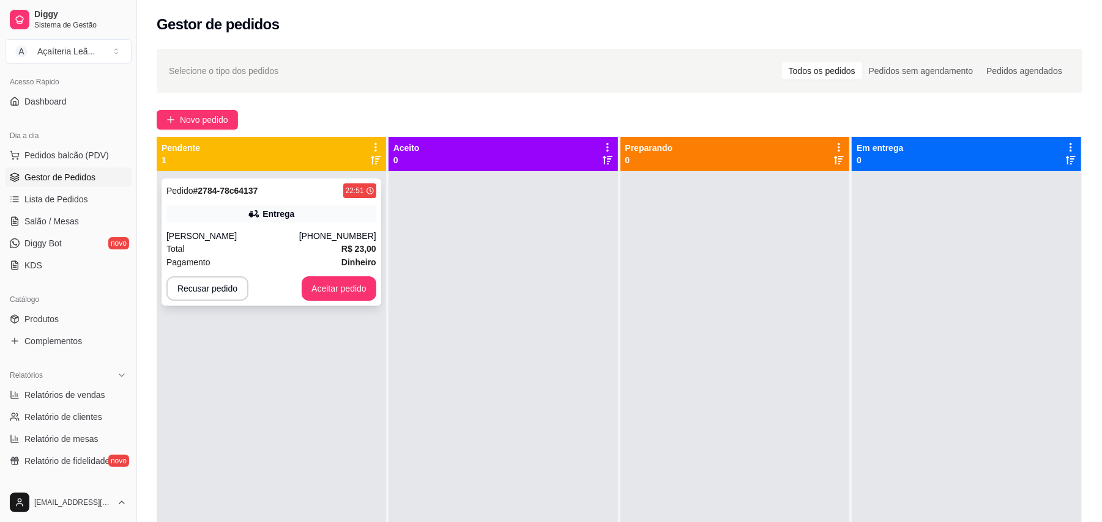
click at [291, 243] on div "Total R$ 23,00" at bounding box center [271, 248] width 210 height 13
click at [221, 242] on div "[PERSON_NAME]" at bounding box center [232, 236] width 133 height 12
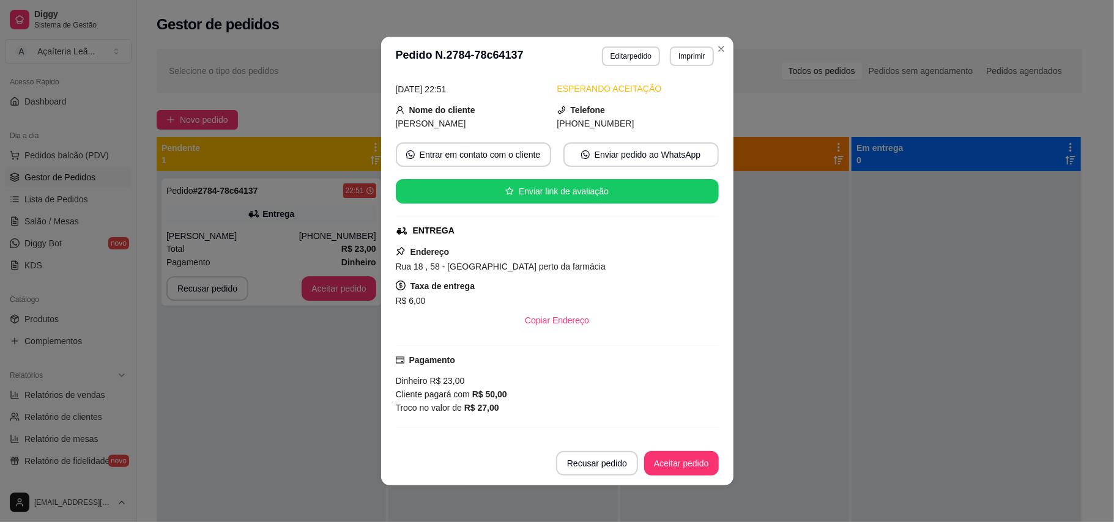
scroll to position [81, 0]
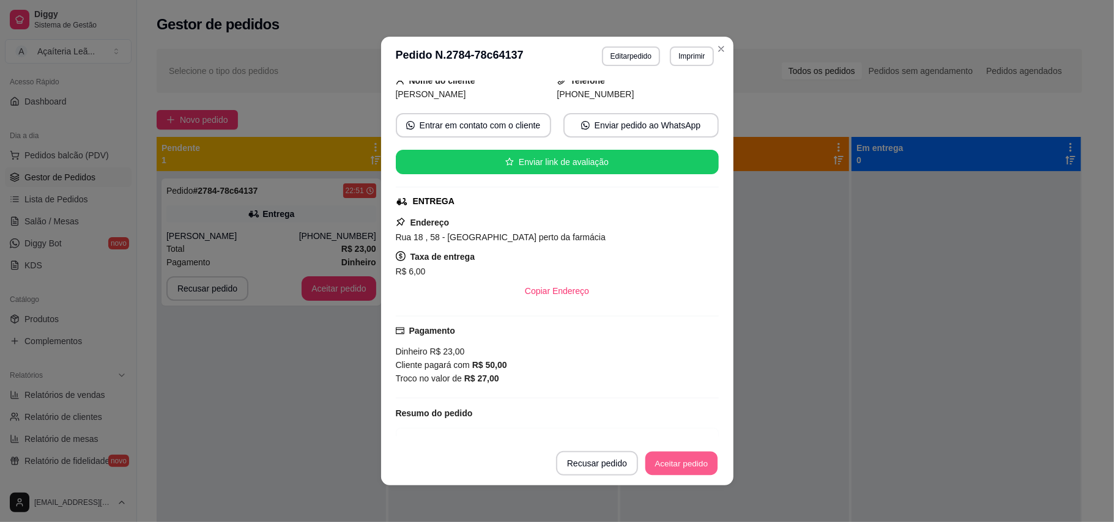
click at [662, 465] on button "Aceitar pedido" at bounding box center [681, 464] width 72 height 24
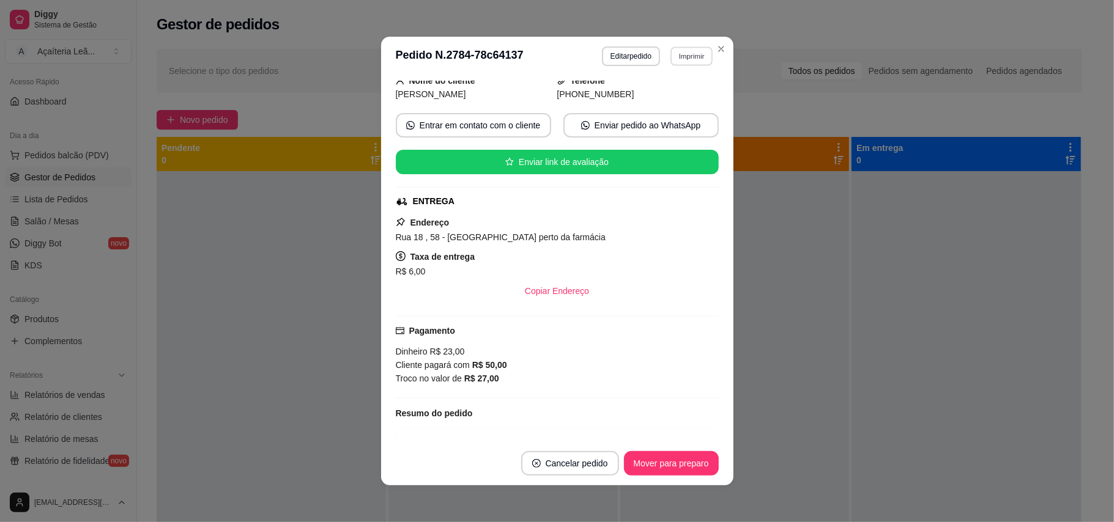
click at [680, 59] on button "Imprimir" at bounding box center [692, 55] width 42 height 19
click at [664, 104] on button "IMPRESSORA" at bounding box center [664, 99] width 89 height 20
click at [686, 57] on button "Imprimir" at bounding box center [692, 55] width 42 height 19
click at [666, 126] on button "IMPRESSORA" at bounding box center [664, 124] width 89 height 20
click at [679, 57] on button "Imprimir" at bounding box center [692, 55] width 42 height 19
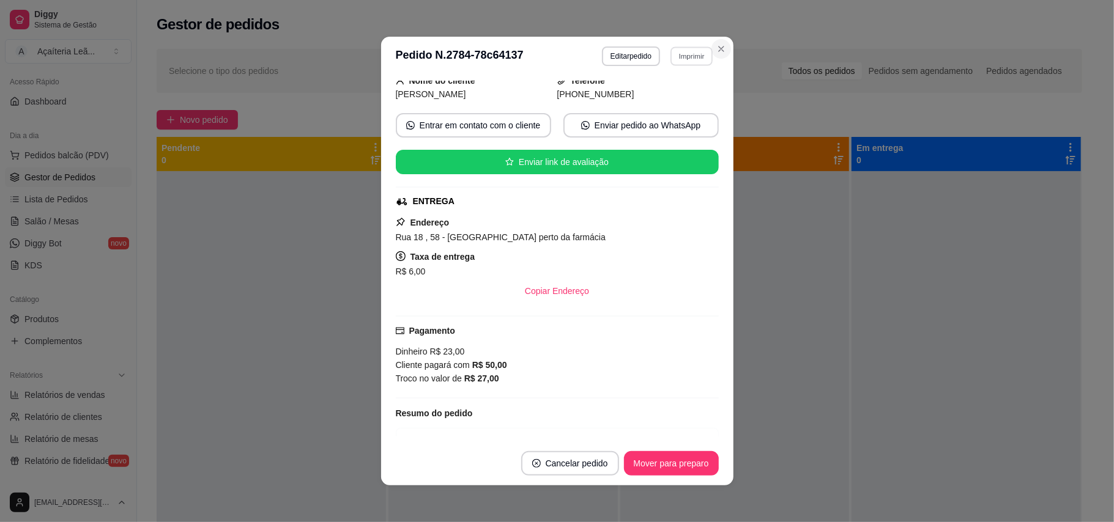
click at [719, 48] on icon "Close" at bounding box center [721, 48] width 5 height 5
click at [655, 464] on button "Mover para preparo" at bounding box center [671, 464] width 92 height 24
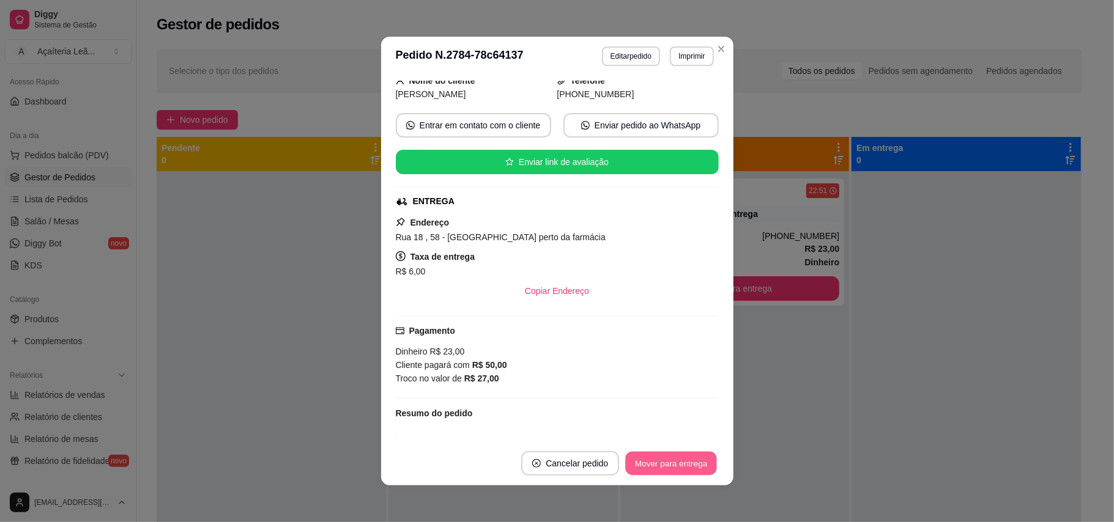
click at [675, 466] on button "Mover para entrega" at bounding box center [672, 464] width 92 height 24
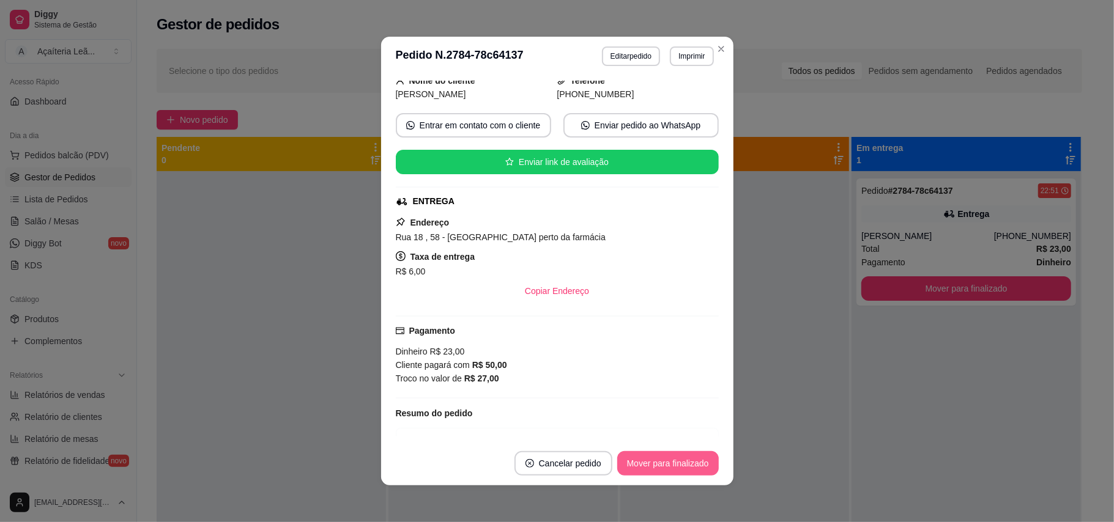
click at [684, 466] on button "Mover para finalizado" at bounding box center [668, 463] width 102 height 24
click at [684, 466] on div "Mover para finalizado" at bounding box center [668, 463] width 102 height 24
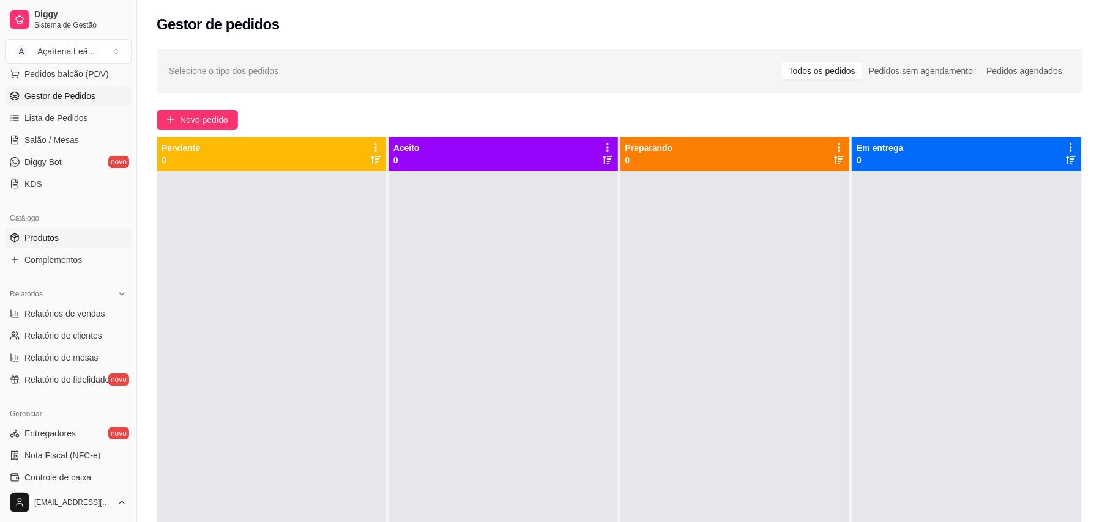
scroll to position [195, 0]
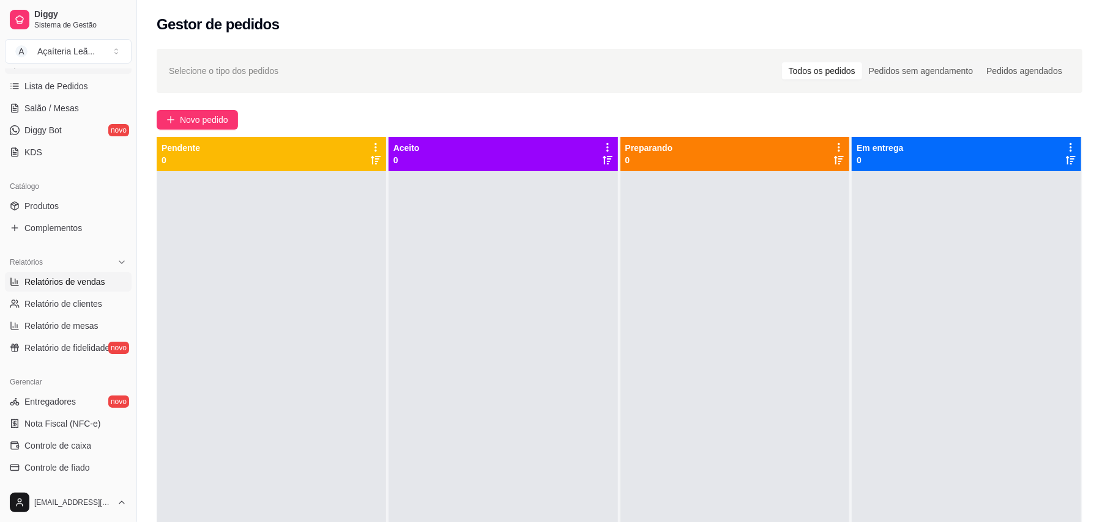
click at [37, 285] on span "Relatórios de vendas" at bounding box center [64, 282] width 81 height 12
select select "ALL"
select select "0"
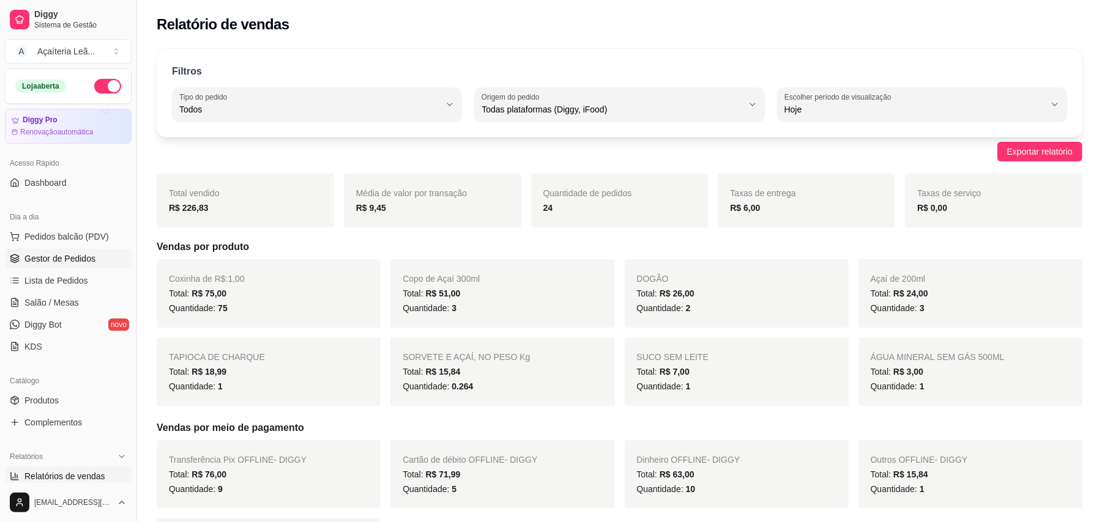
click at [42, 260] on span "Gestor de Pedidos" at bounding box center [59, 259] width 71 height 12
